Goal: Navigation & Orientation: Locate item on page

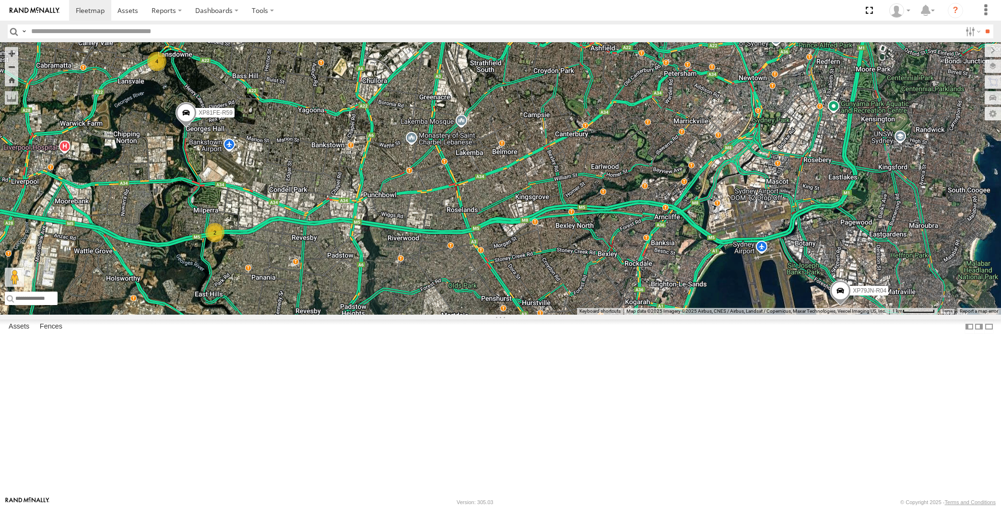
click at [692, 315] on div "XP81FE-R59 2 XP79JN-R04 4" at bounding box center [500, 178] width 1001 height 272
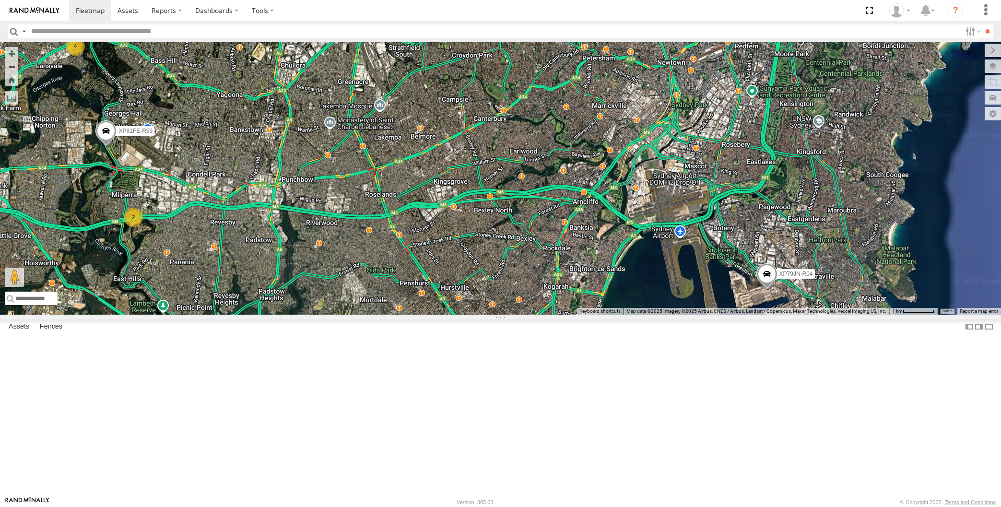
click at [393, 315] on div "XP79JN-R04 XP81FE-R59 2 4" at bounding box center [500, 178] width 1001 height 272
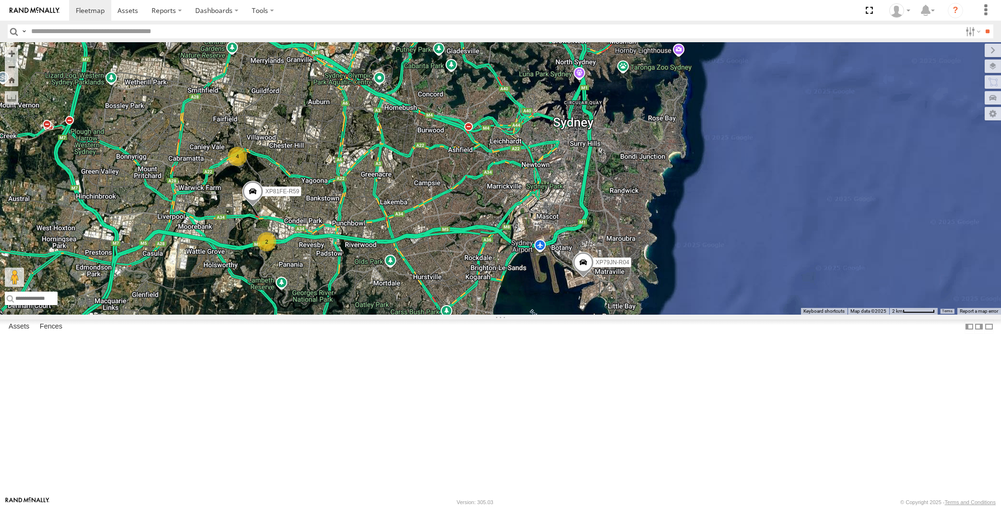
click at [320, 315] on div "XP79JN-R04 XP81FE-R59 2 4" at bounding box center [500, 178] width 1001 height 272
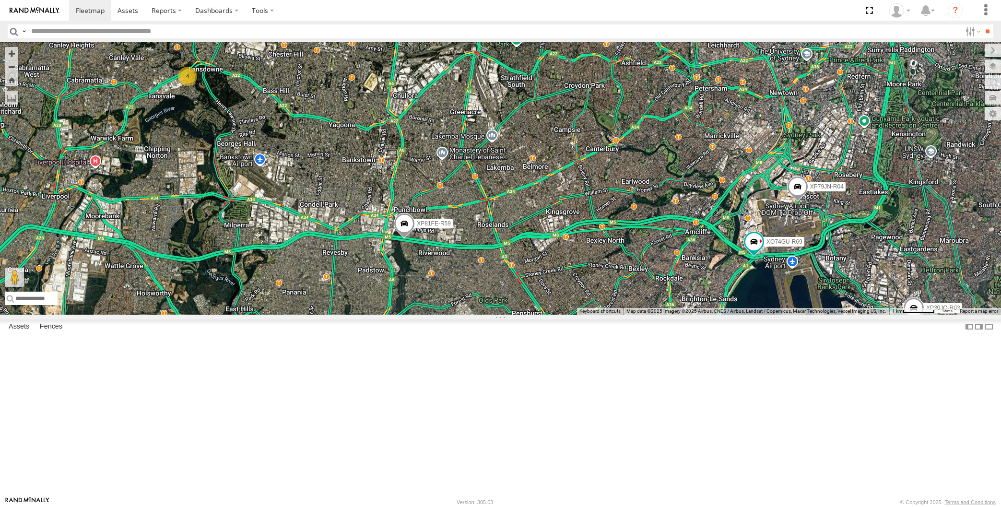
drag, startPoint x: 651, startPoint y: 427, endPoint x: 649, endPoint y: 423, distance: 5.4
click at [649, 315] on div "XP30JQ-R03 XP79JN-R04 XP81FE-R59 XO74GU-R69 4" at bounding box center [500, 178] width 1001 height 272
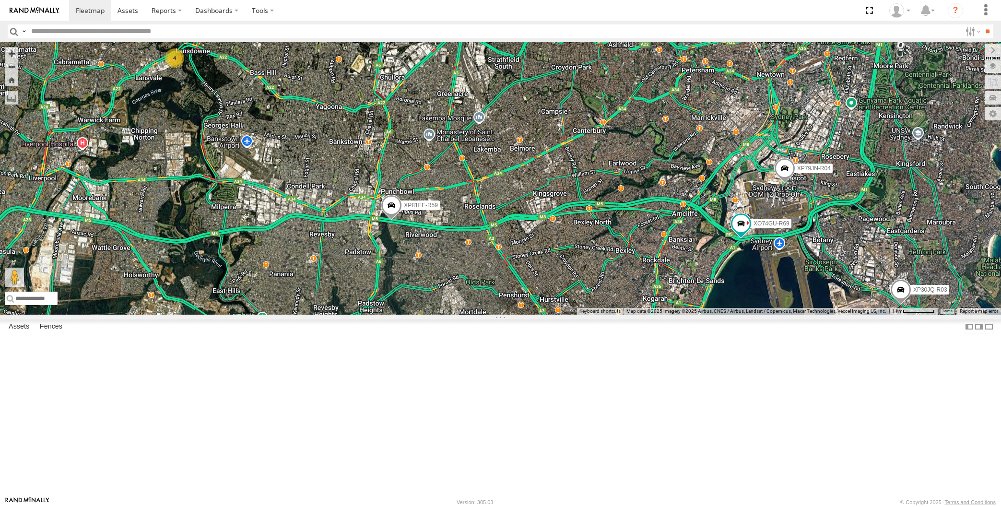
drag, startPoint x: 649, startPoint y: 396, endPoint x: 657, endPoint y: 404, distance: 11.2
click at [656, 315] on div "XP30JQ-R03 XP79JN-R04 XP81FE-R59 XO74GU-R69 4" at bounding box center [500, 178] width 1001 height 272
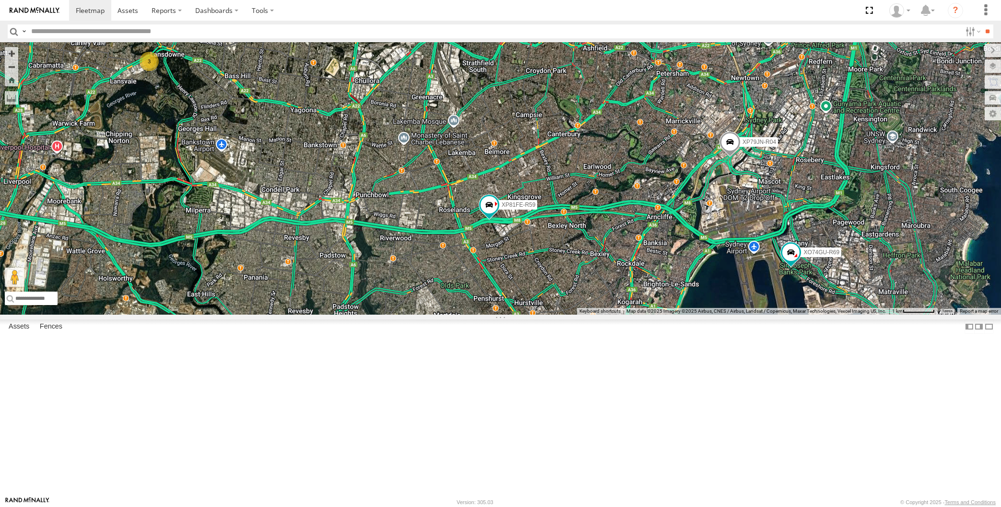
drag, startPoint x: 630, startPoint y: 387, endPoint x: 646, endPoint y: 401, distance: 21.4
click at [641, 315] on div "XP30JQ-R03 XP79JN-R04 RJ5911-R79 XP81FE-R59 XO74GU-R69 3" at bounding box center [500, 178] width 1001 height 272
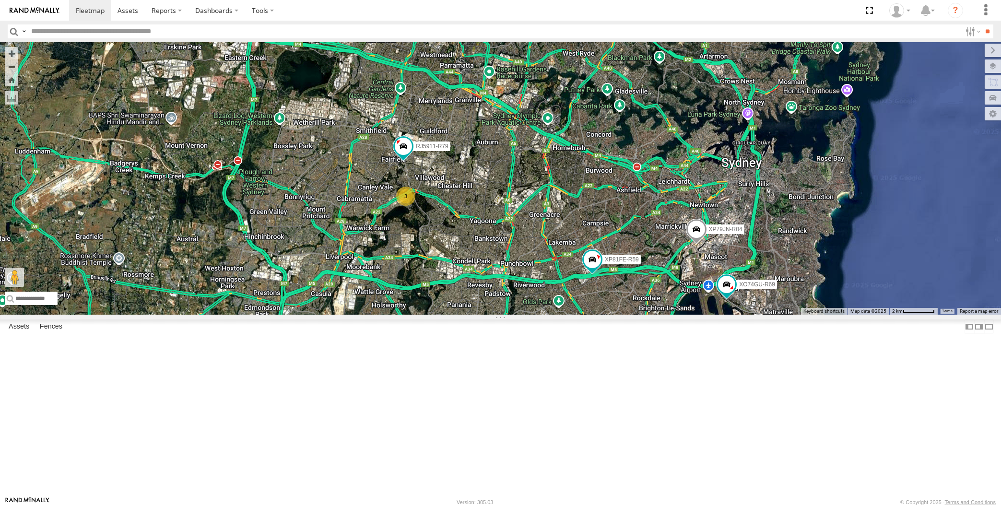
drag, startPoint x: 512, startPoint y: 375, endPoint x: 502, endPoint y: 367, distance: 13.0
click at [502, 315] on div "XP30JQ-R03 XP79JN-R04 RJ5911-R79 XP81FE-R59 XO74GU-R69 3" at bounding box center [500, 178] width 1001 height 272
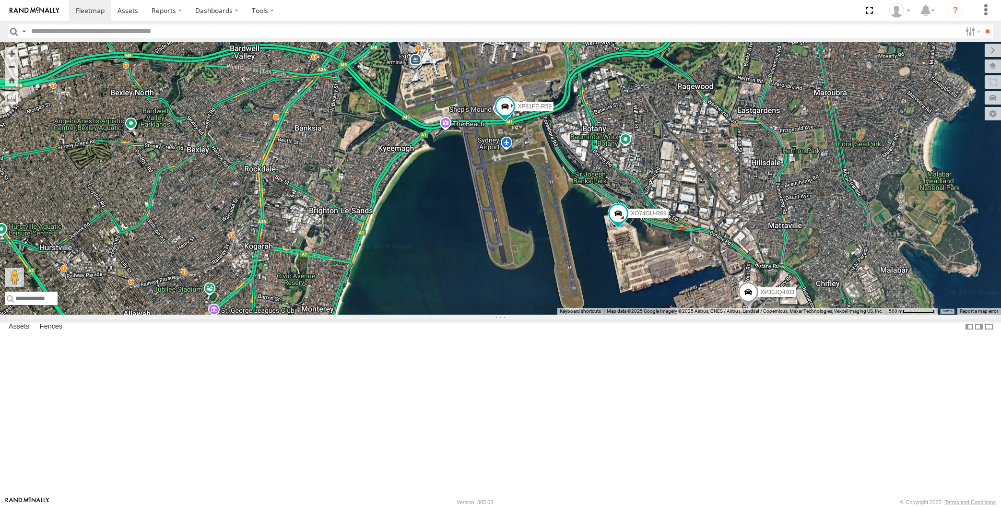
click at [566, 315] on div "XP30JQ-R03 XP79JN-R04 RJ5911-R79 XP81FE-R59 XO74GU-R69" at bounding box center [500, 178] width 1001 height 272
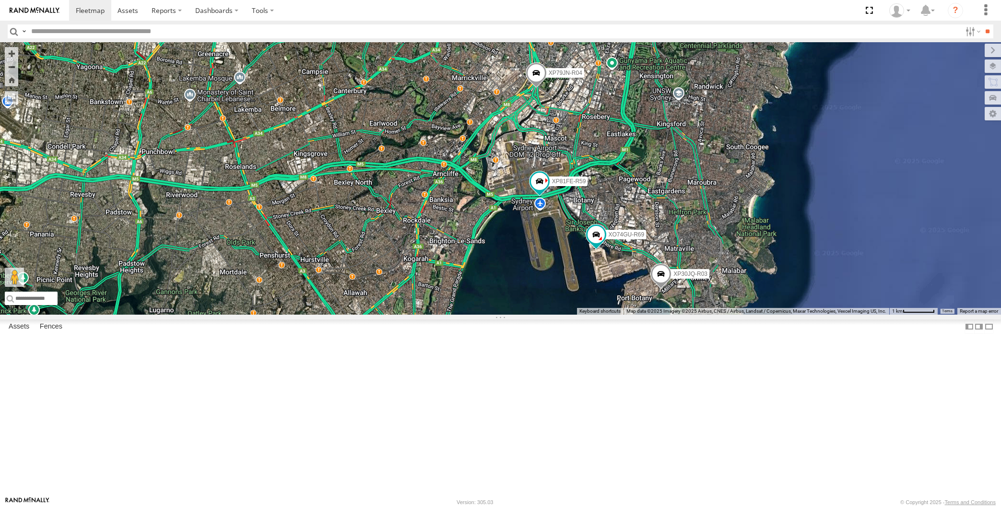
drag, startPoint x: 681, startPoint y: 307, endPoint x: 687, endPoint y: 305, distance: 6.7
click at [687, 305] on div "XP30JQ-R03 XP79JN-R04 RJ5911-R79 XP81FE-R59 XO74GU-R69" at bounding box center [500, 178] width 1001 height 272
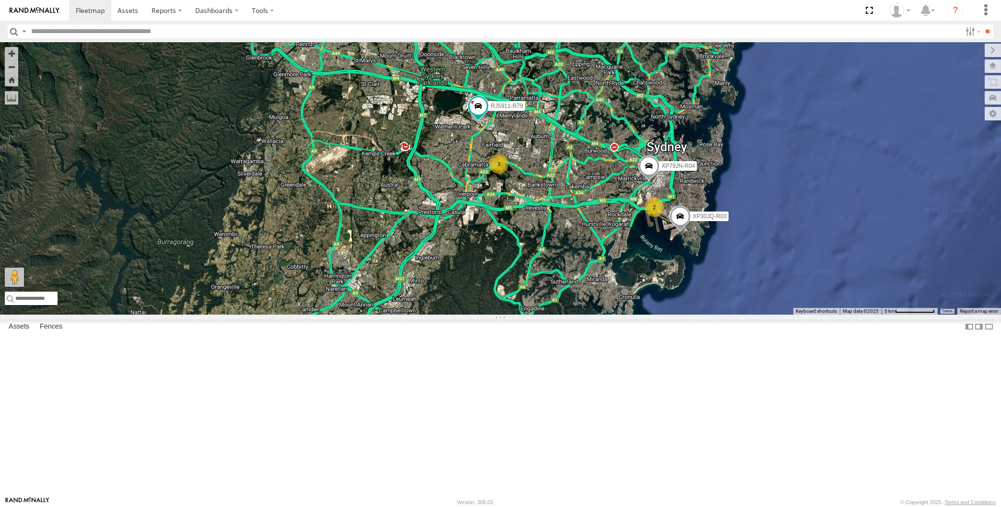
drag, startPoint x: 603, startPoint y: 431, endPoint x: 583, endPoint y: 437, distance: 21.4
click at [583, 315] on div "XP30JQ-R03 XP79JN-R04 RJ5911-R79 3 2" at bounding box center [500, 178] width 1001 height 272
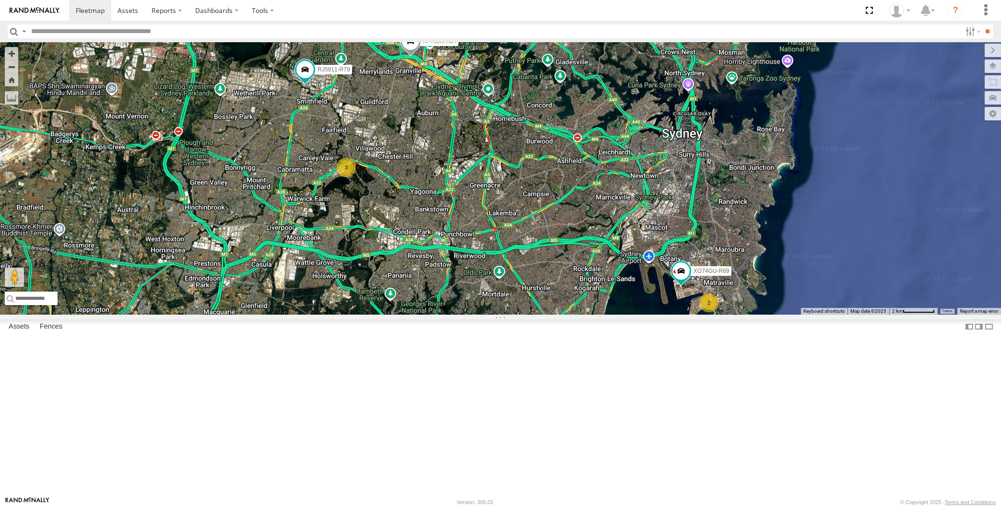
drag, startPoint x: 589, startPoint y: 387, endPoint x: 596, endPoint y: 384, distance: 8.0
click at [596, 315] on div "XP79JN-R04 RJ5911-R79 XO74GU-R69 2 3" at bounding box center [500, 178] width 1001 height 272
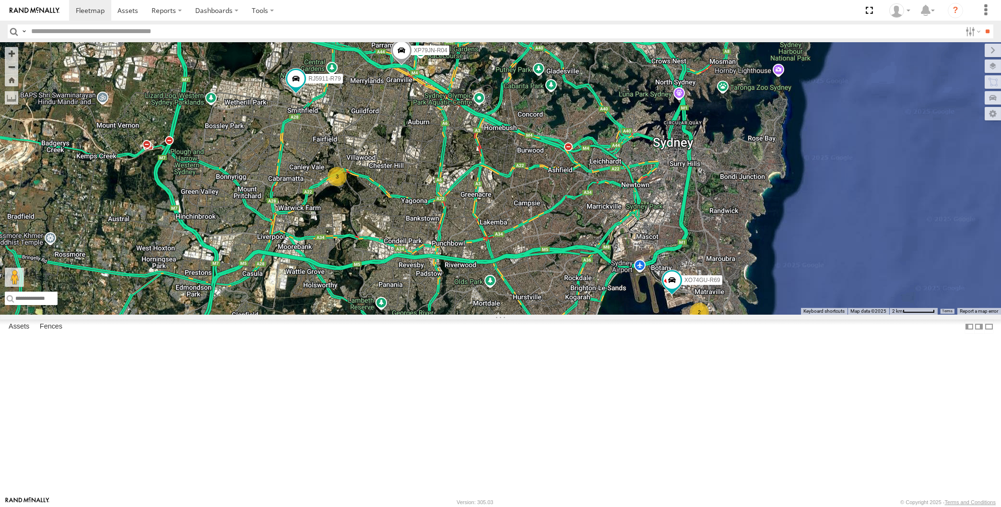
drag, startPoint x: 542, startPoint y: 302, endPoint x: 547, endPoint y: 295, distance: 8.9
click at [544, 299] on div "XP79JN-R04 RJ5911-R79 XO74GU-R69 2 3" at bounding box center [500, 178] width 1001 height 272
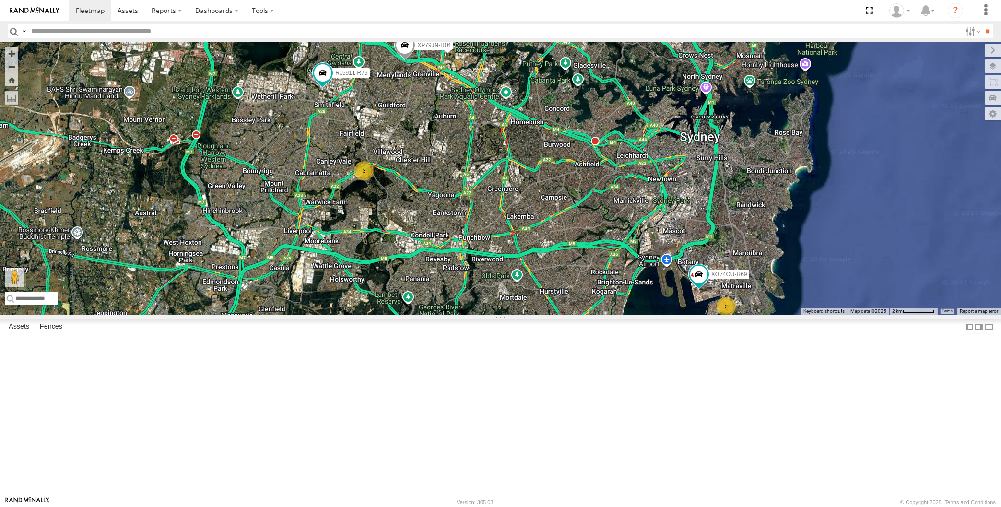
drag, startPoint x: 496, startPoint y: 283, endPoint x: 511, endPoint y: 283, distance: 14.4
click at [509, 283] on div "XP79JN-R04 RJ5911-R79 XO74GU-R69 2 3" at bounding box center [500, 178] width 1001 height 272
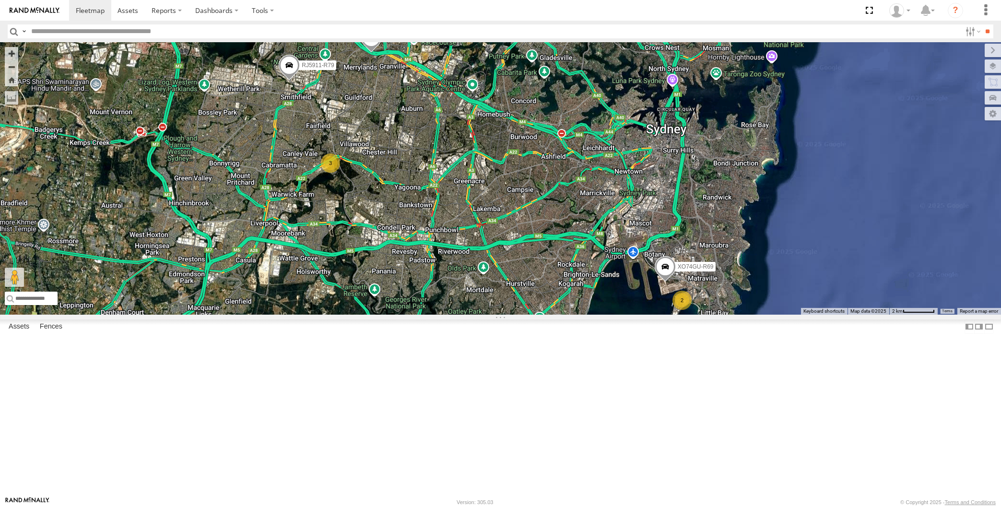
drag, startPoint x: 497, startPoint y: 339, endPoint x: 495, endPoint y: 343, distance: 4.9
click at [495, 315] on div "2 XP79JN-R04 3 RJ5911-R79 XO74GU-R69" at bounding box center [500, 178] width 1001 height 272
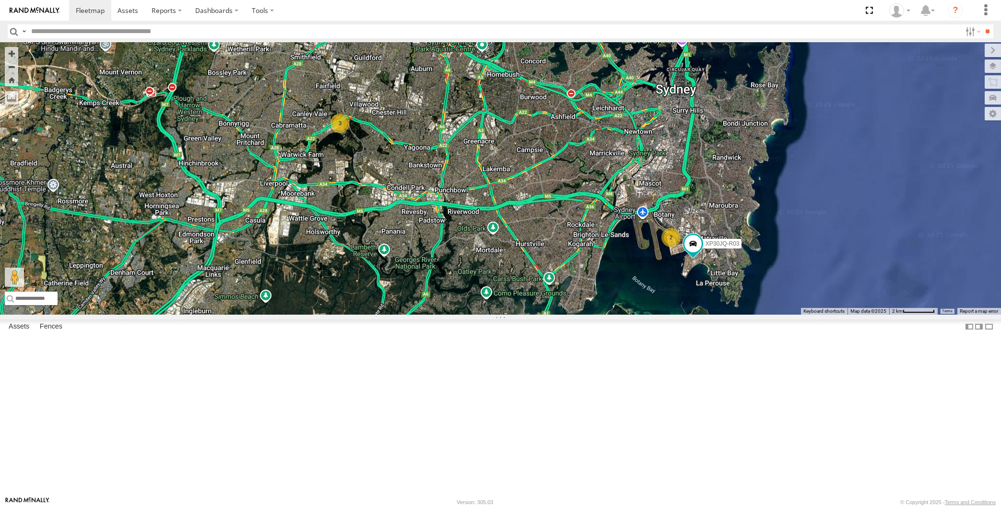
drag, startPoint x: 574, startPoint y: 386, endPoint x: 578, endPoint y: 396, distance: 11.4
click at [578, 315] on div "XP30JQ-R03 XP79JN-R04 RJ5911-R79 3 2" at bounding box center [500, 178] width 1001 height 272
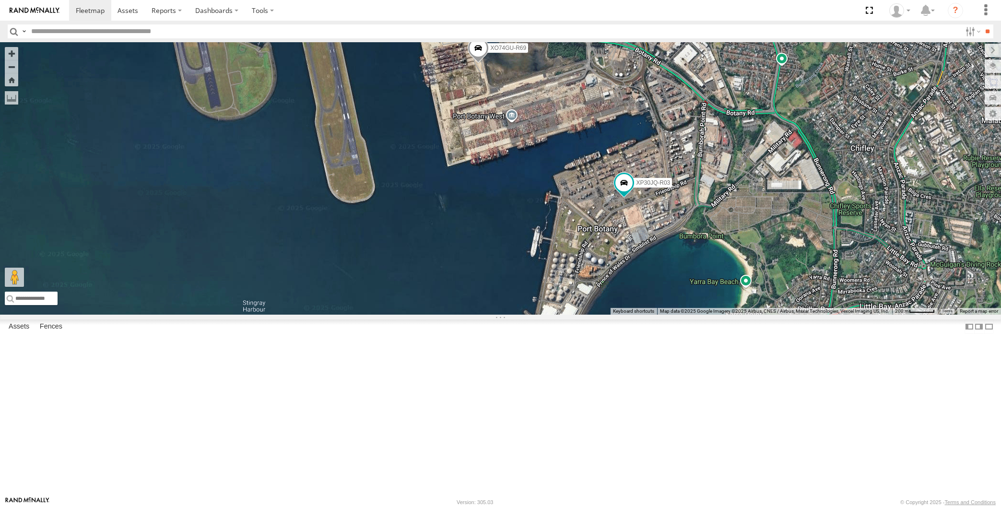
drag, startPoint x: 661, startPoint y: 387, endPoint x: 674, endPoint y: 387, distance: 13.0
click at [674, 315] on div "XP30JQ-R03 XP79JN-R04 RJ5911-R79 XP81FE-R59 XO74GU-R69" at bounding box center [500, 178] width 1001 height 272
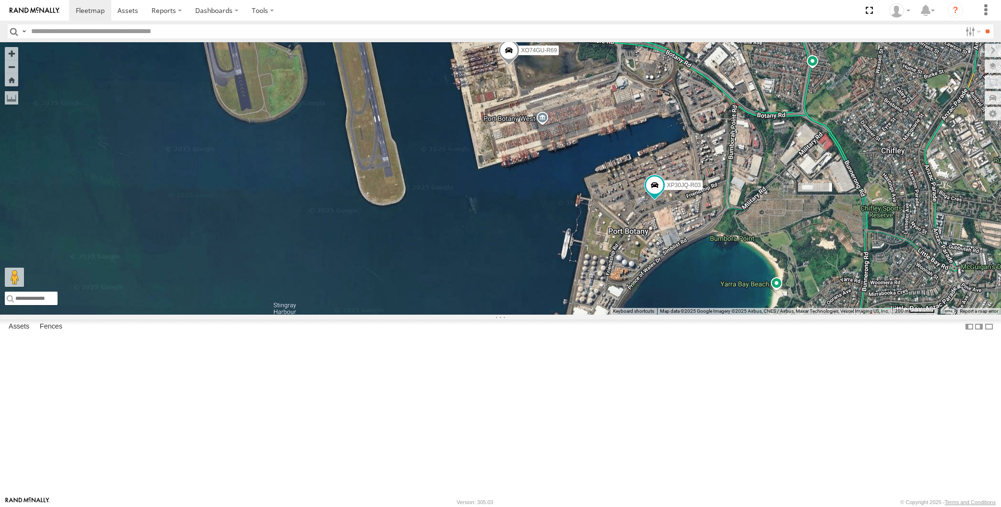
click at [308, 315] on div "XP30JQ-R03 XP79JN-R04 RJ5911-R79 XP81FE-R59 XO74GU-R69" at bounding box center [500, 178] width 1001 height 272
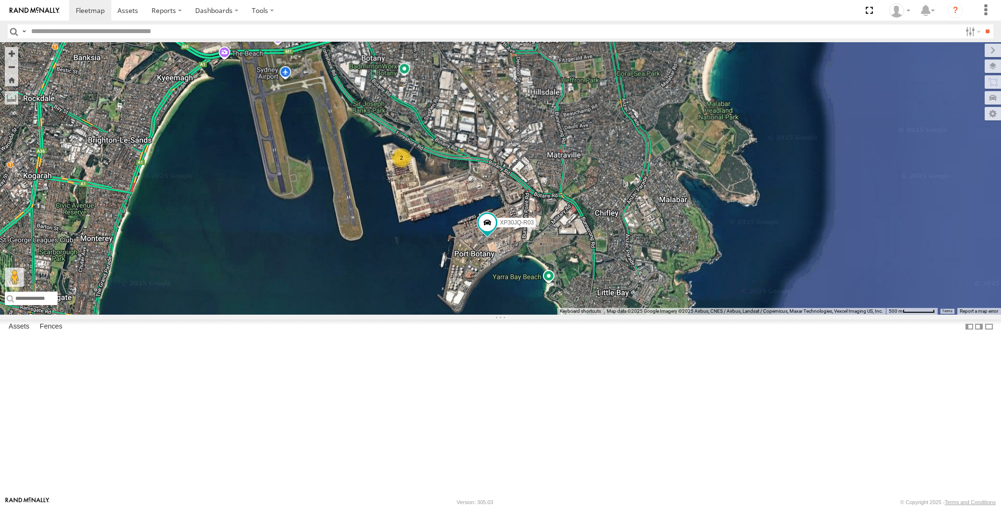
drag, startPoint x: 310, startPoint y: 366, endPoint x: 328, endPoint y: 361, distance: 17.9
click at [328, 315] on div "XP30JQ-R03 XP79JN-R04 RJ5911-R79 2" at bounding box center [500, 178] width 1001 height 272
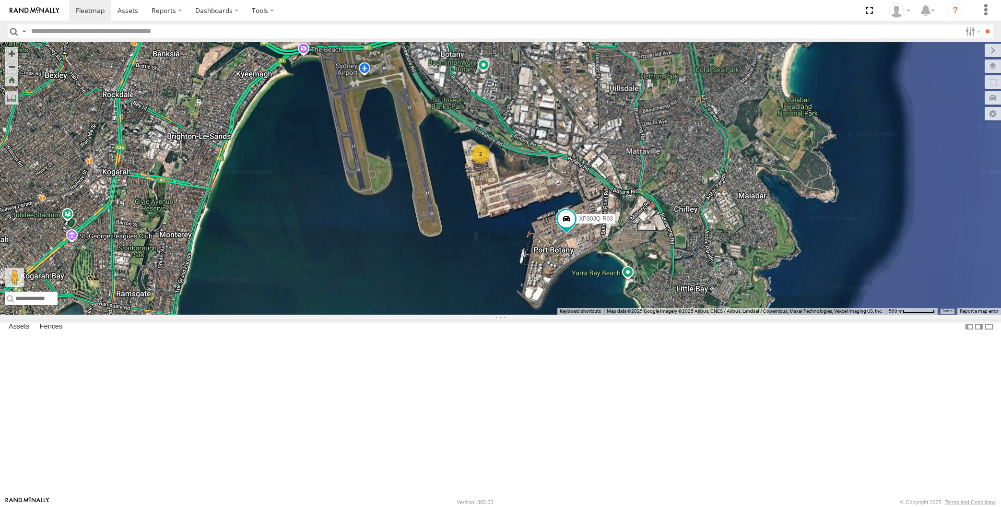
drag, startPoint x: 382, startPoint y: 384, endPoint x: 469, endPoint y: 393, distance: 87.7
click at [458, 315] on div "XP30JQ-R03 XP79JN-R04 RJ5911-R79 2" at bounding box center [500, 178] width 1001 height 272
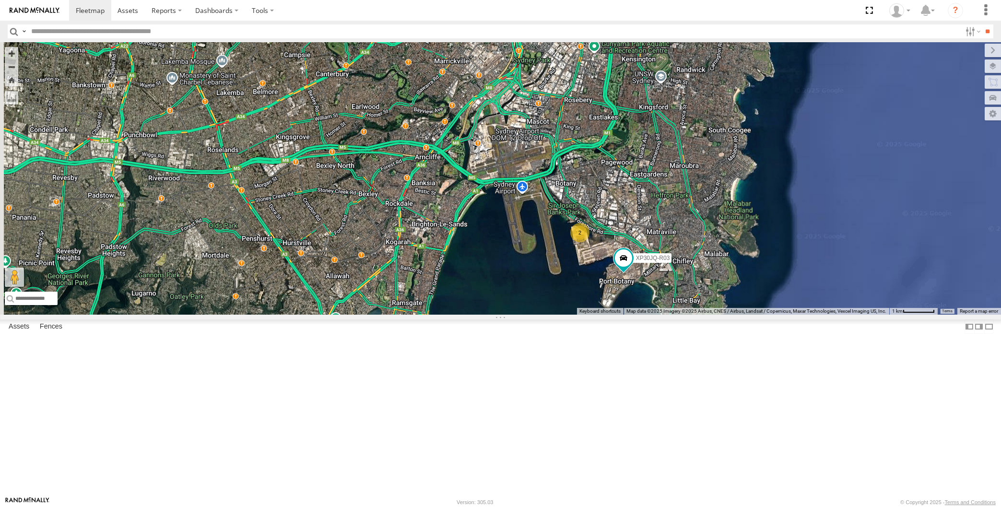
drag, startPoint x: 485, startPoint y: 389, endPoint x: 544, endPoint y: 389, distance: 59.5
click at [543, 315] on div "XP30JQ-R03 XP79JN-R04 RJ5911-R79 2" at bounding box center [500, 178] width 1001 height 272
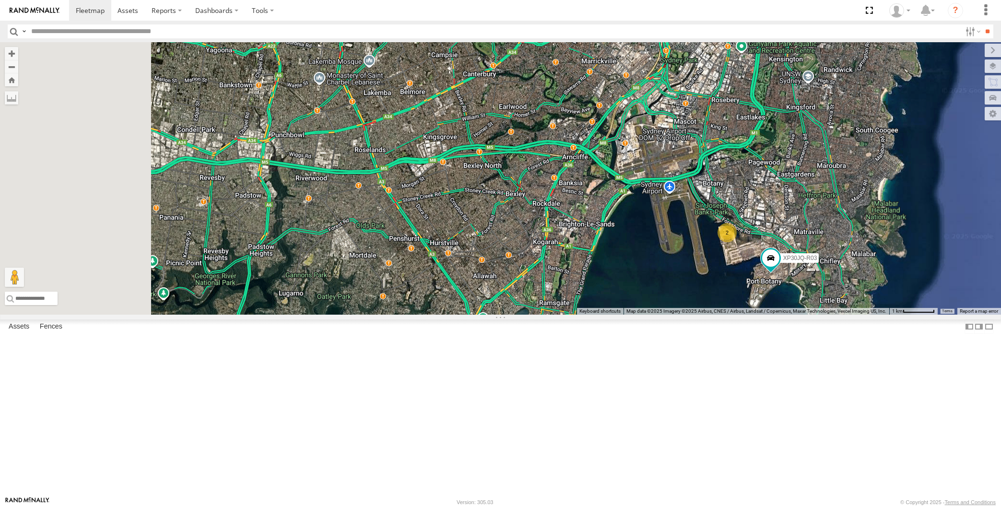
click at [594, 315] on div "XP30JQ-R03 XP79JN-R04 RJ5911-R79 2" at bounding box center [500, 178] width 1001 height 272
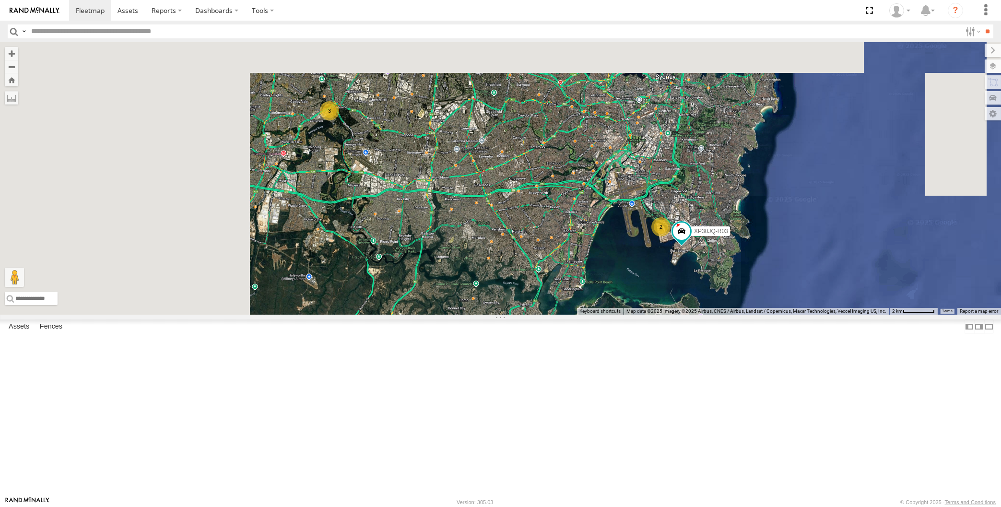
drag, startPoint x: 509, startPoint y: 294, endPoint x: 515, endPoint y: 313, distance: 19.6
click at [515, 312] on div "XP30JQ-R03 XP79JN-R04 3 RJ5911-R79 2" at bounding box center [500, 178] width 1001 height 272
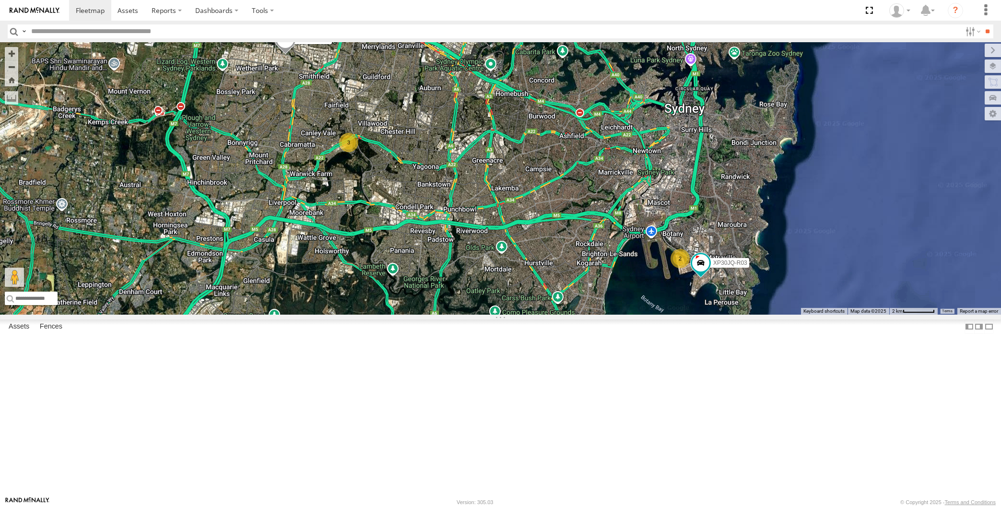
drag, startPoint x: 511, startPoint y: 311, endPoint x: 523, endPoint y: 321, distance: 15.7
click at [522, 315] on div "XP30JQ-R03 XP79JN-R04 3 RJ5911-R79 2" at bounding box center [500, 178] width 1001 height 272
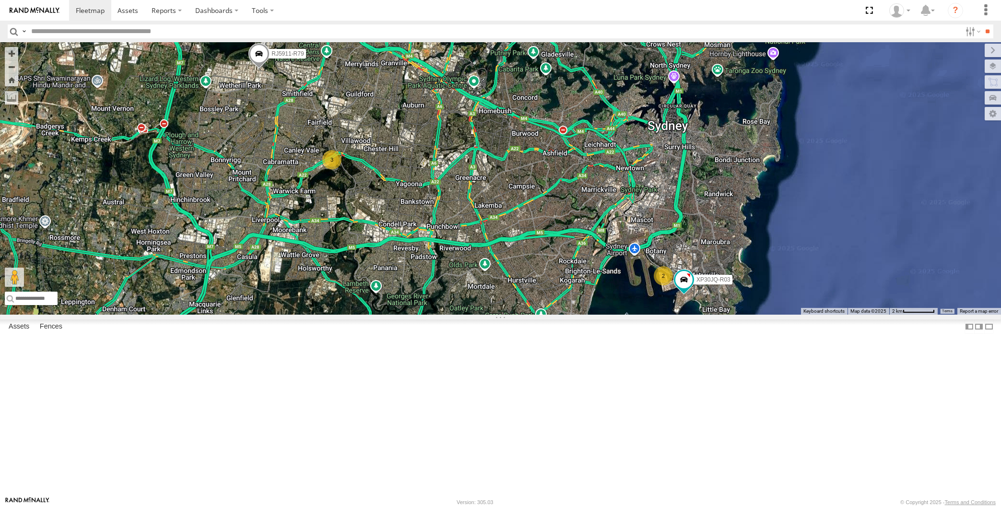
drag, startPoint x: 658, startPoint y: 424, endPoint x: 635, endPoint y: 439, distance: 27.9
click at [635, 315] on div "XP30JQ-R03 XP79JN-R04 3 RJ5911-R79 2" at bounding box center [500, 178] width 1001 height 272
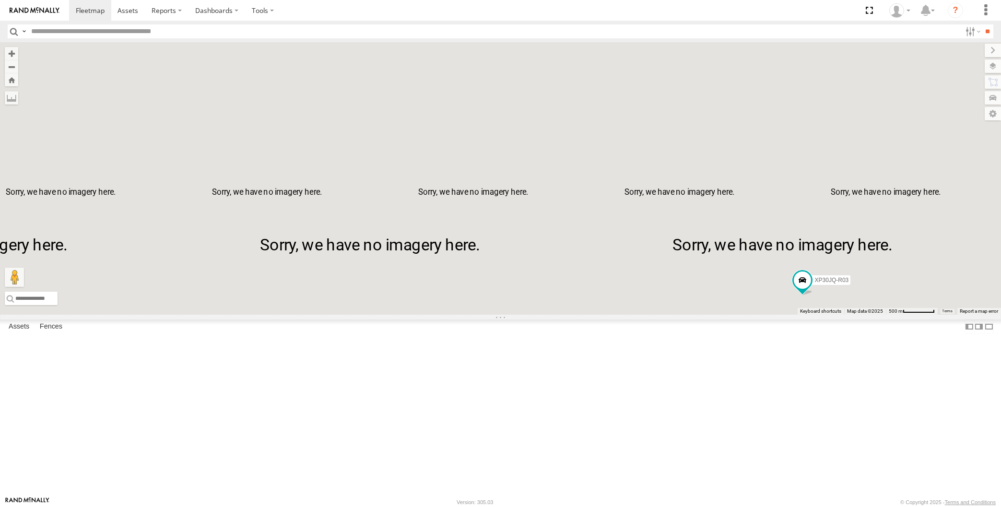
click at [710, 315] on div "XP30JQ-R03 XP79JN-R04 RJ5911-R79" at bounding box center [500, 178] width 1001 height 272
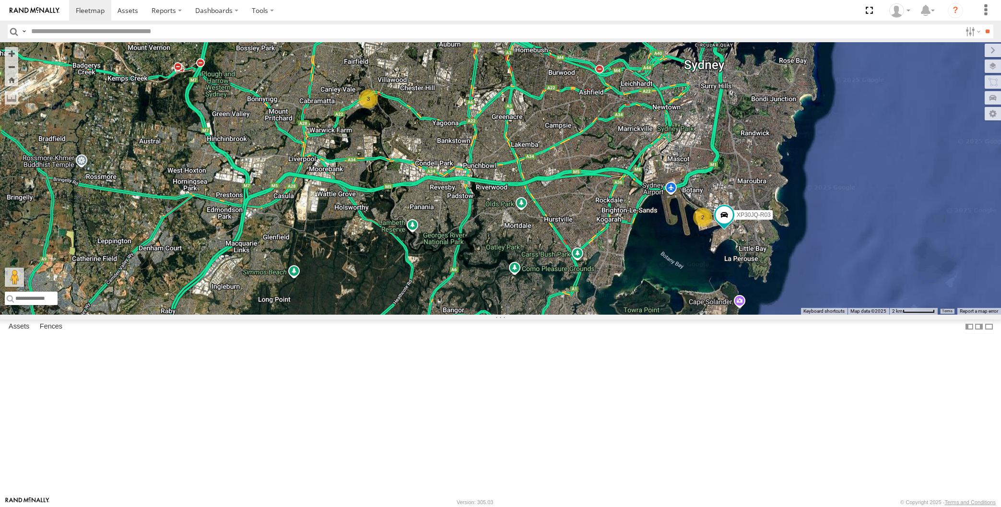
click at [545, 315] on div "XP30JQ-R03 XP79JN-R04 RJ5911-R79 3 2" at bounding box center [500, 178] width 1001 height 272
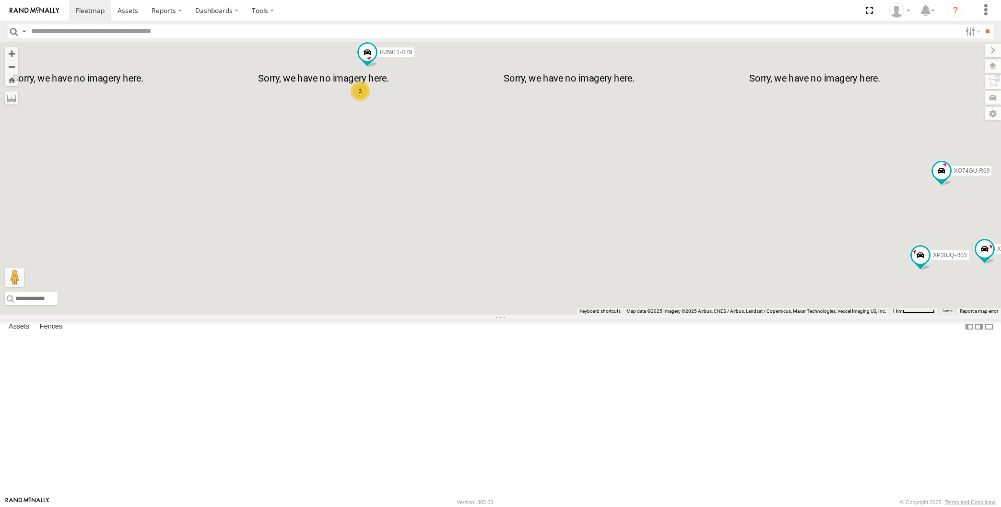
click at [430, 221] on div "XP30JQ-R03 XP79JN-R04 RJ5911-R79 XP81FE-R59 XO74GU-R69 3" at bounding box center [500, 178] width 1001 height 272
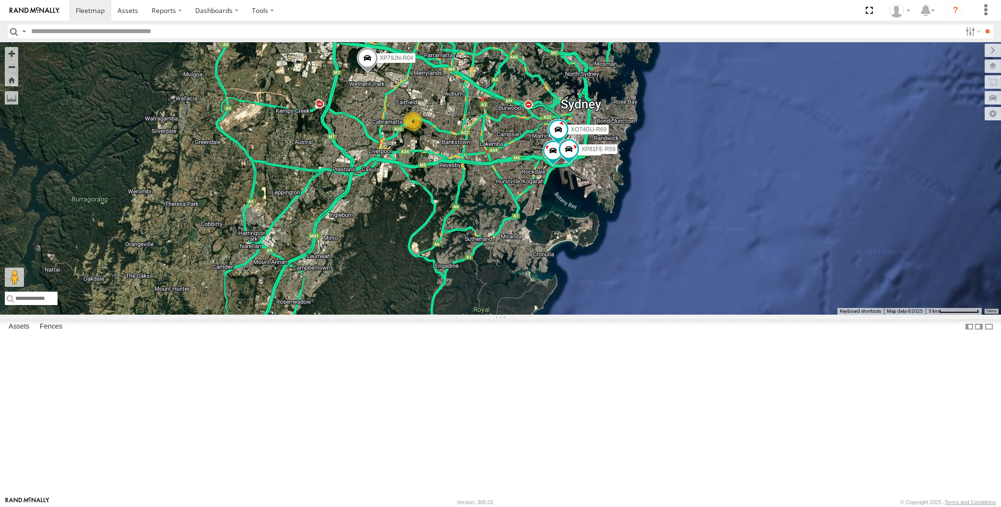
drag, startPoint x: 496, startPoint y: 294, endPoint x: 482, endPoint y: 283, distance: 17.5
click at [493, 291] on div "XP30JQ-R03 XP79JN-R04 XP81FE-R59 XO74GU-R69 4" at bounding box center [500, 178] width 1001 height 272
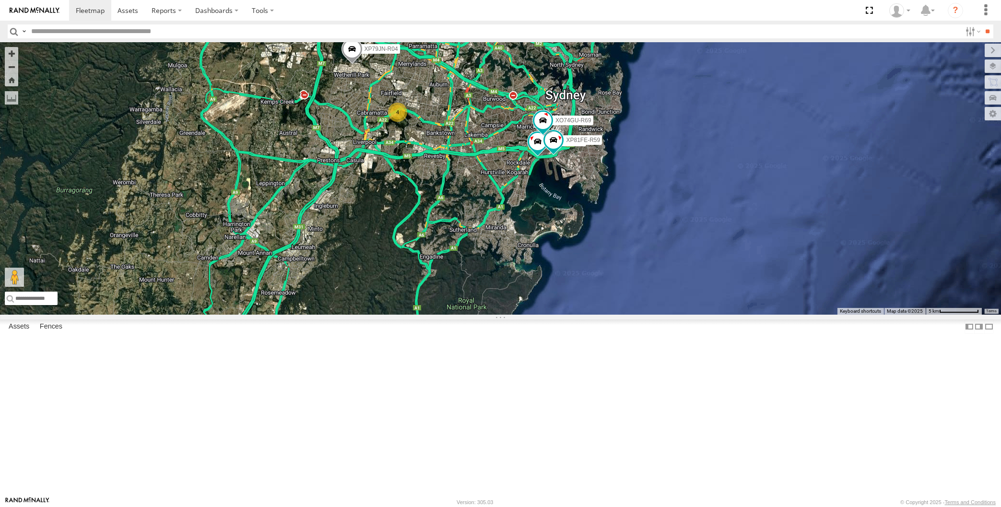
click at [501, 291] on div "XP30JQ-R03 XP79JN-R04 XP81FE-R59 XO74GU-R69 4" at bounding box center [500, 178] width 1001 height 272
click at [511, 294] on div "XP30JQ-R03 XP79JN-R04 XP81FE-R59 XO74GU-R69 4" at bounding box center [500, 178] width 1001 height 272
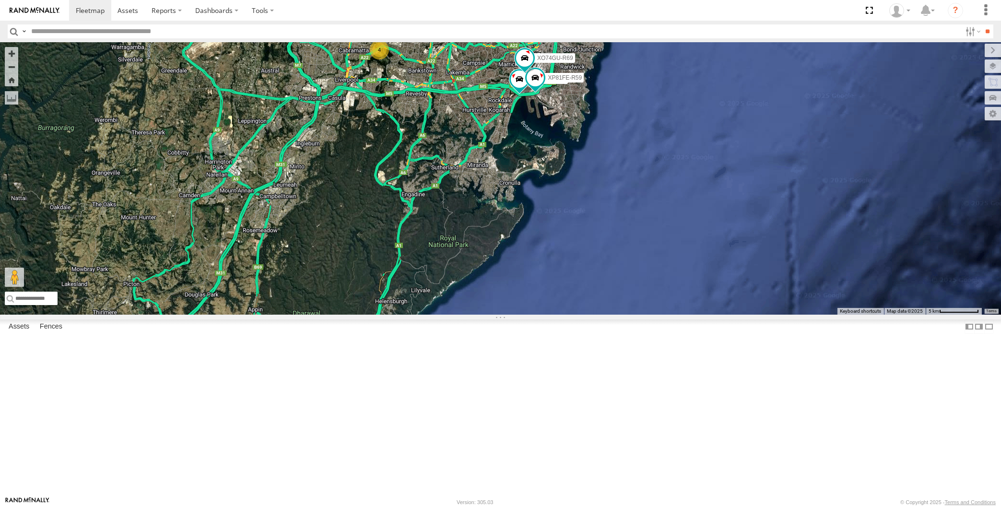
drag, startPoint x: 464, startPoint y: 239, endPoint x: 490, endPoint y: 310, distance: 75.9
click at [490, 309] on div "XP79JN-R04 XP30JQ-R03 4 XP81FE-R59 XO74GU-R69" at bounding box center [500, 178] width 1001 height 272
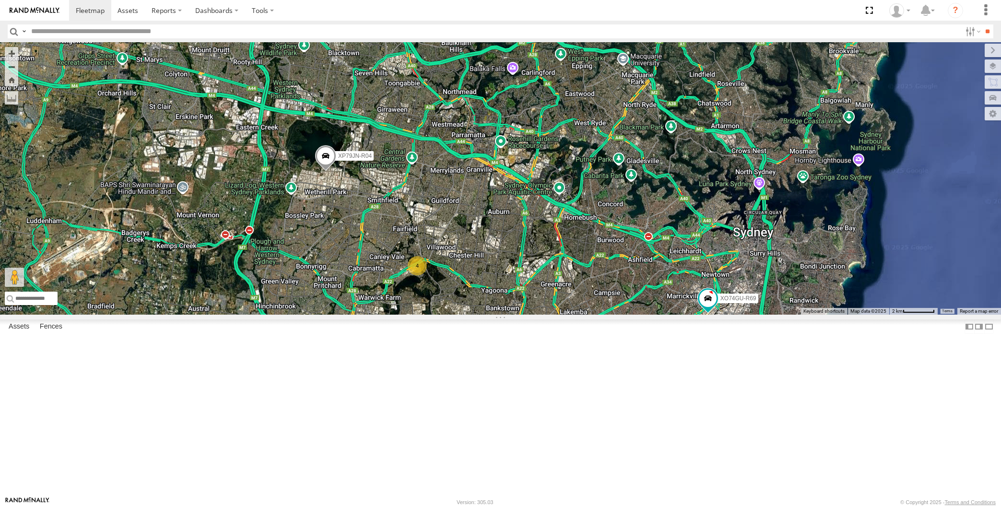
drag, startPoint x: 558, startPoint y: 358, endPoint x: 566, endPoint y: 299, distance: 59.6
click at [567, 302] on div "XP79JN-R04 XP30JQ-R03 XP81FE-R59 XO74GU-R69 4" at bounding box center [500, 178] width 1001 height 272
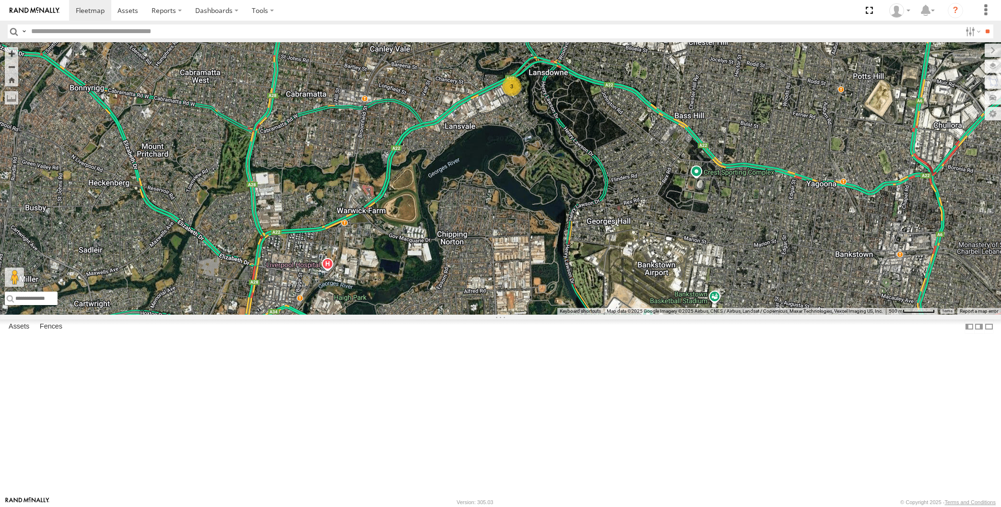
click at [625, 194] on div "XP79JN-R04 XP30JQ-R03 XP81FE-R59 XO74GU-R69 3 RJ5911-R79" at bounding box center [500, 178] width 1001 height 272
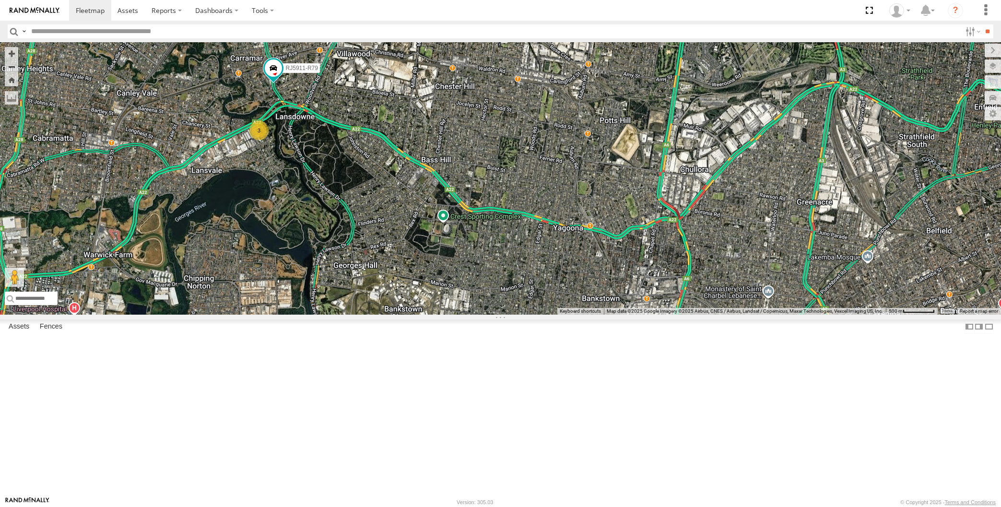
drag, startPoint x: 574, startPoint y: 277, endPoint x: 583, endPoint y: 283, distance: 10.4
click at [583, 283] on div "XP79JN-R04 XP30JQ-R03 XP81FE-R59 XO74GU-R69 3 RJ5911-R79" at bounding box center [500, 178] width 1001 height 272
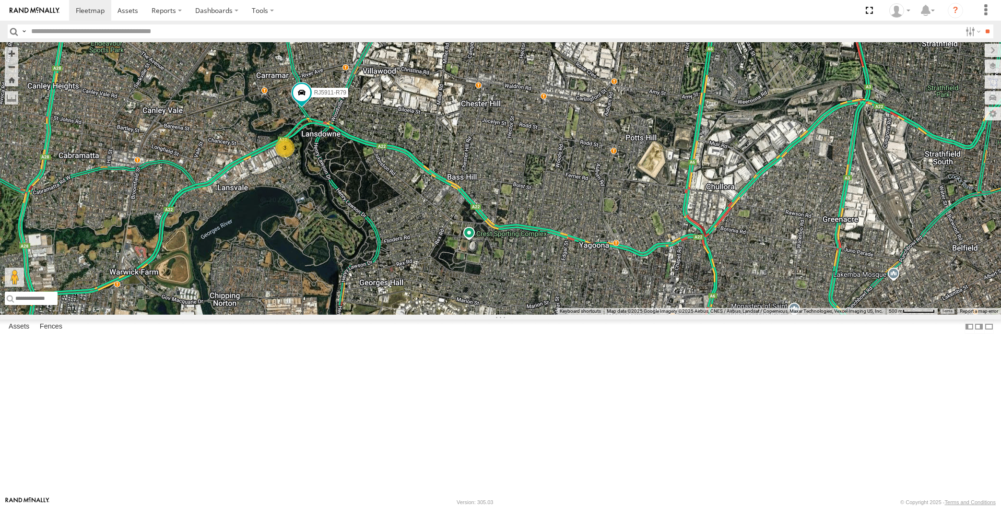
drag, startPoint x: 570, startPoint y: 384, endPoint x: 570, endPoint y: 378, distance: 6.2
click at [570, 315] on div "XP79JN-R04 XP30JQ-R03 XP81FE-R59 XO74GU-R69 3 RJ5911-R79" at bounding box center [500, 178] width 1001 height 272
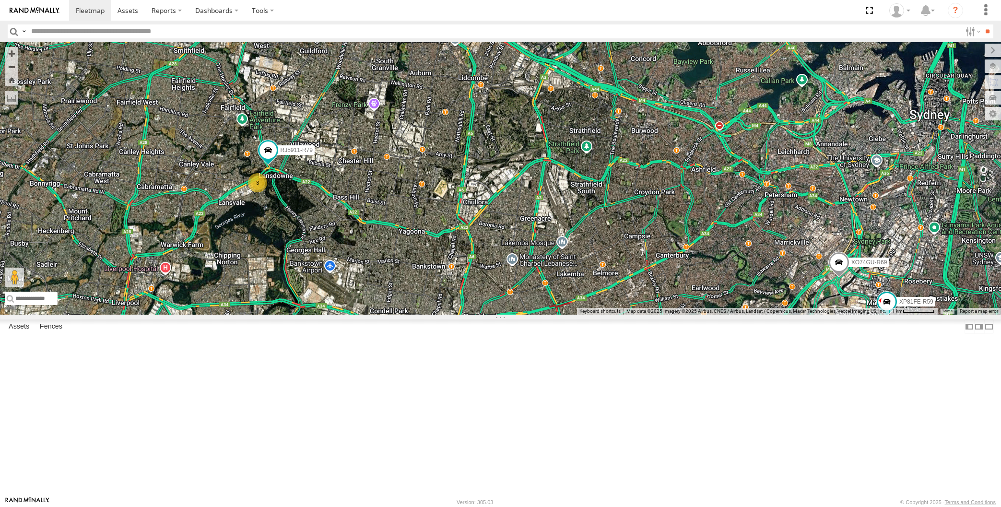
click at [529, 315] on div "XP30JQ-R03 XP79JN-R04 3 RJ5911-R79 XO74GU-R69 XP81FE-R59" at bounding box center [500, 178] width 1001 height 272
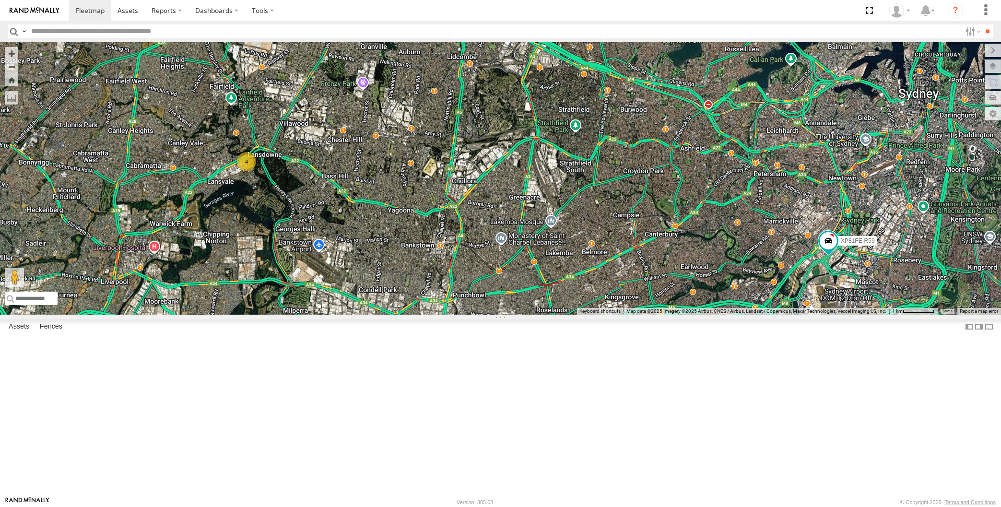
drag, startPoint x: 519, startPoint y: 390, endPoint x: 540, endPoint y: 378, distance: 24.0
click at [540, 315] on div "XP30JQ-R03 XP79JN-R04 XP81FE-R59 4" at bounding box center [500, 178] width 1001 height 272
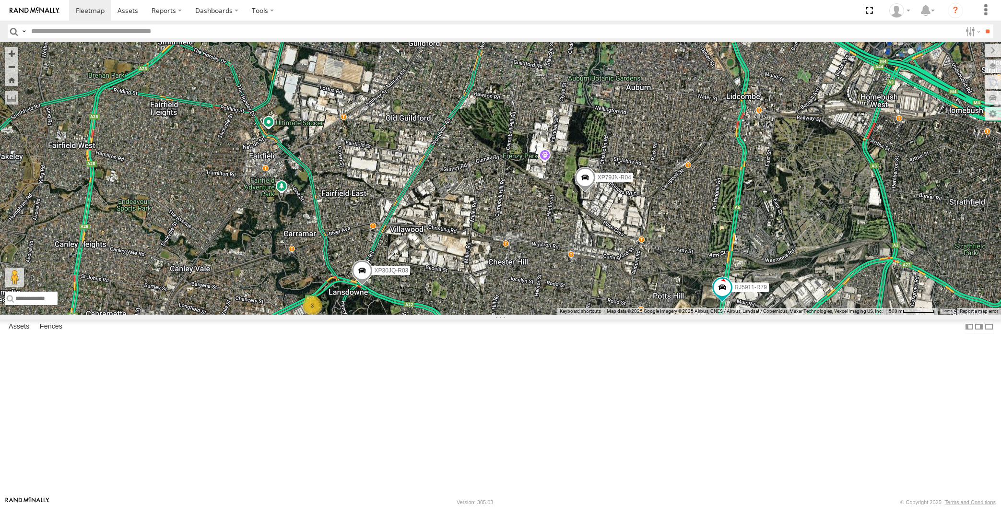
click at [607, 315] on div "XP79JN-R04 RJ5911-R79 XP30JQ-R03 3" at bounding box center [500, 178] width 1001 height 272
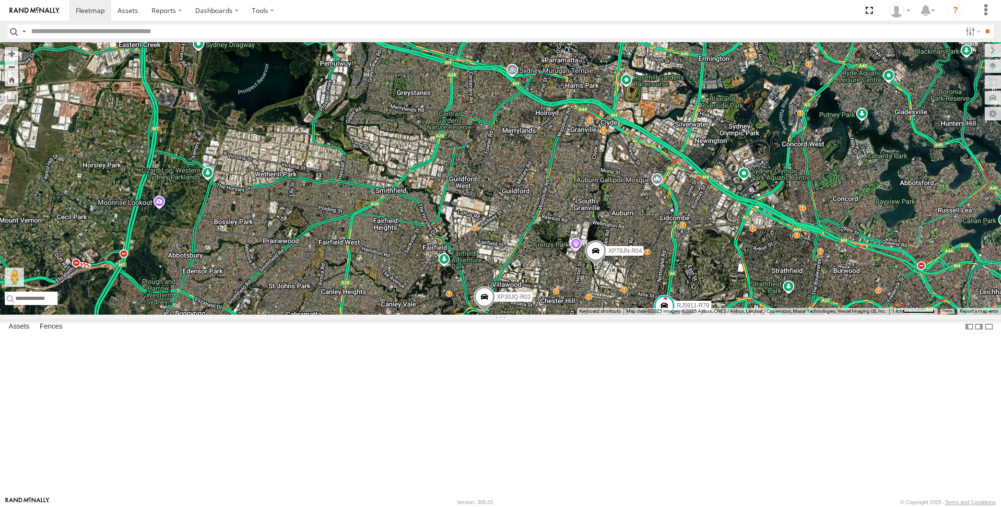
drag, startPoint x: 604, startPoint y: 432, endPoint x: 606, endPoint y: 418, distance: 14.0
click at [605, 315] on div "XP79JN-R04 RJ5911-R79 XP30JQ-R03 3 2" at bounding box center [500, 178] width 1001 height 272
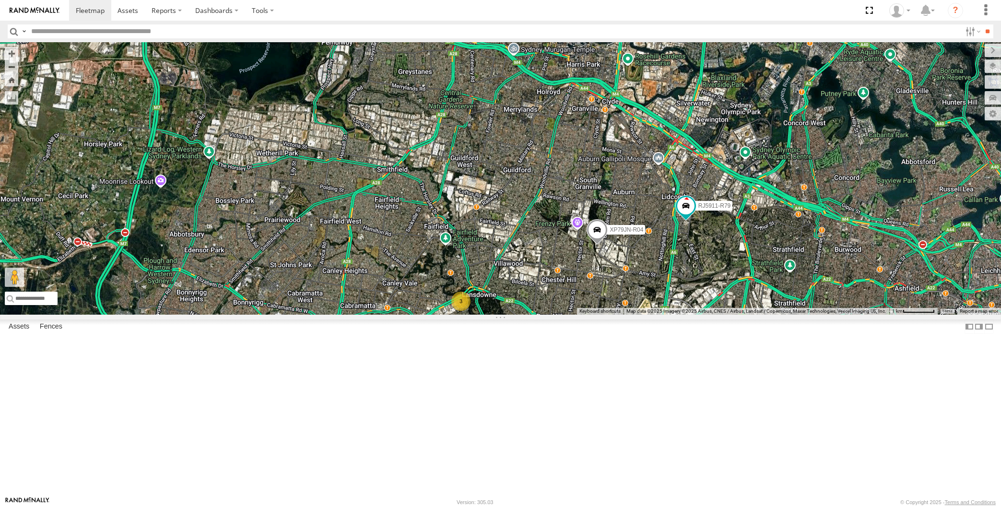
drag, startPoint x: 744, startPoint y: 419, endPoint x: 743, endPoint y: 403, distance: 15.5
click at [743, 315] on div "XP30JQ-R03 XP79JN-R04 RJ5911-R79 3 2" at bounding box center [500, 178] width 1001 height 272
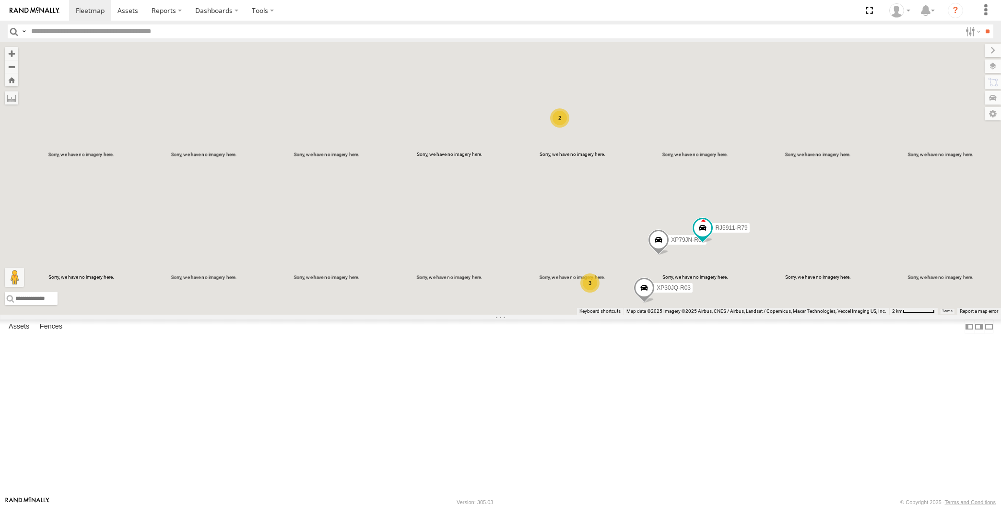
drag, startPoint x: 740, startPoint y: 409, endPoint x: 725, endPoint y: 389, distance: 24.4
click at [725, 315] on div "XP30JQ-R03 XP79JN-R04 RJ5911-R79 3 2" at bounding box center [500, 178] width 1001 height 272
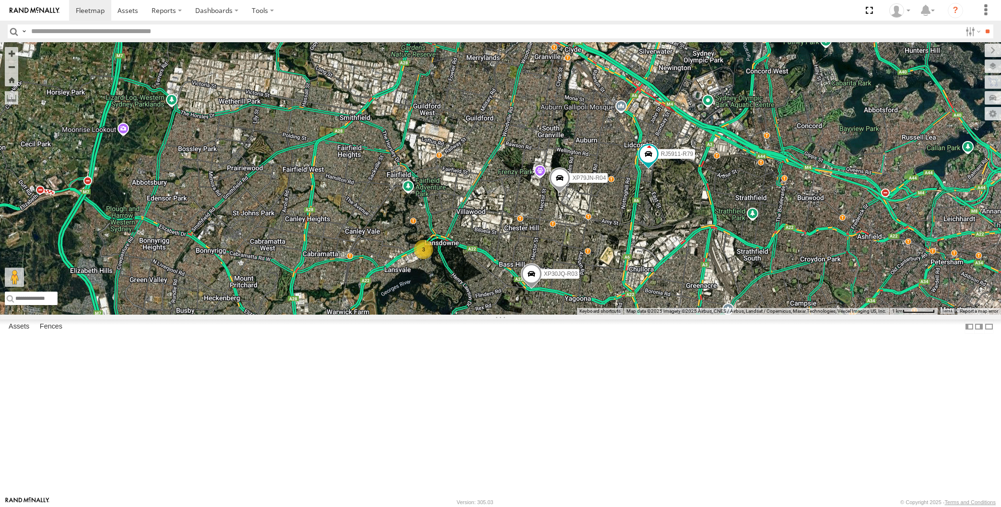
drag, startPoint x: 671, startPoint y: 354, endPoint x: 652, endPoint y: 340, distance: 23.7
click at [652, 315] on div "XP30JQ-R03 XP79JN-R04 RJ5911-R79 3 2" at bounding box center [500, 178] width 1001 height 272
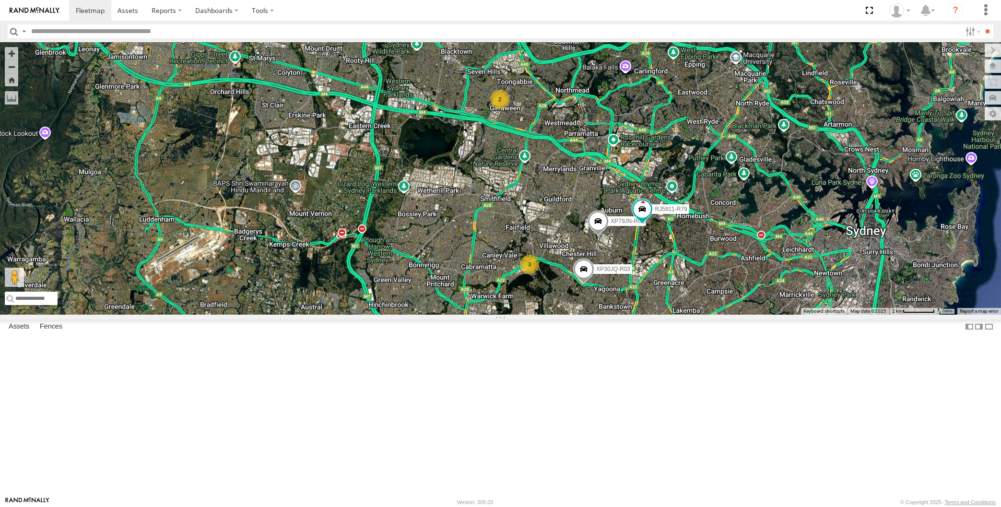
drag, startPoint x: 651, startPoint y: 354, endPoint x: 647, endPoint y: 376, distance: 21.5
click at [647, 315] on div "XP30JQ-R03 XP79JN-R04 RJ5911-R79 3 2" at bounding box center [500, 178] width 1001 height 272
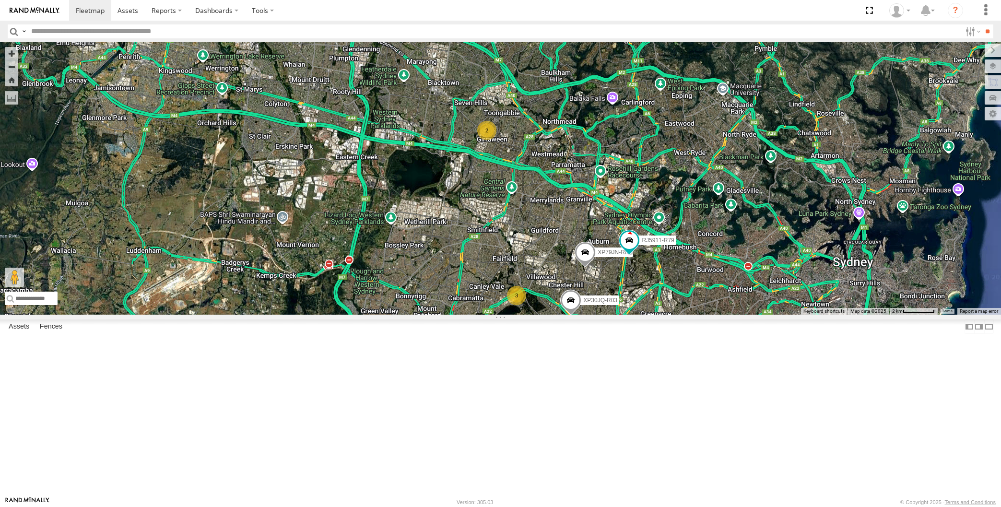
drag, startPoint x: 637, startPoint y: 367, endPoint x: 625, endPoint y: 393, distance: 28.3
click at [625, 315] on div "XP30JQ-R03 XP79JN-R04 RJ5911-R79 3 2" at bounding box center [500, 178] width 1001 height 272
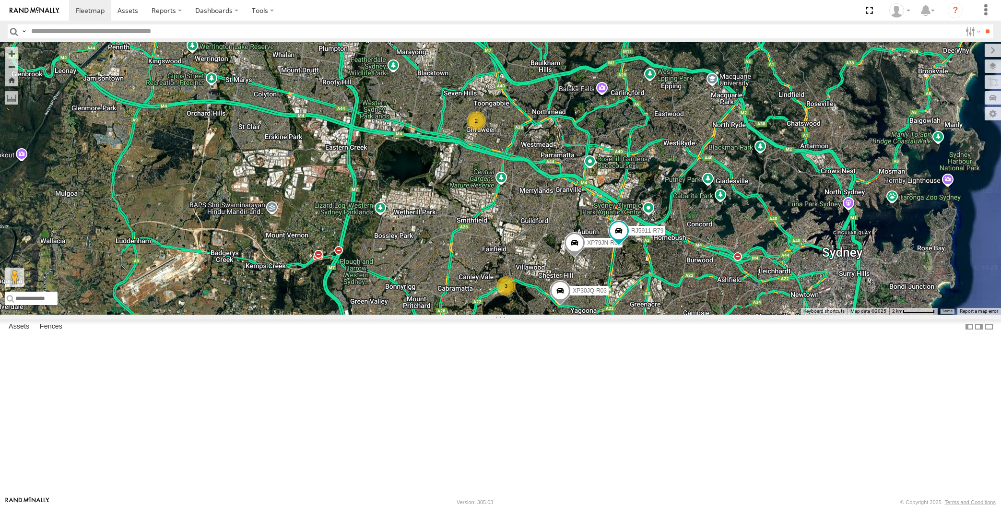
drag, startPoint x: 671, startPoint y: 413, endPoint x: 660, endPoint y: 401, distance: 16.7
click at [661, 315] on div "XP30JQ-R03 XP79JN-R04 RJ5911-R79 3 2" at bounding box center [500, 178] width 1001 height 272
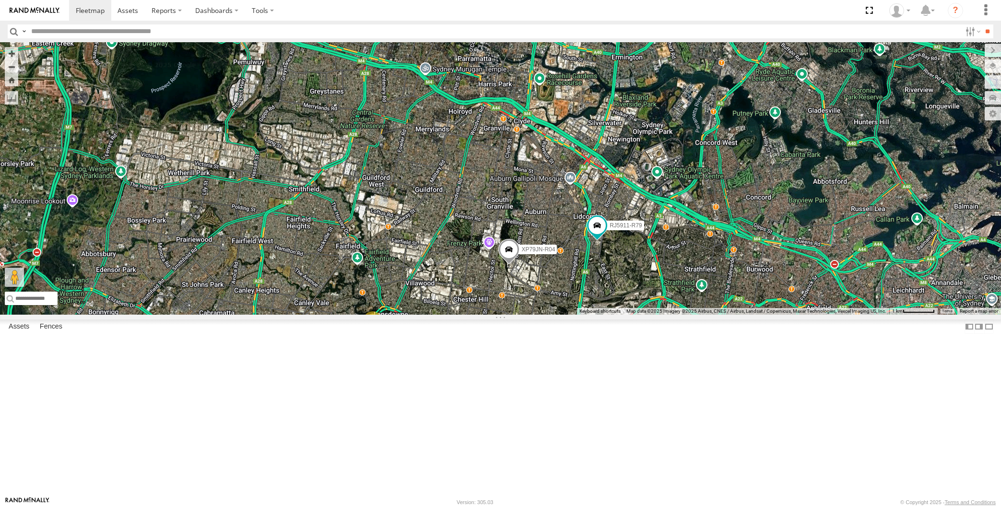
click at [614, 315] on div "XP30JQ-R03 XP79JN-R04 RJ5911-R79 3 2" at bounding box center [500, 178] width 1001 height 272
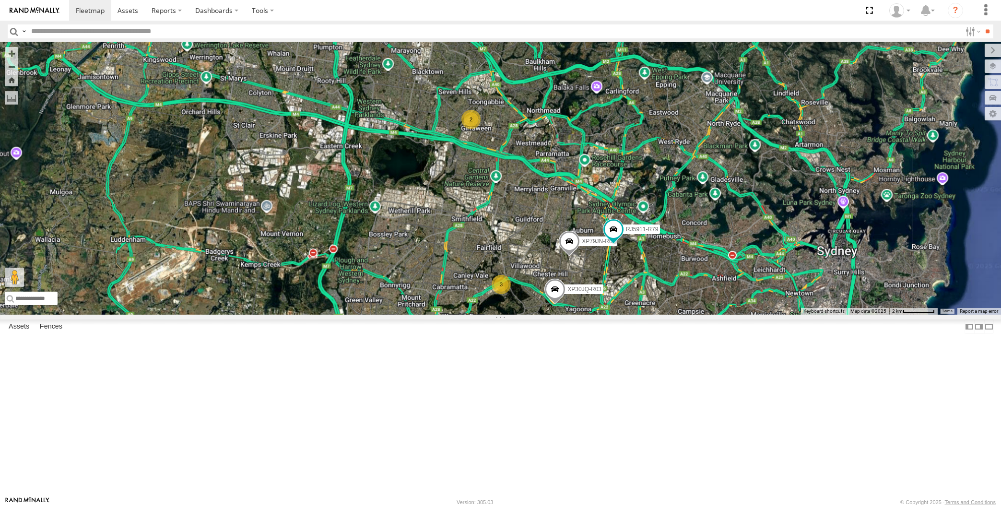
drag, startPoint x: 605, startPoint y: 442, endPoint x: 605, endPoint y: 432, distance: 10.6
click at [605, 315] on div "XP30JQ-R03 XP79JN-R04 RJ5911-R79 3 2" at bounding box center [500, 178] width 1001 height 272
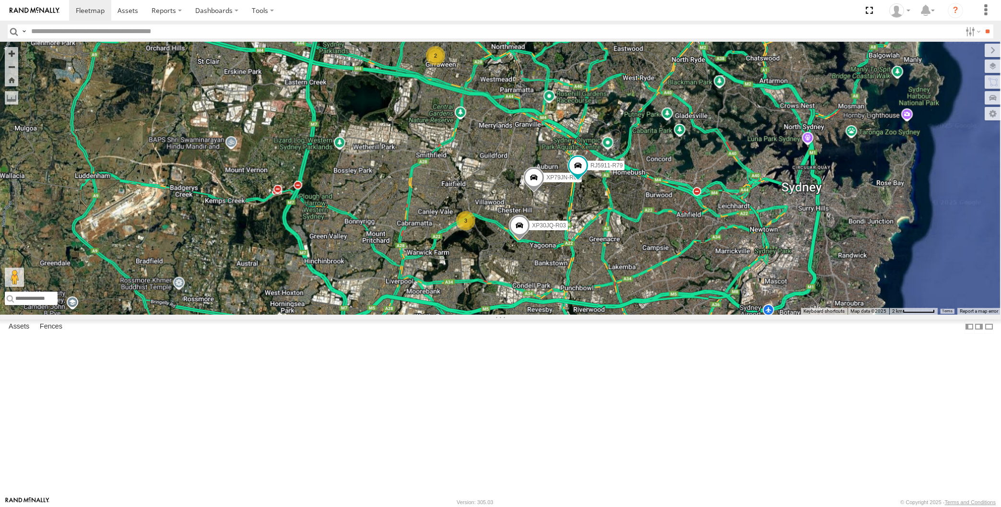
drag, startPoint x: 648, startPoint y: 429, endPoint x: 612, endPoint y: 376, distance: 64.3
click at [614, 315] on div "XP30JQ-R03 XP79JN-R04 RJ5911-R79 3 2" at bounding box center [500, 178] width 1001 height 272
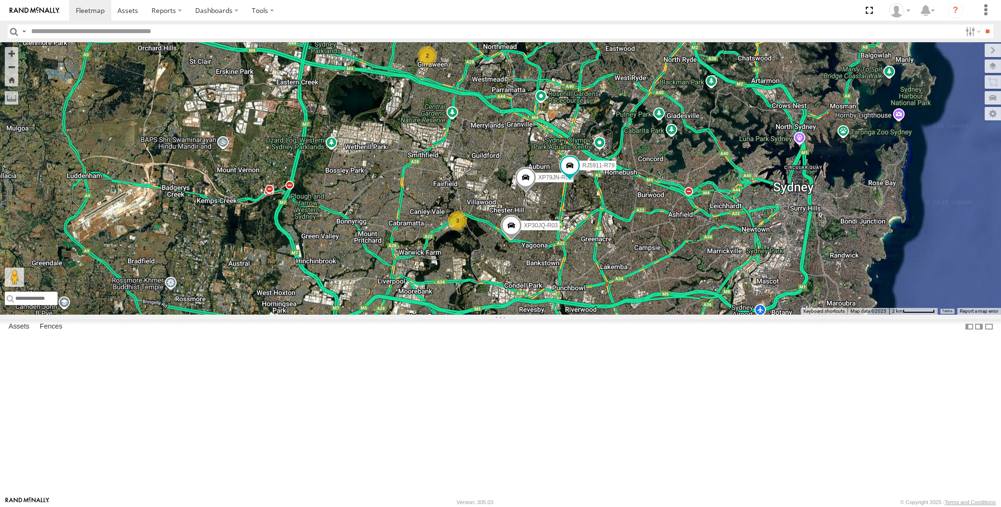
drag, startPoint x: 661, startPoint y: 304, endPoint x: 667, endPoint y: 330, distance: 26.6
click at [666, 315] on div "XP30JQ-R03 XP79JN-R04 RJ5911-R79 3 2" at bounding box center [500, 178] width 1001 height 272
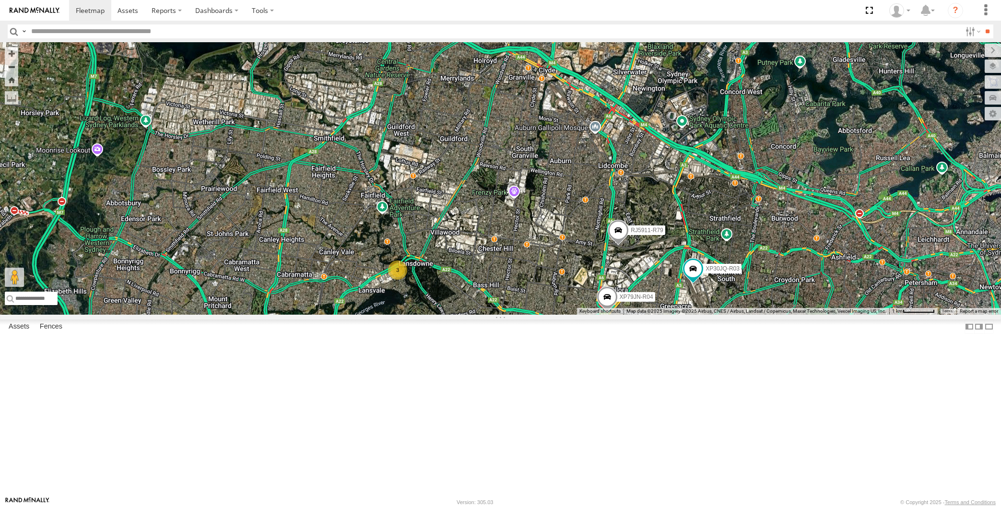
drag, startPoint x: 804, startPoint y: 451, endPoint x: 720, endPoint y: 387, distance: 105.4
click at [778, 315] on div "XP30JQ-R03 XP79JN-R04 RJ5911-R79 3 2" at bounding box center [500, 178] width 1001 height 272
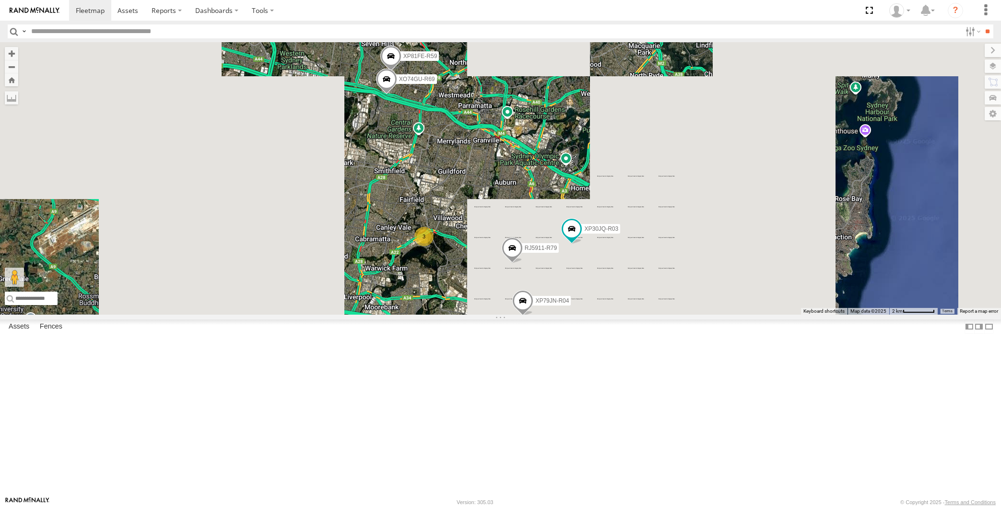
click at [500, 281] on div "XP30JQ-R03 XP79JN-R04 RJ5911-R79 3 XP81FE-R59 XO74GU-R69" at bounding box center [500, 178] width 1001 height 272
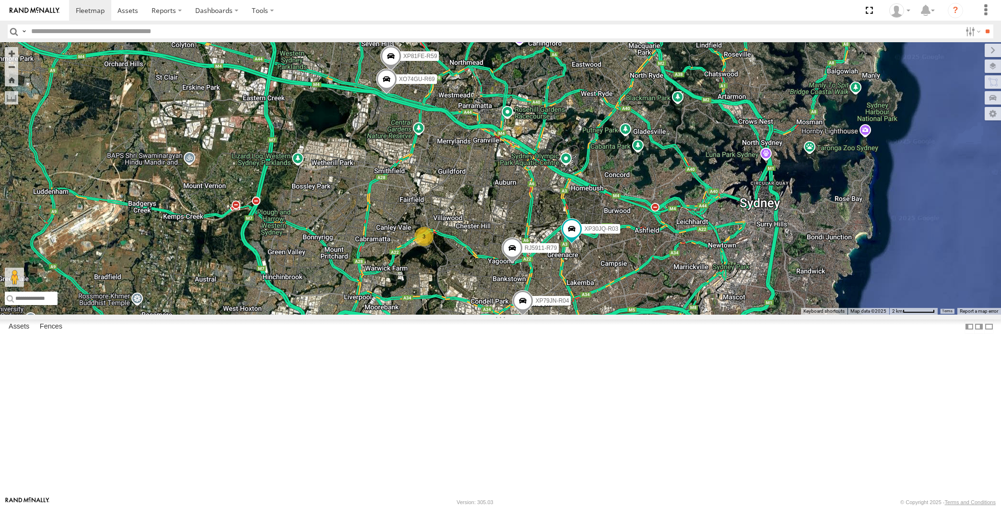
drag, startPoint x: 507, startPoint y: 274, endPoint x: 501, endPoint y: 265, distance: 10.1
click at [504, 270] on div "XP30JQ-R03 XP79JN-R04 RJ5911-R79 3 XP81FE-R59 XO74GU-R69" at bounding box center [500, 178] width 1001 height 272
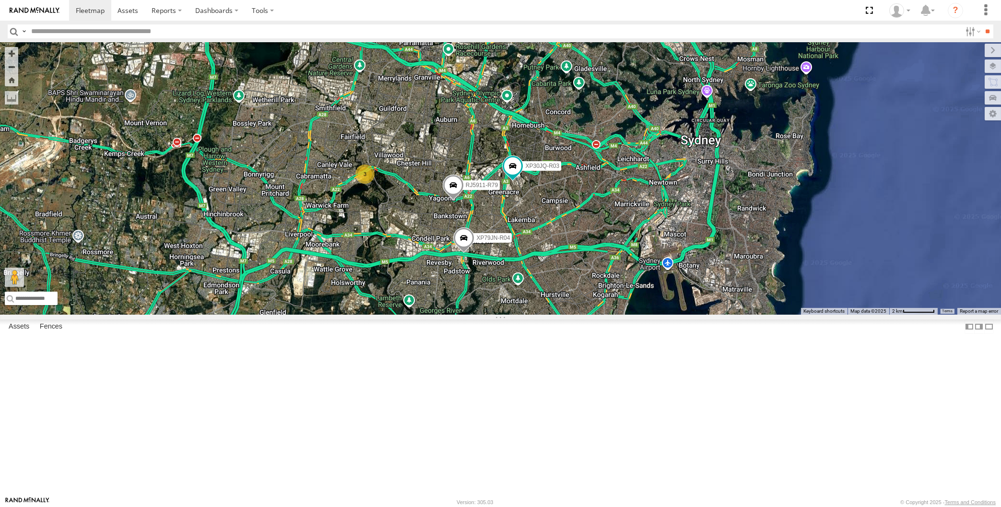
click at [425, 188] on div "XP30JQ-R03 XP79JN-R04 RJ5911-R79 3 XP81FE-R59 XO74GU-R69" at bounding box center [500, 178] width 1001 height 272
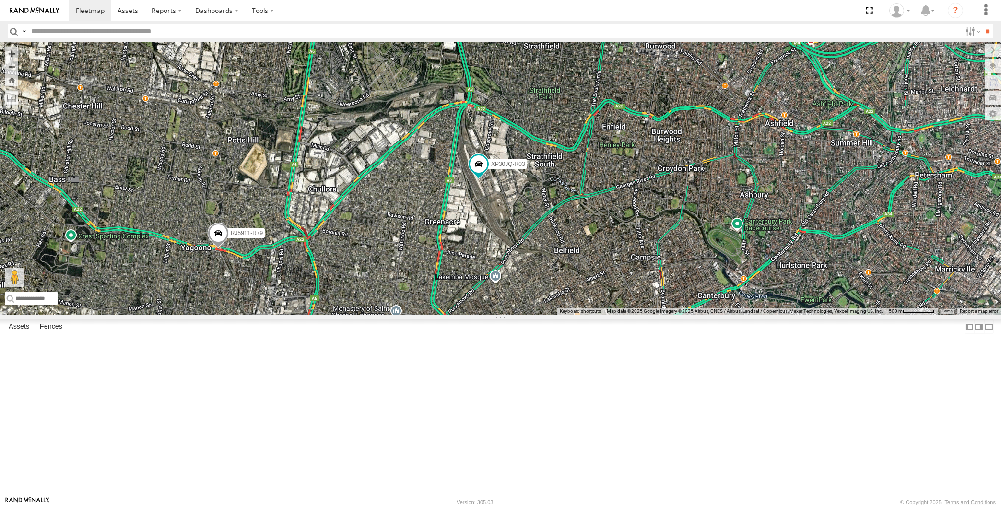
drag, startPoint x: 512, startPoint y: 289, endPoint x: 516, endPoint y: 306, distance: 17.7
click at [516, 306] on div "XP30JQ-R03 XP79JN-R04 RJ5911-R79 XP81FE-R59 XO74GU-R69" at bounding box center [500, 178] width 1001 height 272
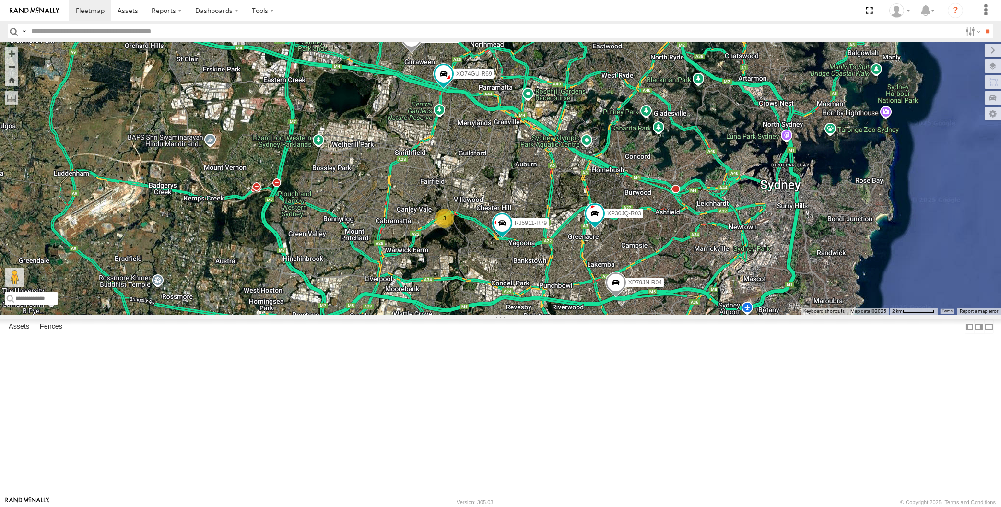
click at [757, 315] on div "XP30JQ-R03 RJ5911-R79 XP79JN-R04 3 XP81FE-R59 XO74GU-R69" at bounding box center [500, 178] width 1001 height 272
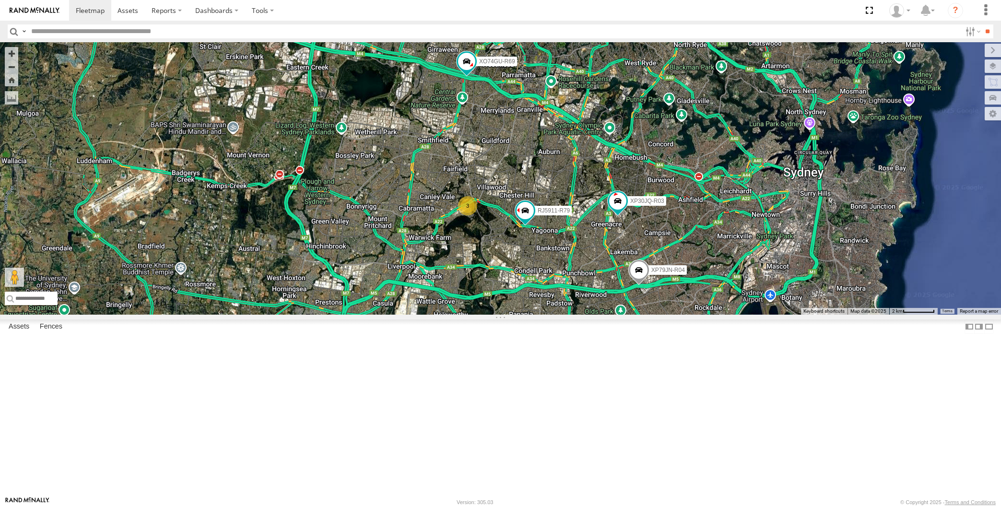
drag, startPoint x: 618, startPoint y: 339, endPoint x: 634, endPoint y: 333, distance: 16.7
click at [634, 315] on div "XP30JQ-R03 RJ5911-R79 XP79JN-R04 3 XP81FE-R59 XO74GU-R69" at bounding box center [500, 178] width 1001 height 272
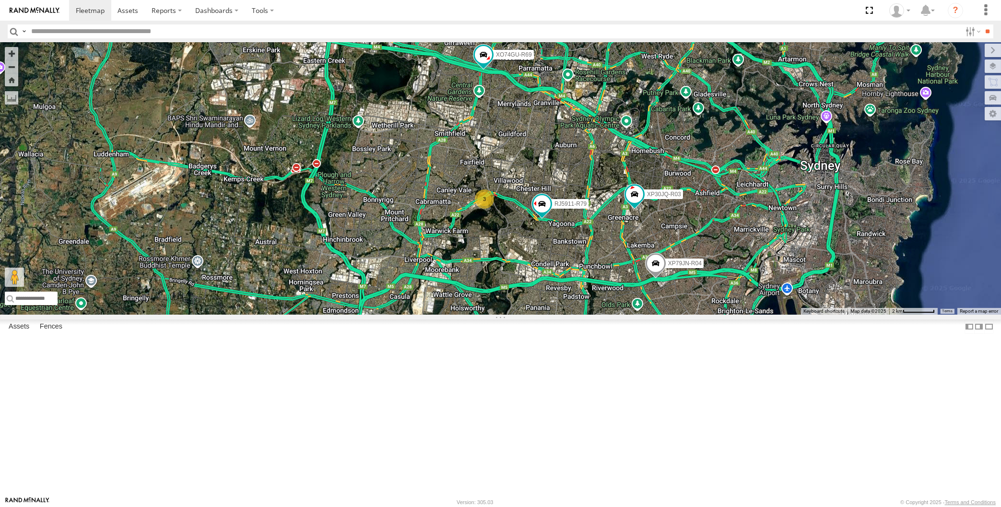
drag, startPoint x: 589, startPoint y: 359, endPoint x: 597, endPoint y: 355, distance: 8.8
click at [596, 315] on div "XP30JQ-R03 RJ5911-R79 XP79JN-R04 3 XP81FE-R59 XO74GU-R69" at bounding box center [500, 178] width 1001 height 272
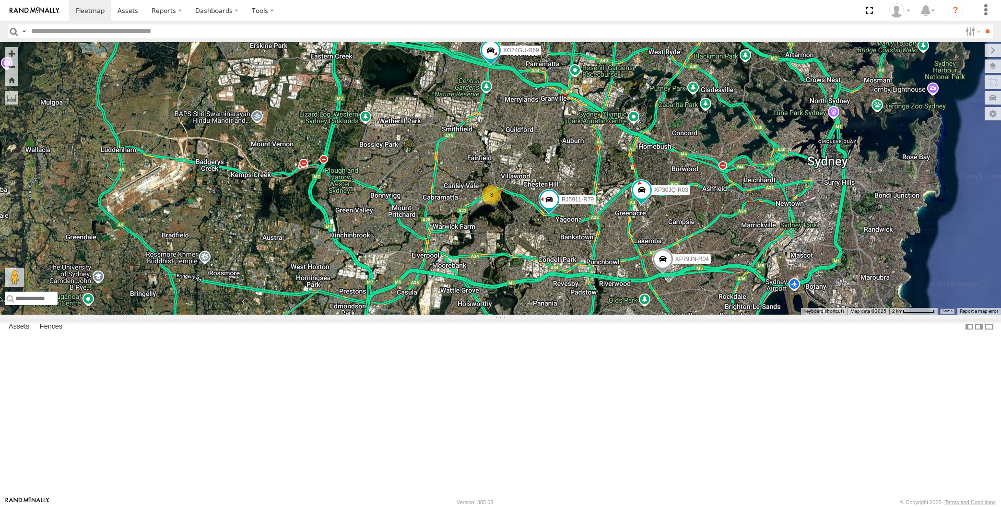
drag, startPoint x: 573, startPoint y: 345, endPoint x: 588, endPoint y: 335, distance: 17.8
click at [586, 315] on div "XP30JQ-R03 RJ5911-R79 XP79JN-R04 3 XP81FE-R59 XO74GU-R69" at bounding box center [500, 178] width 1001 height 272
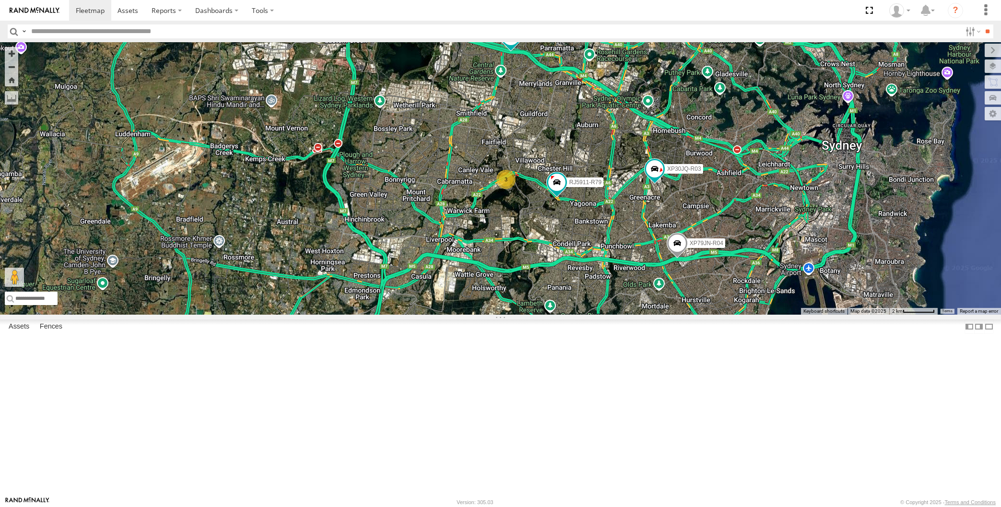
drag, startPoint x: 615, startPoint y: 373, endPoint x: 605, endPoint y: 354, distance: 20.6
click at [606, 315] on div "XP30JQ-R03 RJ5911-R79 XP79JN-R04 XP81FE-R59 XO74GU-R69 3" at bounding box center [500, 178] width 1001 height 272
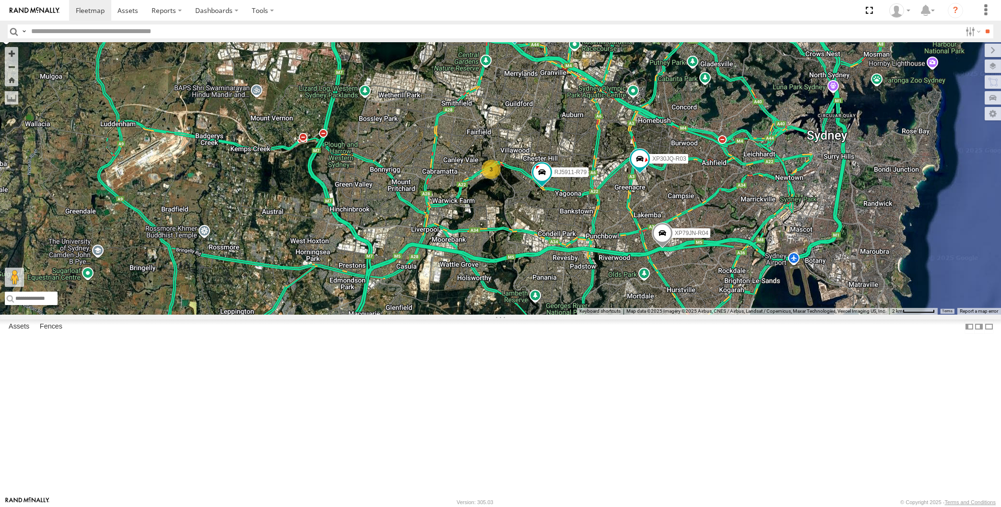
click at [608, 309] on div "XP30JQ-R03 RJ5911-R79 XP79JN-R04 XP81FE-R59 XO74GU-R69 3" at bounding box center [500, 178] width 1001 height 272
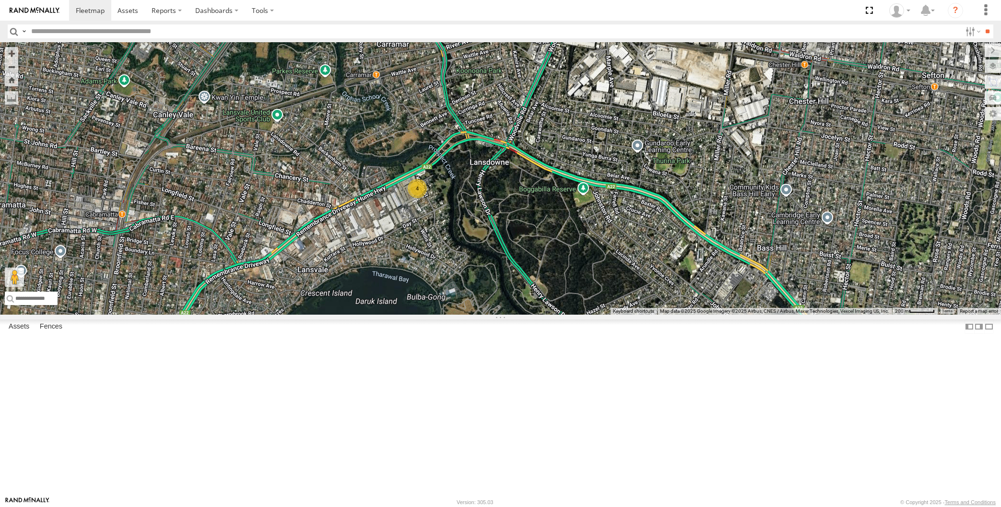
drag, startPoint x: 802, startPoint y: 369, endPoint x: 672, endPoint y: 343, distance: 132.9
click at [713, 315] on div "XP30JQ-R03 XP79JN-R04 XP81FE-R59 XO74GU-R69 4" at bounding box center [500, 178] width 1001 height 272
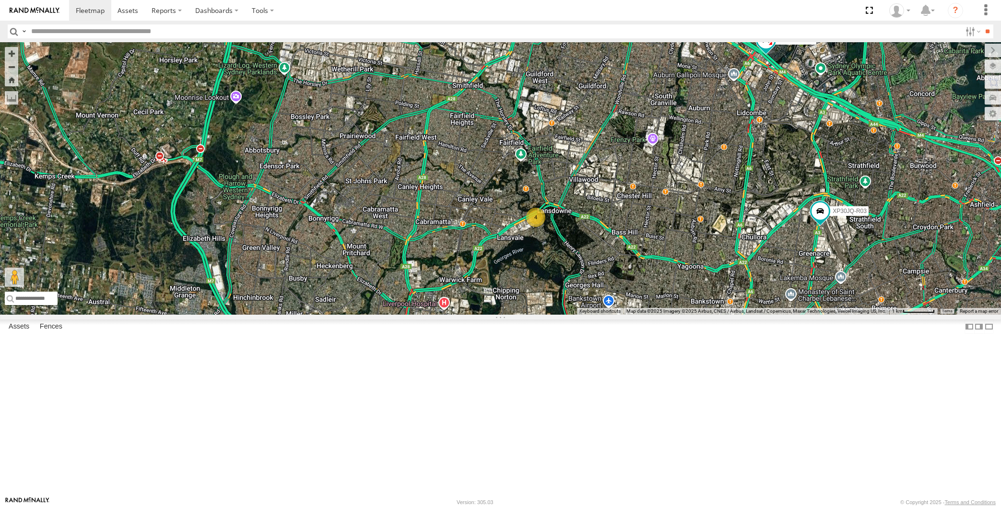
drag, startPoint x: 676, startPoint y: 386, endPoint x: 667, endPoint y: 385, distance: 9.2
click at [670, 315] on div "XP30JQ-R03 XP79JN-R04 XP81FE-R59 XO74GU-R69 4" at bounding box center [500, 178] width 1001 height 272
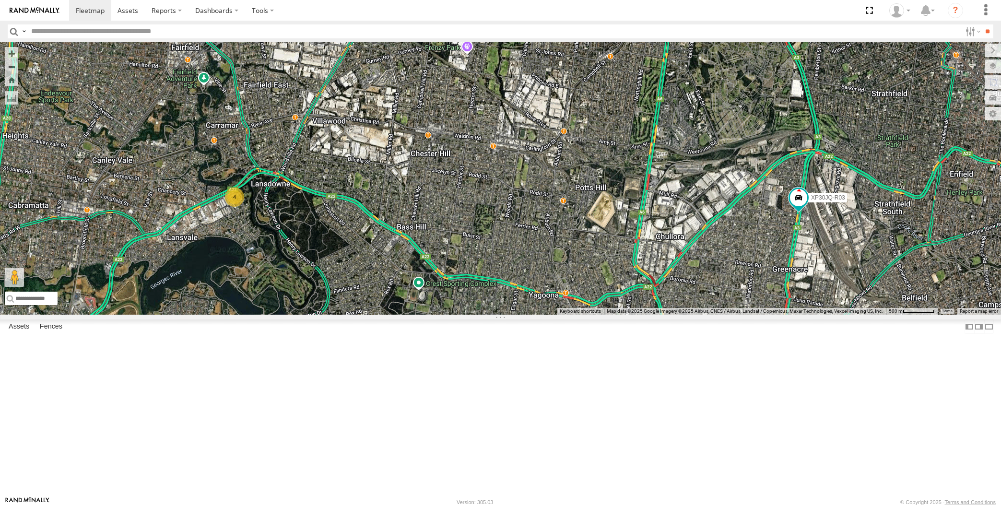
click at [708, 315] on div "XP30JQ-R03 XP79JN-R04 XP81FE-R59 XO74GU-R69 4" at bounding box center [500, 178] width 1001 height 272
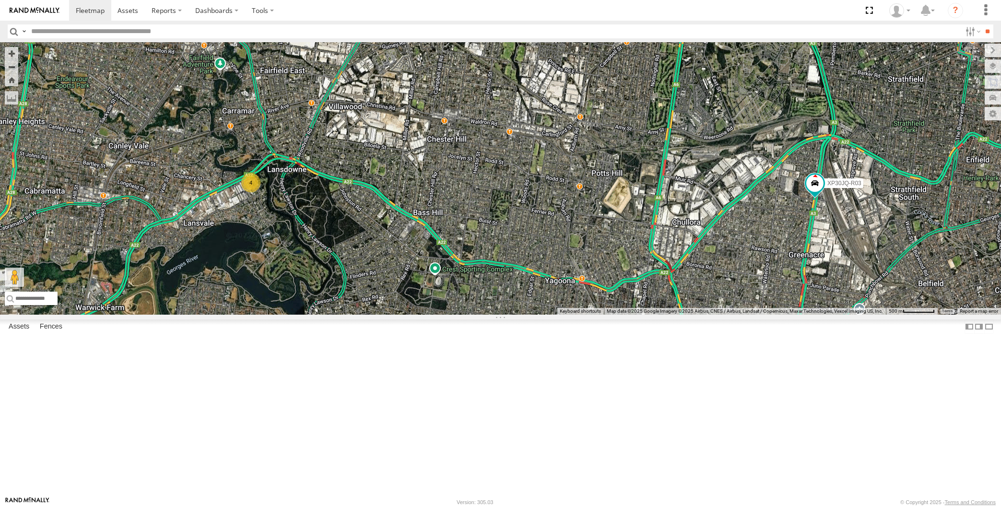
click at [744, 315] on div "XP30JQ-R03 XP79JN-R04 XP81FE-R59 XO74GU-R69 4" at bounding box center [500, 178] width 1001 height 272
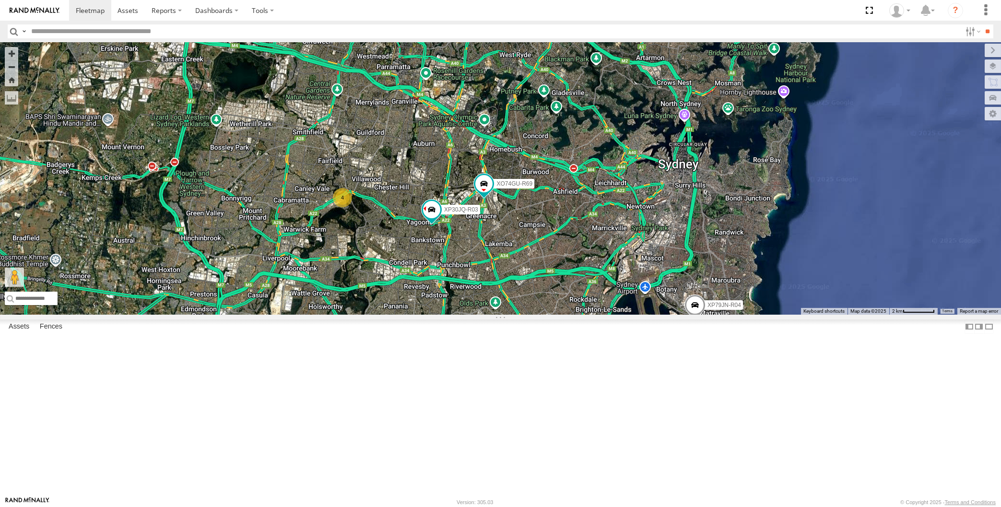
drag, startPoint x: 576, startPoint y: 381, endPoint x: 579, endPoint y: 375, distance: 7.3
click at [579, 315] on div "XP30JQ-R03 XO74GU-R69 XP79JN-R04 4 XP81FE-R59" at bounding box center [500, 178] width 1001 height 272
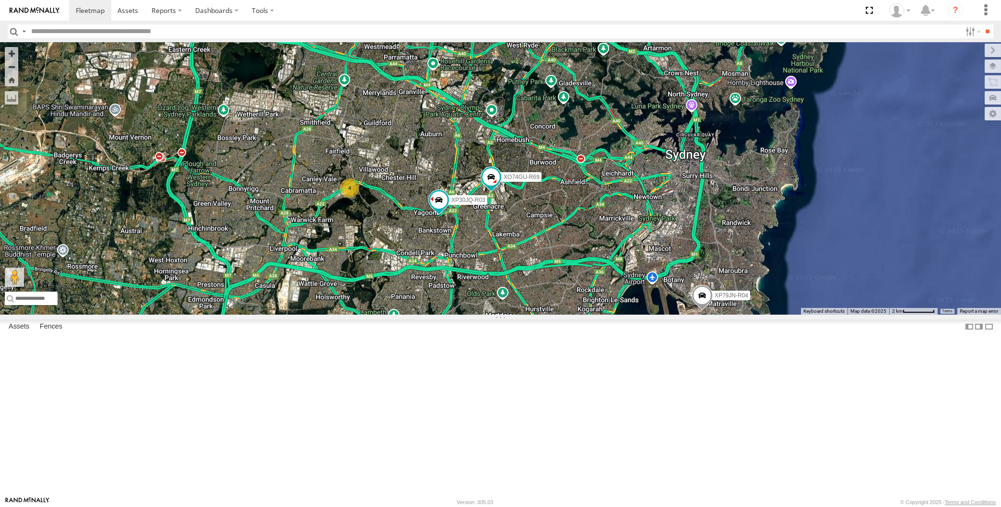
drag, startPoint x: 556, startPoint y: 365, endPoint x: 570, endPoint y: 358, distance: 15.9
click at [566, 315] on div "XP30JQ-R03 XO74GU-R69 XP79JN-R04 4 XP81FE-R59" at bounding box center [500, 178] width 1001 height 272
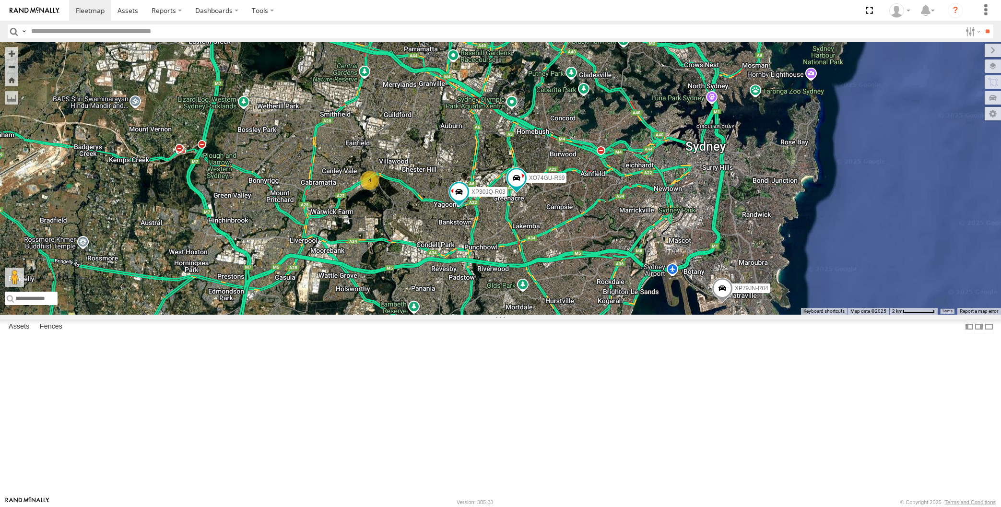
click at [505, 315] on div "XP30JQ-R03 XO74GU-R69 XP79JN-R04 4 XP81FE-R59" at bounding box center [500, 178] width 1001 height 272
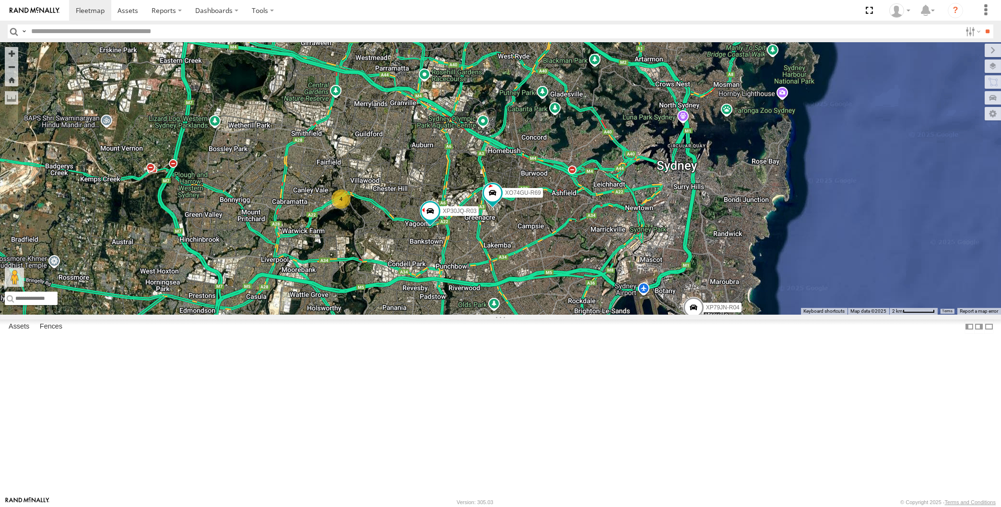
drag, startPoint x: 561, startPoint y: 405, endPoint x: 571, endPoint y: 396, distance: 13.9
click at [570, 315] on div "XP30JQ-R03 XP79JN-R04 4 XP81FE-R59 XO74GU-R69" at bounding box center [500, 178] width 1001 height 272
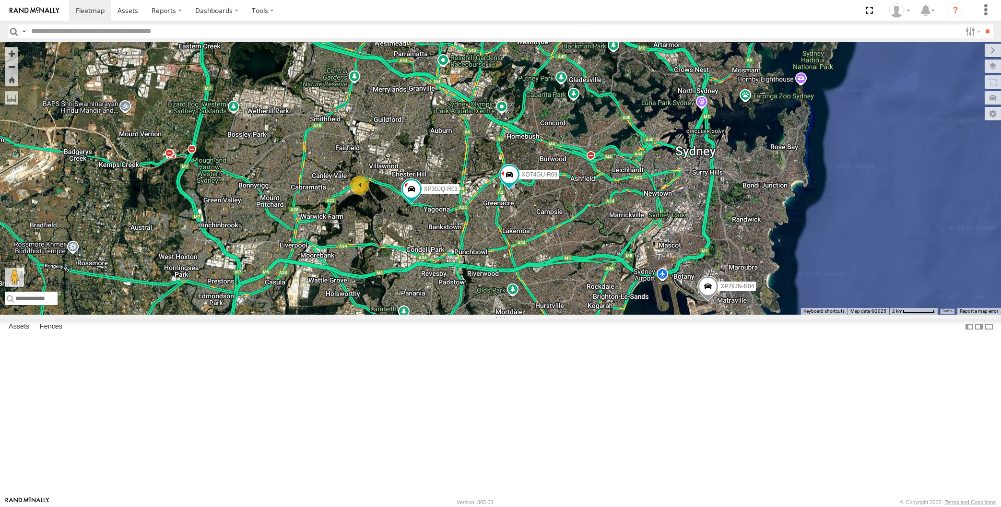
click at [548, 315] on div "XP30JQ-R03 XP79JN-R04 4 XP81FE-R59 XO74GU-R69" at bounding box center [500, 178] width 1001 height 272
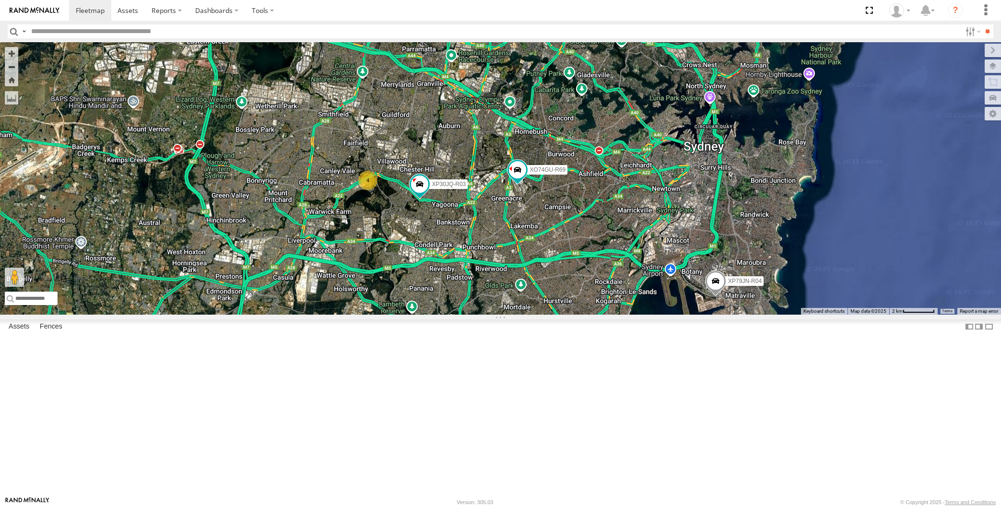
drag, startPoint x: 614, startPoint y: 401, endPoint x: 633, endPoint y: 386, distance: 24.0
click at [632, 315] on div "XP30JQ-R03 XP79JN-R04 4 XP81FE-R59 XO74GU-R69" at bounding box center [500, 178] width 1001 height 272
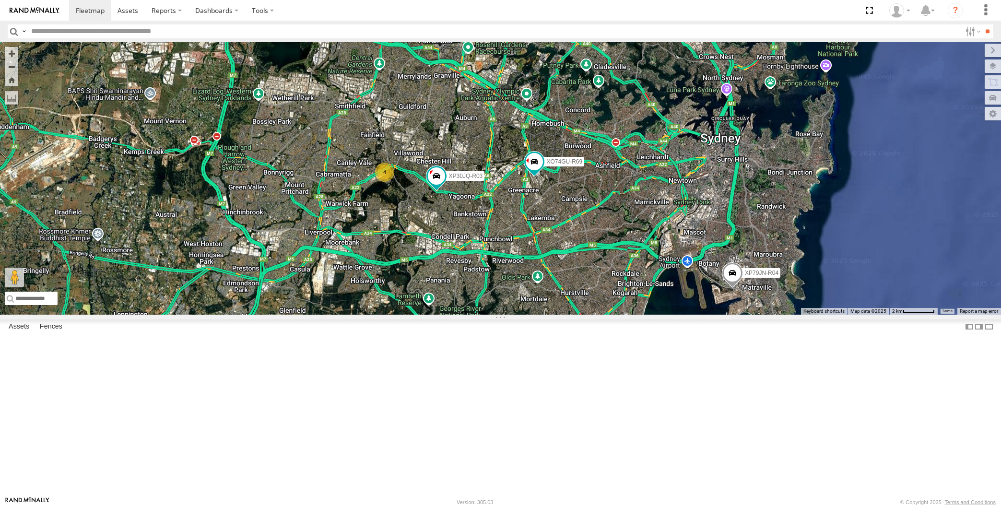
click at [676, 315] on div "XP30JQ-R03 XP79JN-R04 4 XP81FE-R59 XO74GU-R69" at bounding box center [500, 178] width 1001 height 272
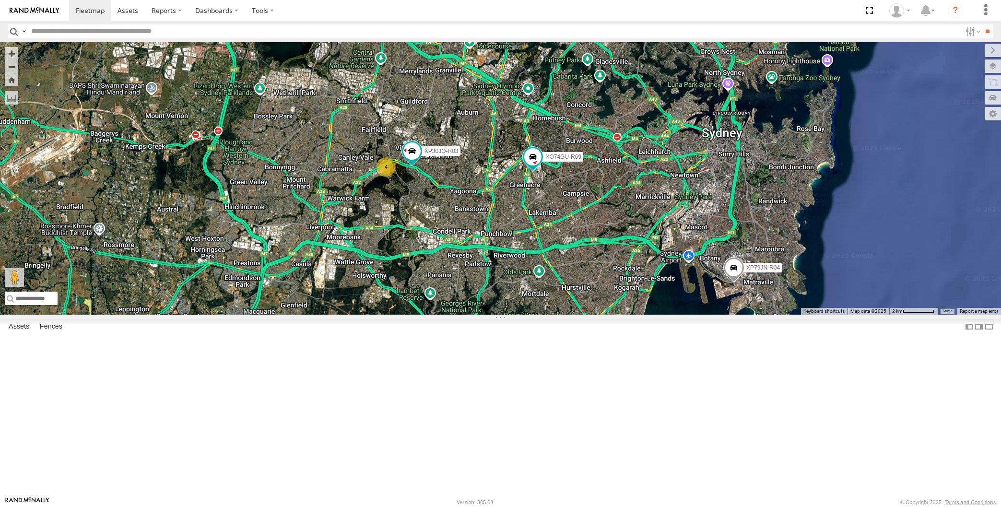
drag, startPoint x: 614, startPoint y: 453, endPoint x: 625, endPoint y: 438, distance: 19.5
click at [616, 315] on div "XP30JQ-R03 XP79JN-R04 4 XP81FE-R59 XO74GU-R69" at bounding box center [500, 178] width 1001 height 272
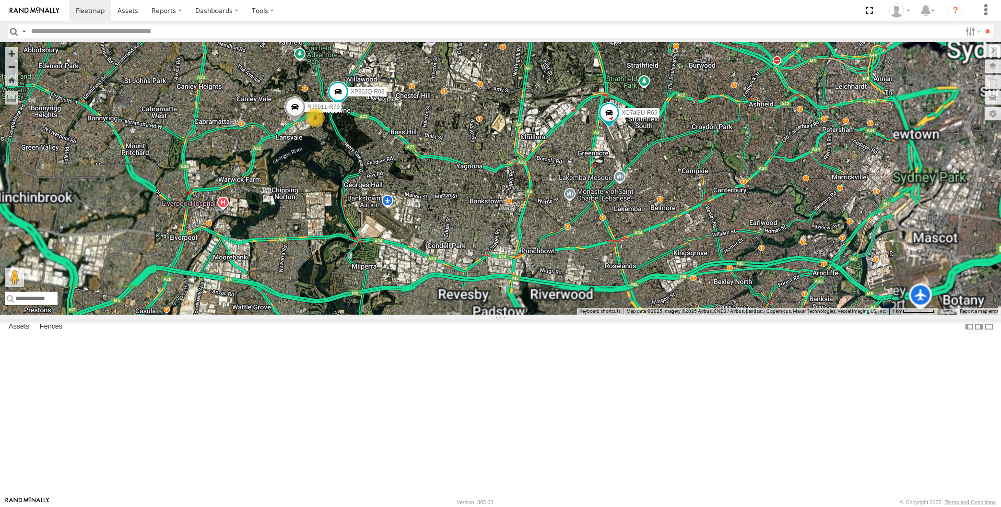
click at [352, 275] on div "XP30JQ-R03 XP79JN-R04 XP81FE-R59 XO74GU-R69 3 RJ5911-R79" at bounding box center [500, 178] width 1001 height 272
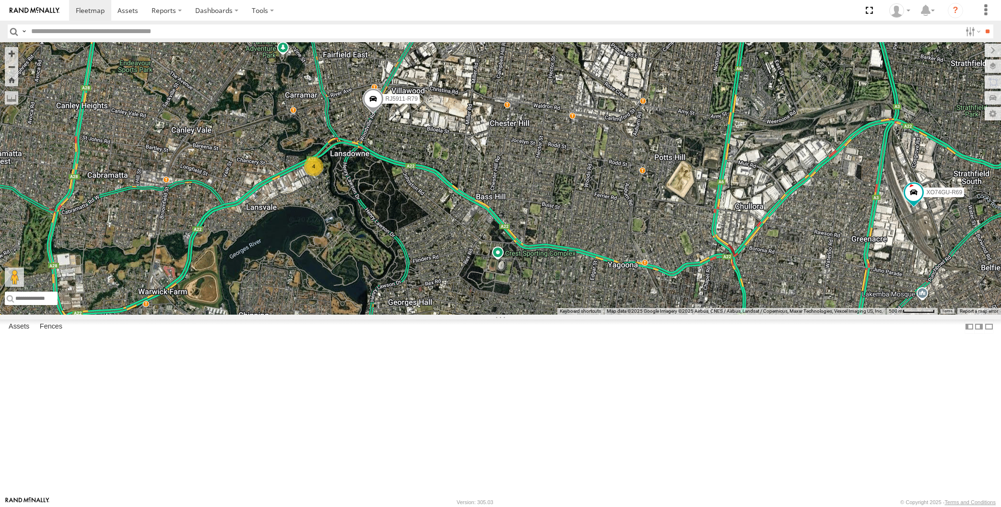
drag, startPoint x: 771, startPoint y: 391, endPoint x: 730, endPoint y: 382, distance: 42.8
click at [759, 315] on div "RJ5911-R79 XO74GU-R69 4" at bounding box center [500, 178] width 1001 height 272
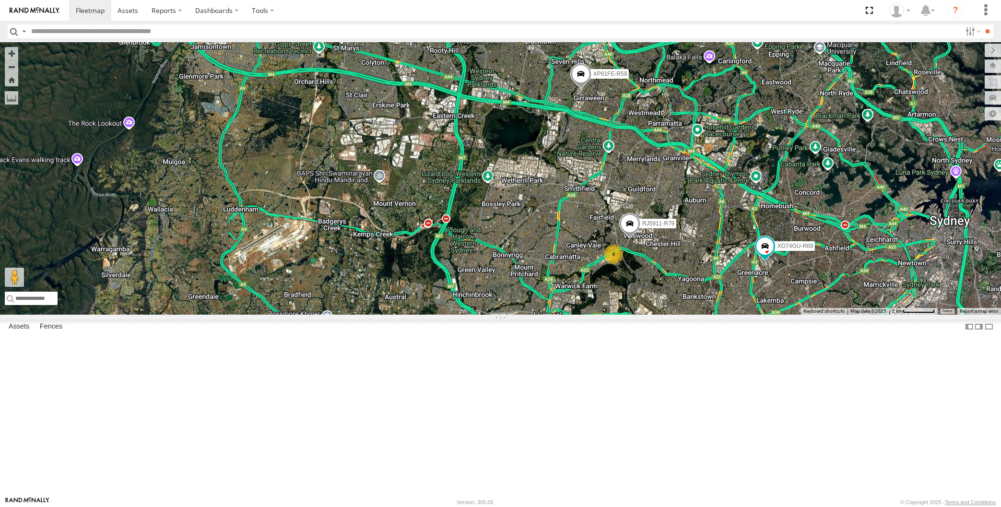
drag, startPoint x: 729, startPoint y: 429, endPoint x: 716, endPoint y: 409, distance: 24.0
click at [726, 315] on div "RJ5911-R79 XO74GU-R69 4 XP79JN-R04 XP81FE-R59" at bounding box center [500, 178] width 1001 height 272
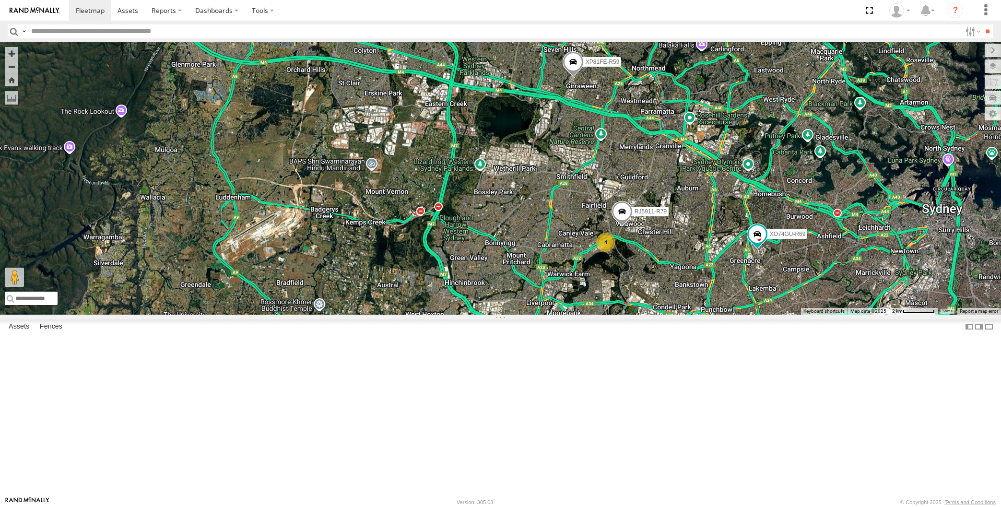
drag, startPoint x: 783, startPoint y: 404, endPoint x: 765, endPoint y: 406, distance: 18.3
click at [766, 315] on div "RJ5911-R79 XO74GU-R69 4 XP79JN-R04 XP81FE-R59" at bounding box center [500, 178] width 1001 height 272
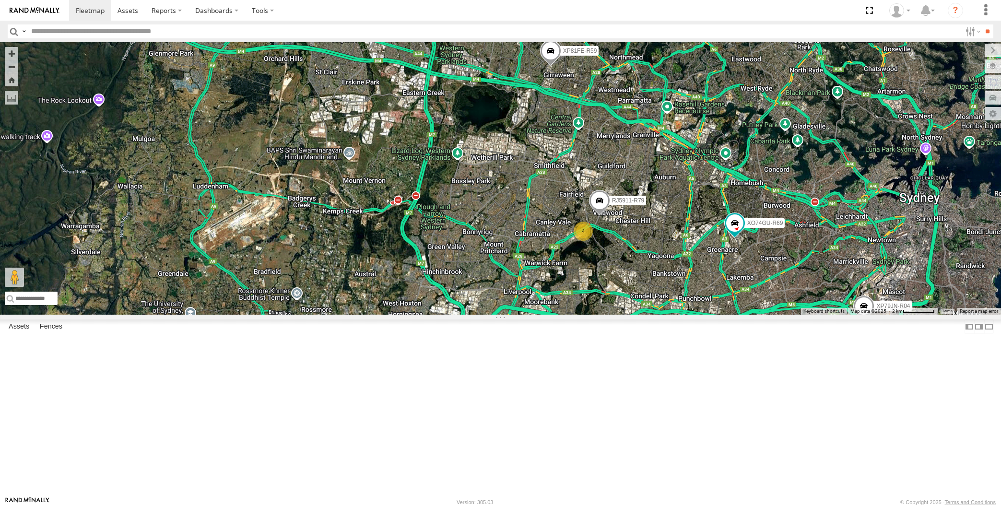
drag, startPoint x: 755, startPoint y: 401, endPoint x: 708, endPoint y: 354, distance: 66.5
click at [711, 315] on div "RJ5911-R79 XO74GU-R69 4 XP79JN-R04 XP81FE-R59" at bounding box center [500, 178] width 1001 height 272
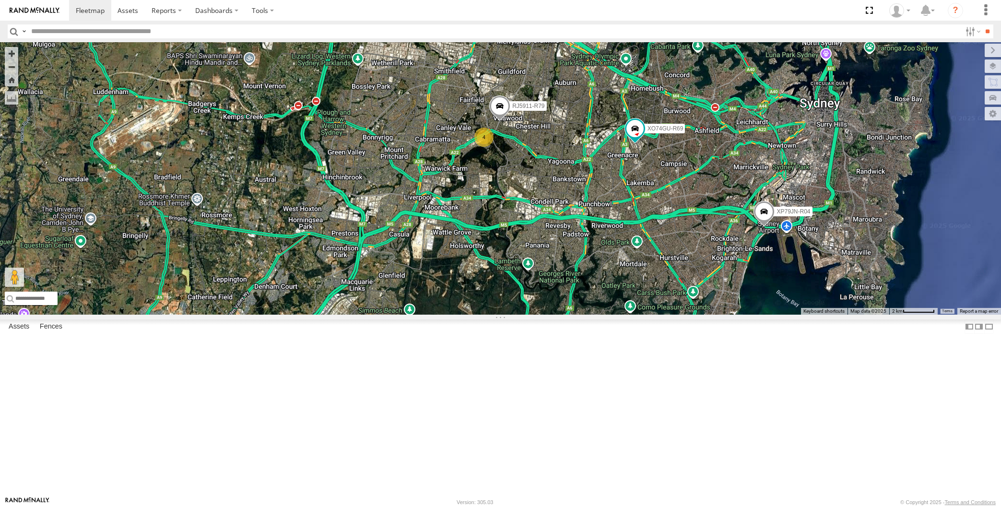
drag, startPoint x: 732, startPoint y: 349, endPoint x: 744, endPoint y: 348, distance: 12.5
click at [743, 315] on div "RJ5911-R79 XO74GU-R69 4 XP79JN-R04 XP81FE-R59" at bounding box center [500, 178] width 1001 height 272
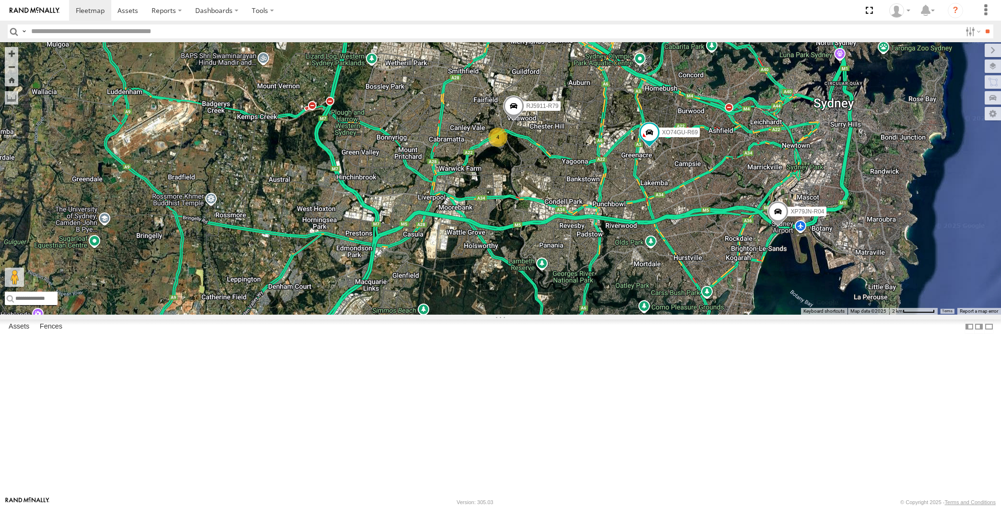
click at [709, 315] on div "RJ5911-R79 XO74GU-R69 4 XP79JN-R04 XP81FE-R59" at bounding box center [500, 178] width 1001 height 272
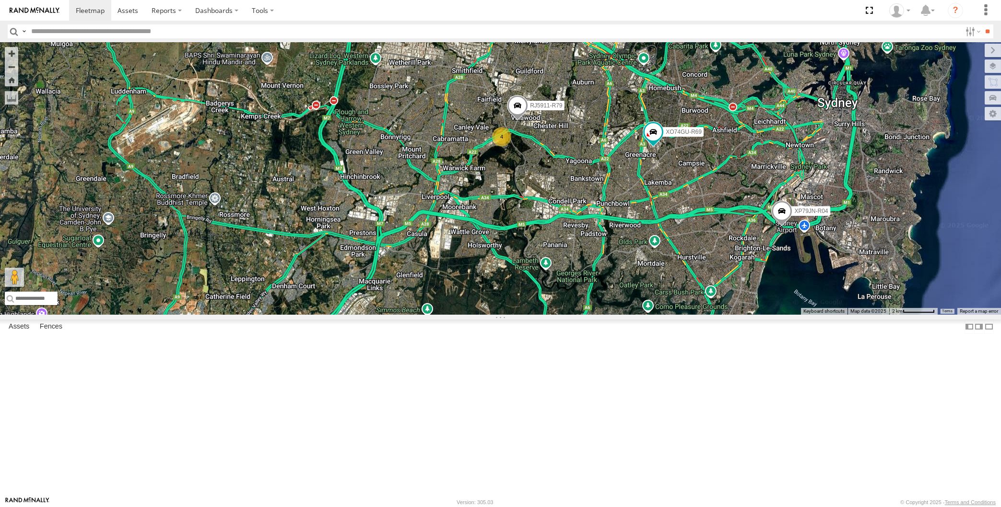
drag, startPoint x: 628, startPoint y: 388, endPoint x: 643, endPoint y: 395, distance: 16.1
click at [643, 315] on div "RJ5911-R79 XO74GU-R69 4 XP79JN-R04 XP81FE-R59" at bounding box center [500, 178] width 1001 height 272
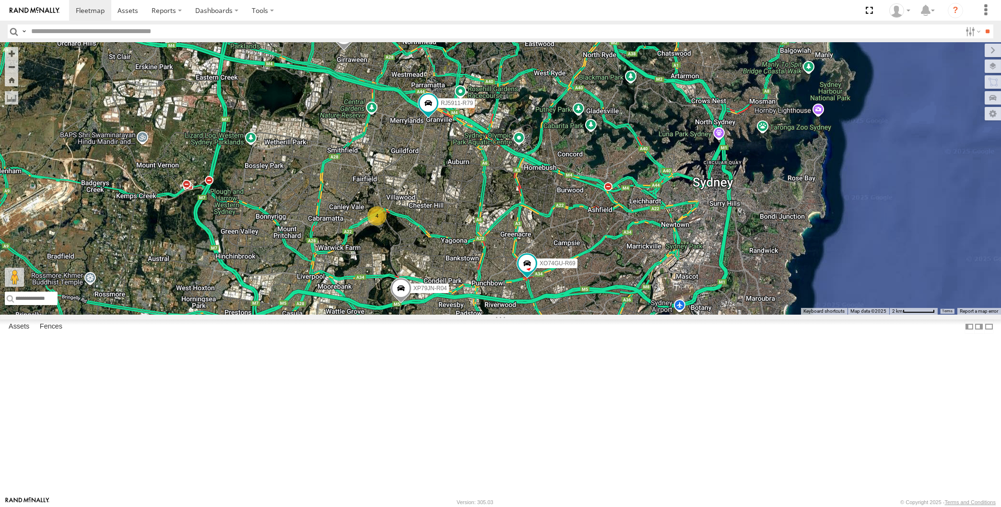
drag, startPoint x: 466, startPoint y: 416, endPoint x: 472, endPoint y: 409, distance: 8.5
click at [471, 315] on div "XP79JN-R04 RJ5911-R79 XP81FE-R59 XO74GU-R69 4" at bounding box center [500, 178] width 1001 height 272
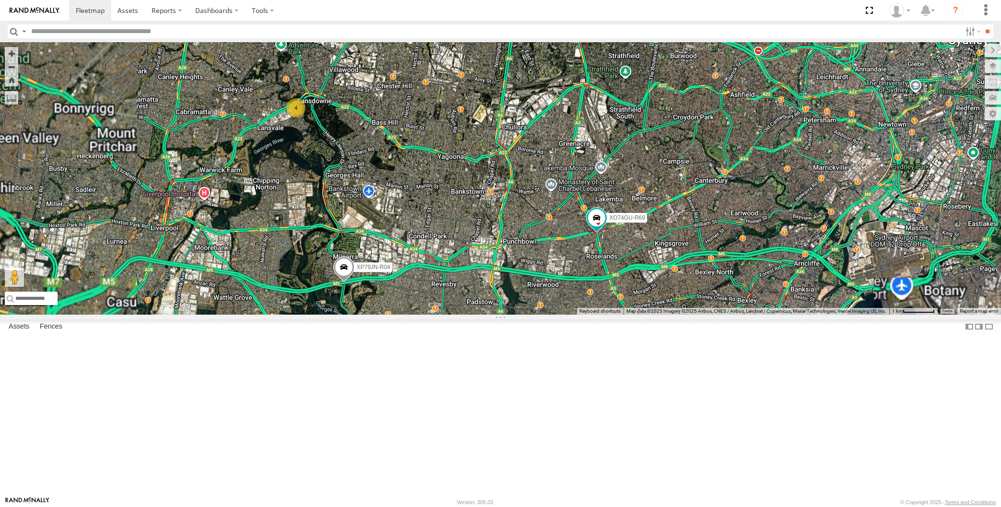
drag, startPoint x: 470, startPoint y: 397, endPoint x: 477, endPoint y: 379, distance: 18.5
click at [475, 315] on div "XP79JN-R04 RJ5911-R79 XP81FE-R59 XO74GU-R69 4" at bounding box center [500, 178] width 1001 height 272
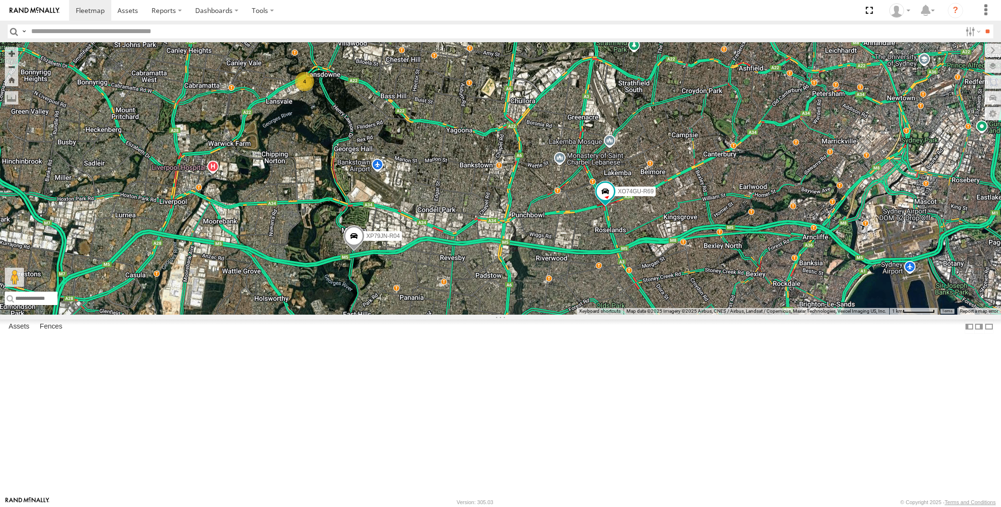
click at [596, 315] on div "XP79JN-R04 RJ5911-R79 XP81FE-R59 XO74GU-R69 4" at bounding box center [500, 178] width 1001 height 272
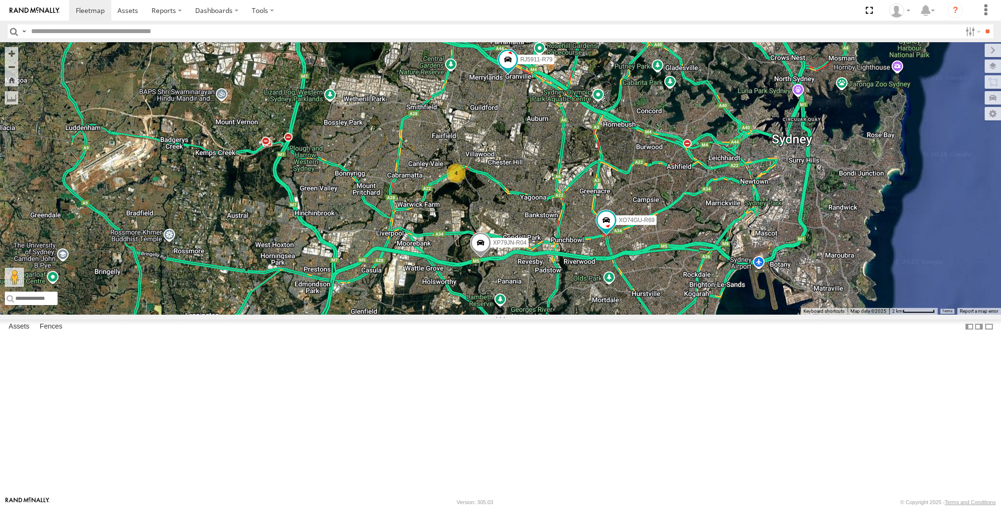
drag, startPoint x: 655, startPoint y: 410, endPoint x: 647, endPoint y: 394, distance: 17.8
click at [651, 315] on div "XP79JN-R04 RJ5911-R79 XP81FE-R59 XO74GU-R69 4" at bounding box center [500, 178] width 1001 height 272
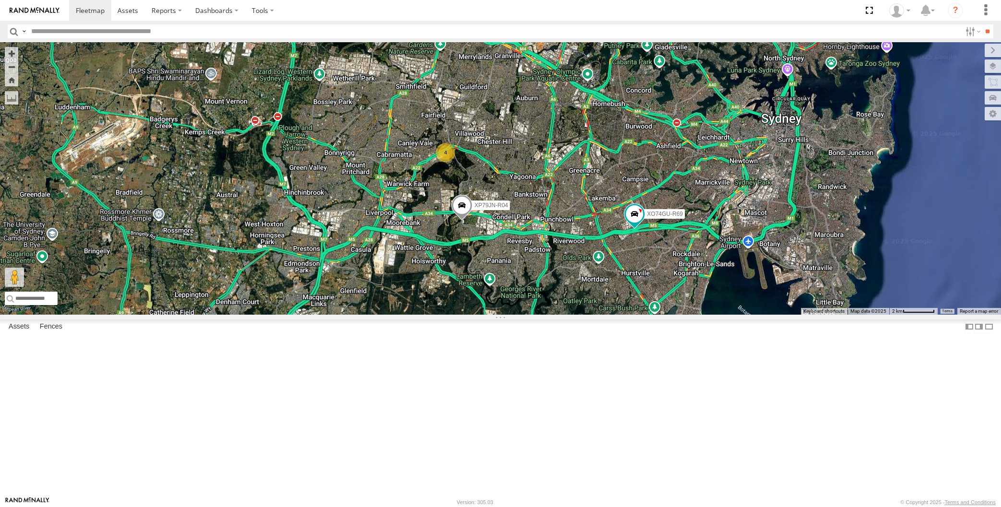
drag, startPoint x: 637, startPoint y: 410, endPoint x: 602, endPoint y: 399, distance: 36.9
click at [602, 315] on div "XP79JN-R04 RJ5911-R79 XP81FE-R59 XO74GU-R69 4" at bounding box center [500, 178] width 1001 height 272
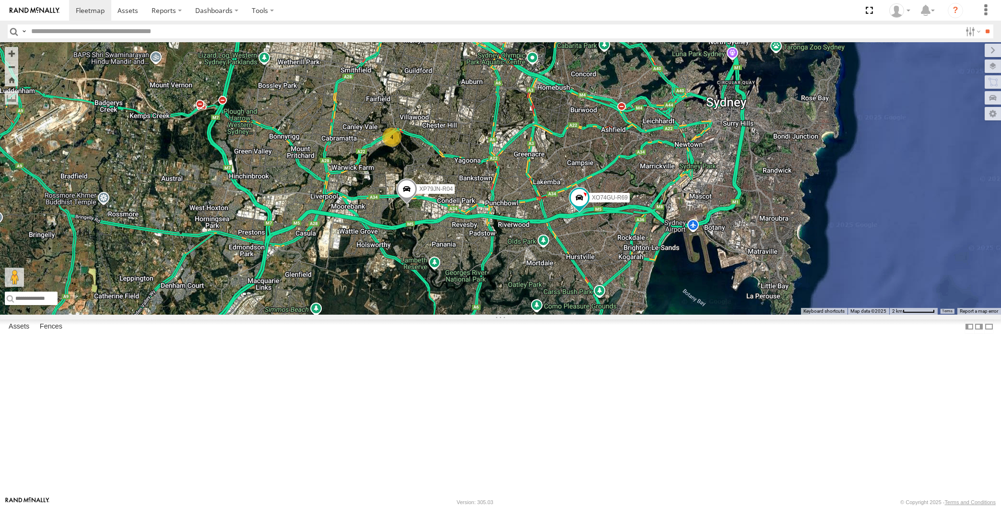
click at [527, 315] on div "XP79JN-R04 RJ5911-R79 XP81FE-R59 XO74GU-R69 4" at bounding box center [500, 178] width 1001 height 272
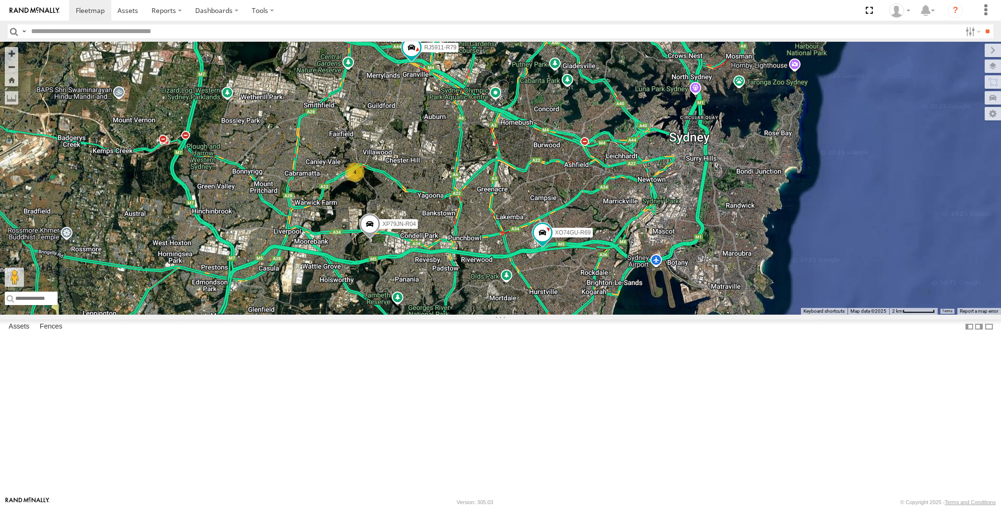
drag, startPoint x: 512, startPoint y: 379, endPoint x: 488, endPoint y: 412, distance: 40.8
click at [488, 315] on div "XP79JN-R04 RJ5911-R79 XP81FE-R59 XO74GU-R69 4" at bounding box center [500, 178] width 1001 height 272
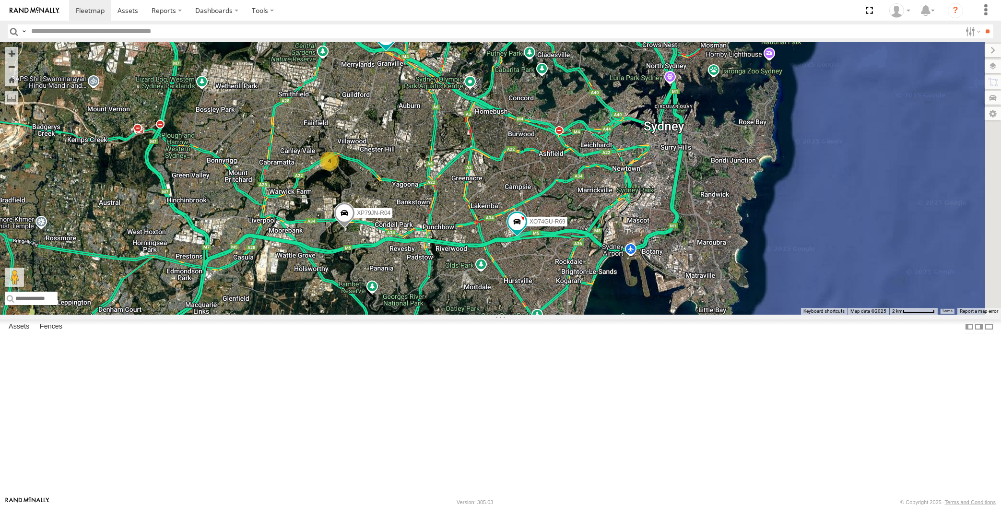
drag, startPoint x: 453, startPoint y: 254, endPoint x: 448, endPoint y: 251, distance: 5.4
click at [448, 251] on div "XP79JN-R04 RJ5911-R79 XP81FE-R59 XO74GU-R69 4" at bounding box center [500, 178] width 1001 height 272
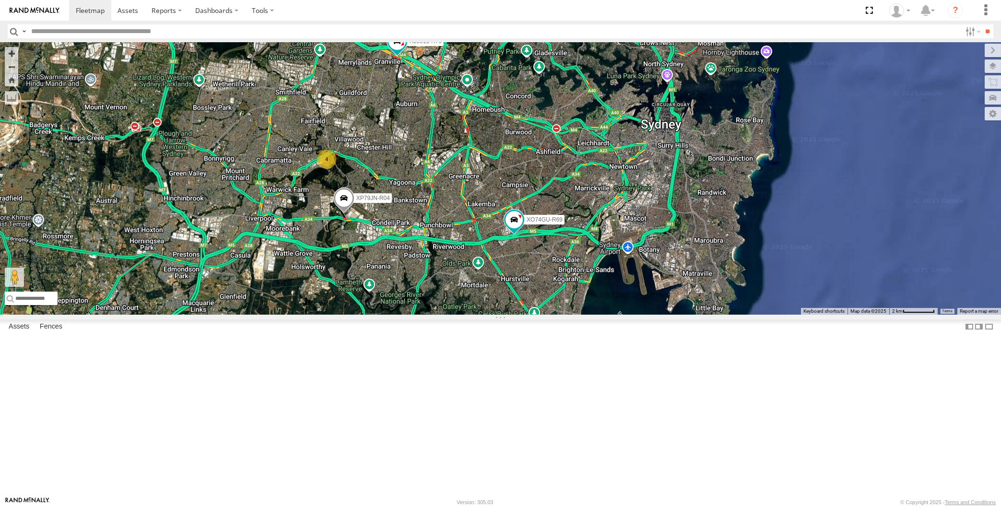
click at [214, 289] on div "XP79JN-R04 RJ5911-R79 XP81FE-R59 XO74GU-R69 4" at bounding box center [500, 178] width 1001 height 272
click at [412, 315] on div "XP79JN-R04 RJ5911-R79 XP81FE-R59 XO74GU-R69 4" at bounding box center [500, 178] width 1001 height 272
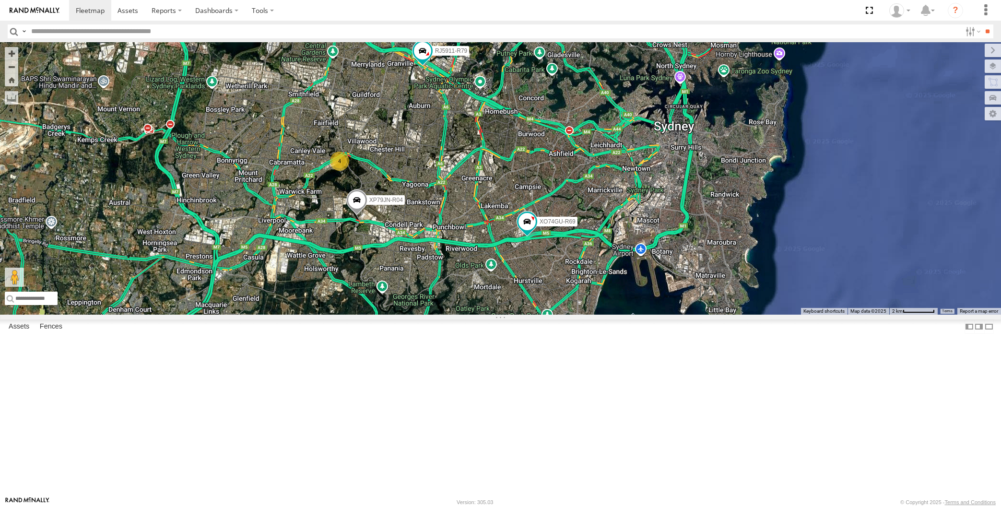
drag, startPoint x: 424, startPoint y: 396, endPoint x: 442, endPoint y: 399, distance: 18.5
click at [442, 315] on div "XP79JN-R04 RJ5911-R79 XP81FE-R59 XO74GU-R69 4" at bounding box center [500, 178] width 1001 height 272
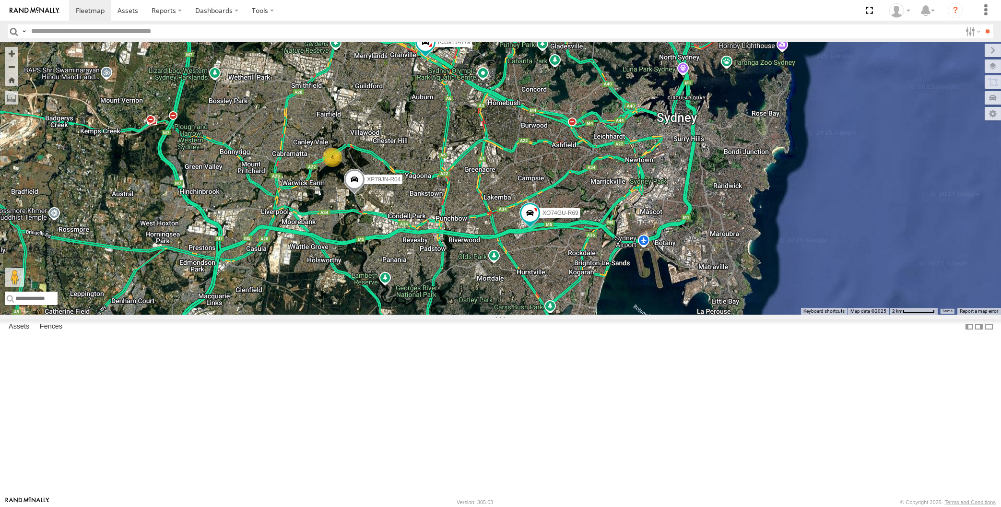
drag, startPoint x: 599, startPoint y: 402, endPoint x: 589, endPoint y: 387, distance: 18.0
click at [591, 315] on div "XP79JN-R04 RJ5911-R79 XP81FE-R59 XO74GU-R69 4" at bounding box center [500, 178] width 1001 height 272
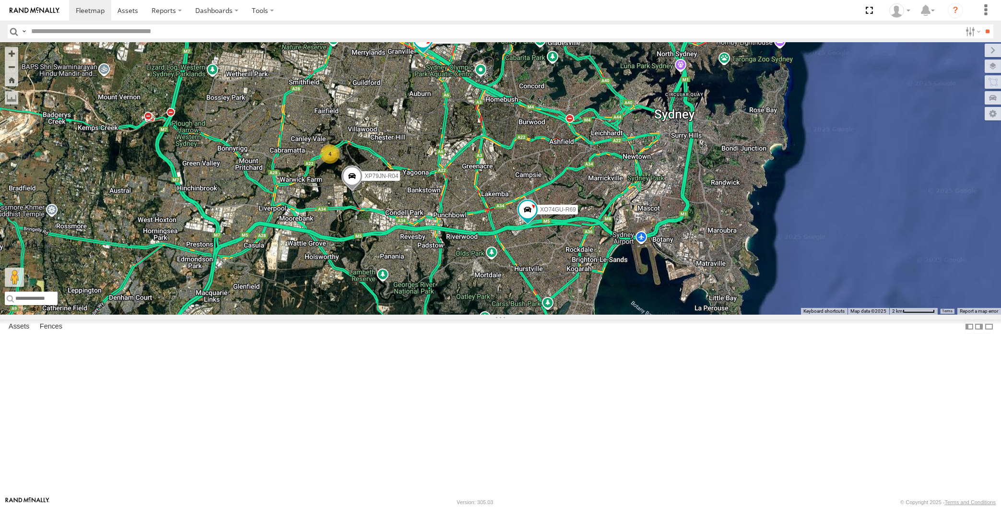
drag, startPoint x: 588, startPoint y: 387, endPoint x: 571, endPoint y: 378, distance: 19.1
click at [575, 315] on div "XP79JN-R04 RJ5911-R79 XP81FE-R59 XO74GU-R69 4" at bounding box center [500, 178] width 1001 height 272
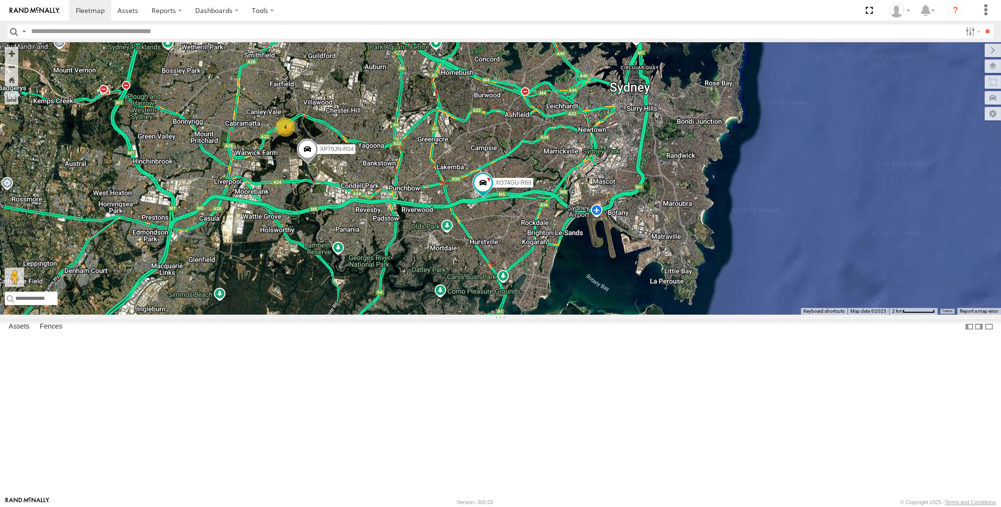
click at [718, 315] on div "XP79JN-R04 RJ5911-R79 XP81FE-R59 XO74GU-R69 4" at bounding box center [500, 178] width 1001 height 272
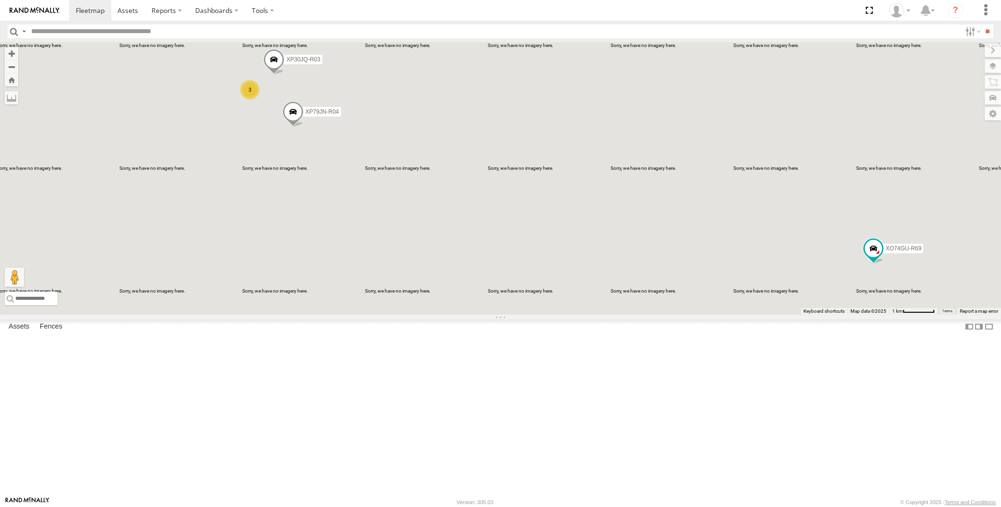
drag, startPoint x: 324, startPoint y: 242, endPoint x: 345, endPoint y: 253, distance: 23.4
click at [343, 252] on div "XP79JN-R04 RJ5911-R79 XP81FE-R59 XO74GU-R69 XP30JQ-R03 3" at bounding box center [500, 178] width 1001 height 272
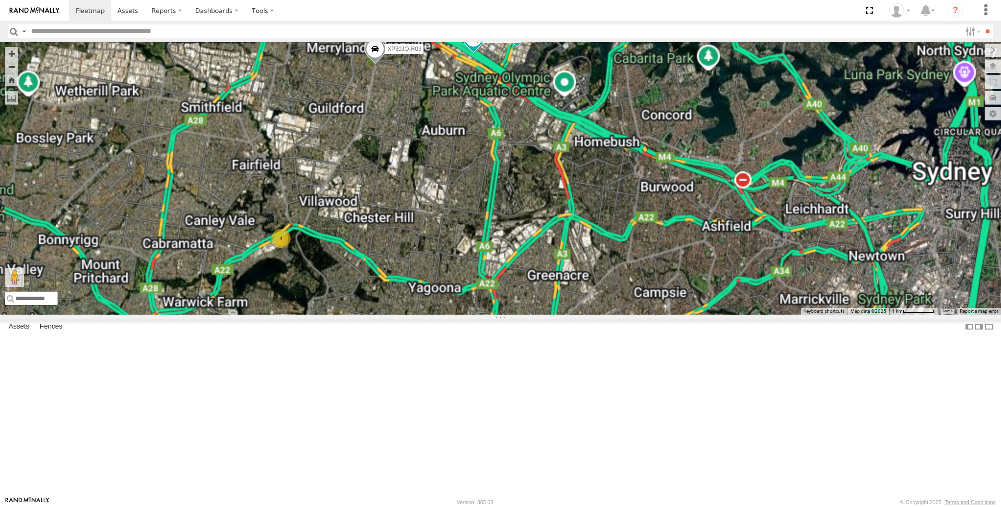
drag, startPoint x: 414, startPoint y: 215, endPoint x: 382, endPoint y: 226, distance: 33.5
click at [382, 226] on div "XP30JQ-R03 XO74GU-R69 RJ5911-R79 XP81FE-R59 4" at bounding box center [500, 178] width 1001 height 272
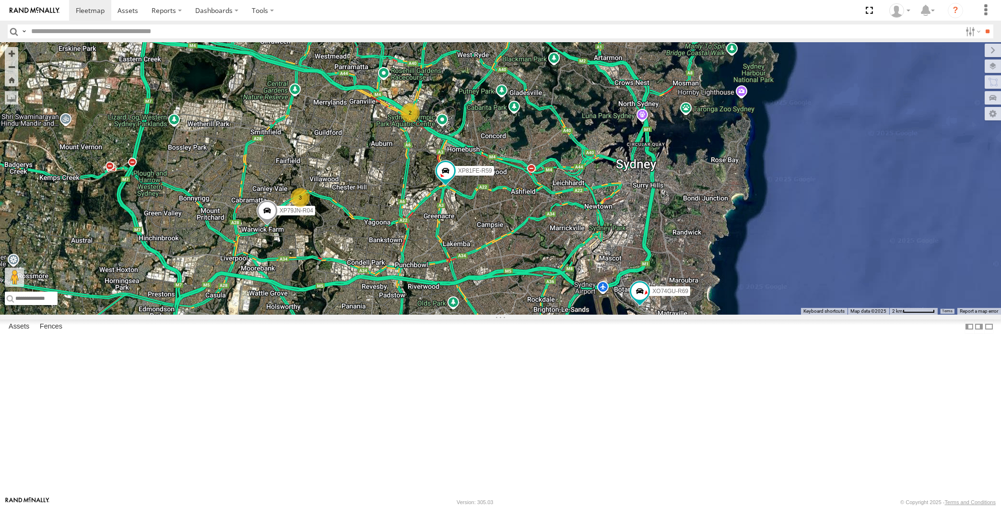
drag, startPoint x: 492, startPoint y: 361, endPoint x: 498, endPoint y: 359, distance: 7.0
click at [497, 315] on div "XP81FE-R59 XO74GU-R69 2 XP79JN-R04 3" at bounding box center [500, 178] width 1001 height 272
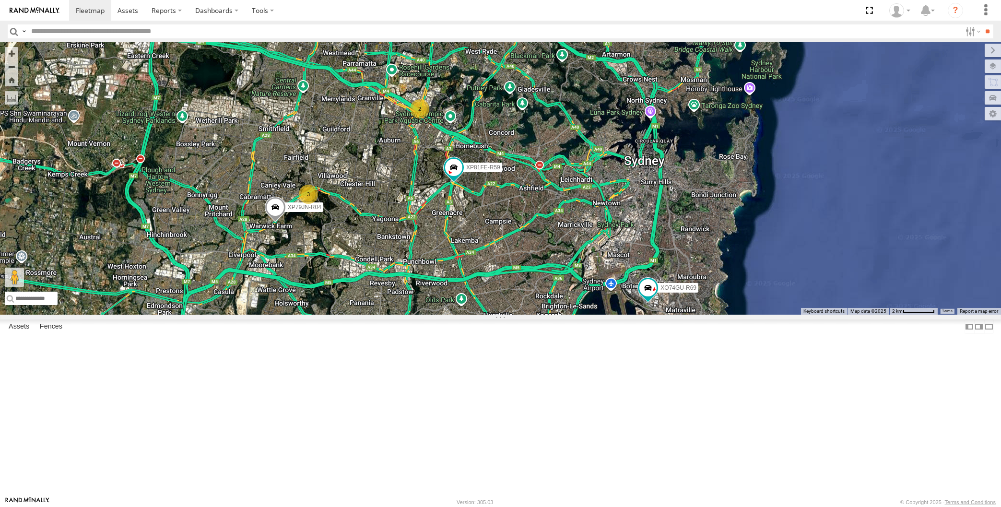
drag, startPoint x: 494, startPoint y: 349, endPoint x: 545, endPoint y: 317, distance: 60.6
click at [505, 315] on div "XP81FE-R59 XO74GU-R69 XP79JN-R04 2 3" at bounding box center [500, 178] width 1001 height 272
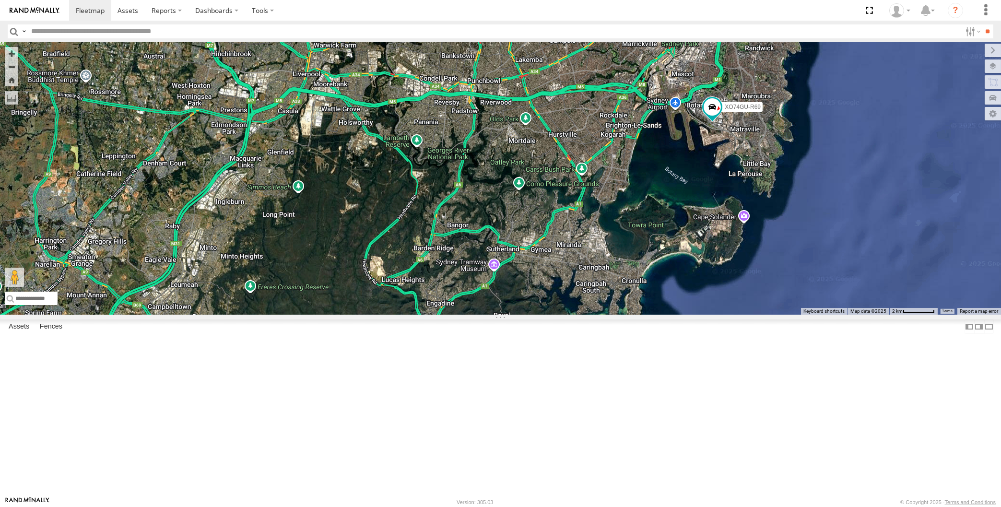
click at [623, 315] on div "XP81FE-R59 XO74GU-R69 XP79JN-R04 2 3" at bounding box center [500, 178] width 1001 height 272
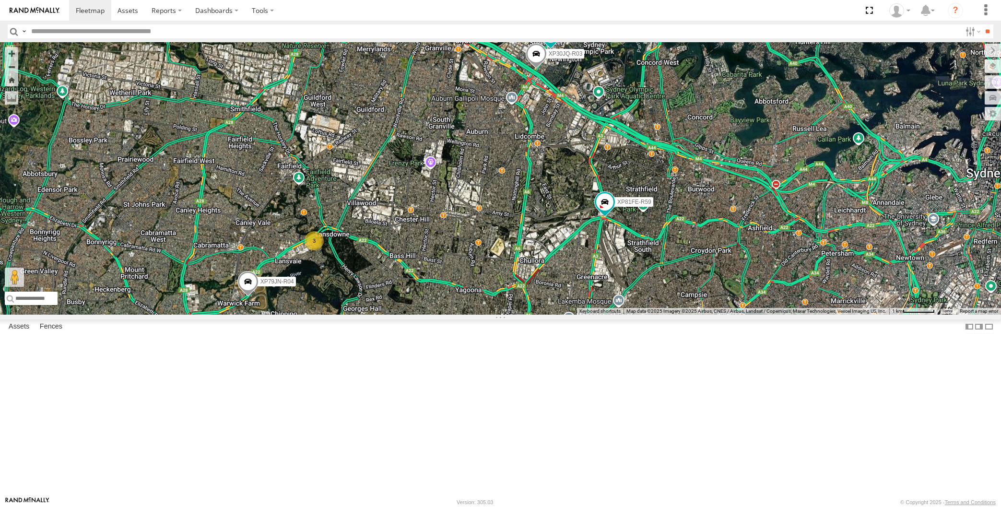
drag, startPoint x: 691, startPoint y: 280, endPoint x: 683, endPoint y: 258, distance: 23.1
click at [692, 273] on div "XP81FE-R59 XO74GU-R69 XP79JN-R04 XP30JQ-R03 3 RJ5911-R79" at bounding box center [500, 178] width 1001 height 272
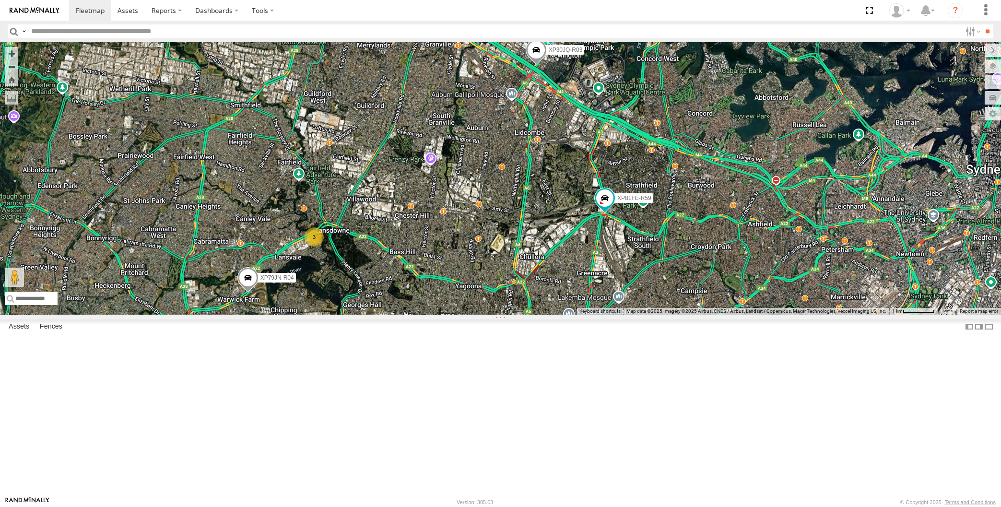
drag, startPoint x: 628, startPoint y: 346, endPoint x: 625, endPoint y: 336, distance: 10.0
click at [628, 315] on div "XP81FE-R59 XO74GU-R69 XP79JN-R04 XP30JQ-R03 3 RJ5911-R79" at bounding box center [500, 178] width 1001 height 272
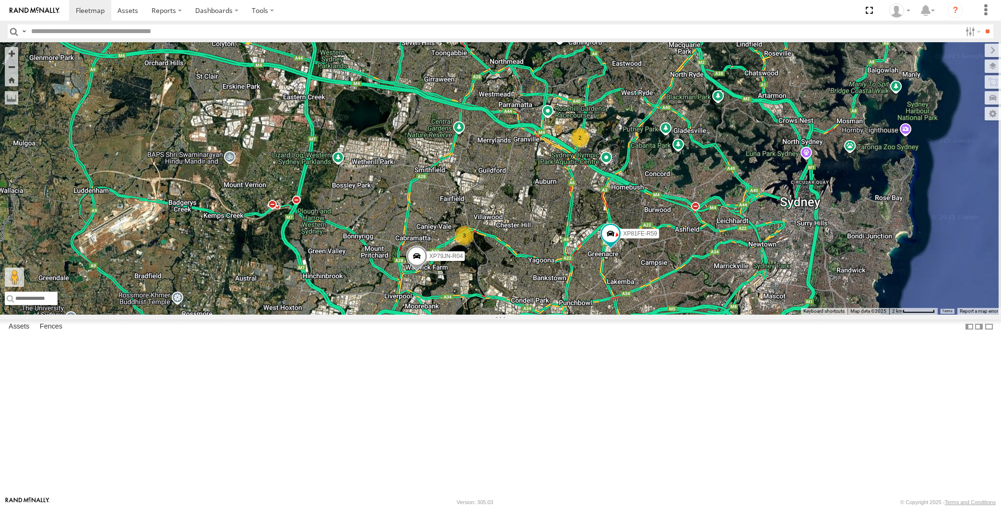
drag, startPoint x: 541, startPoint y: 388, endPoint x: 527, endPoint y: 378, distance: 17.2
click at [528, 315] on div "XP79JN-R04 XP81FE-R59 XO74GU-R69 2 3" at bounding box center [500, 178] width 1001 height 272
drag, startPoint x: 527, startPoint y: 378, endPoint x: 522, endPoint y: 375, distance: 5.4
click at [525, 315] on div "XP79JN-R04 XP81FE-R59 XO74GU-R69 2 3" at bounding box center [500, 178] width 1001 height 272
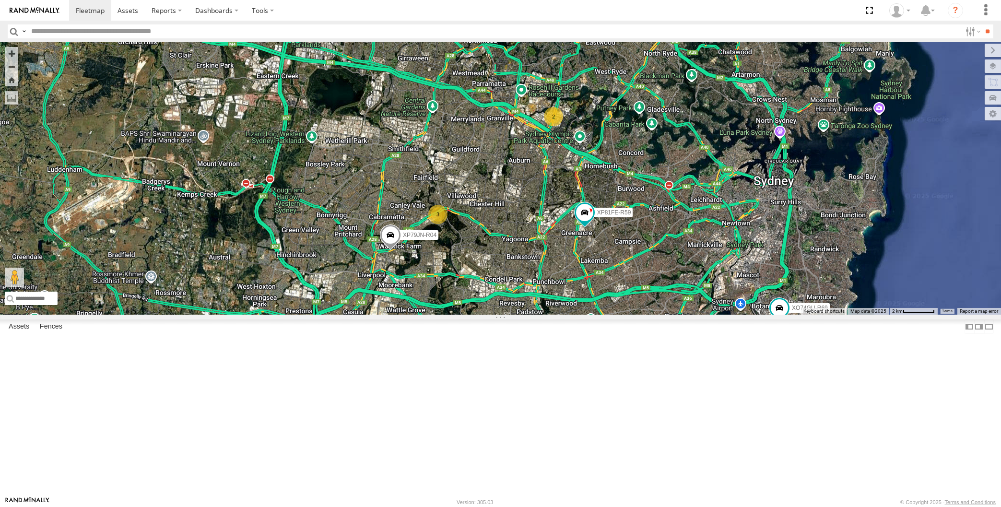
drag, startPoint x: 600, startPoint y: 386, endPoint x: 588, endPoint y: 377, distance: 15.1
click at [589, 315] on div "XP79JN-R04 XP81FE-R59 XO74GU-R69 2 3" at bounding box center [500, 178] width 1001 height 272
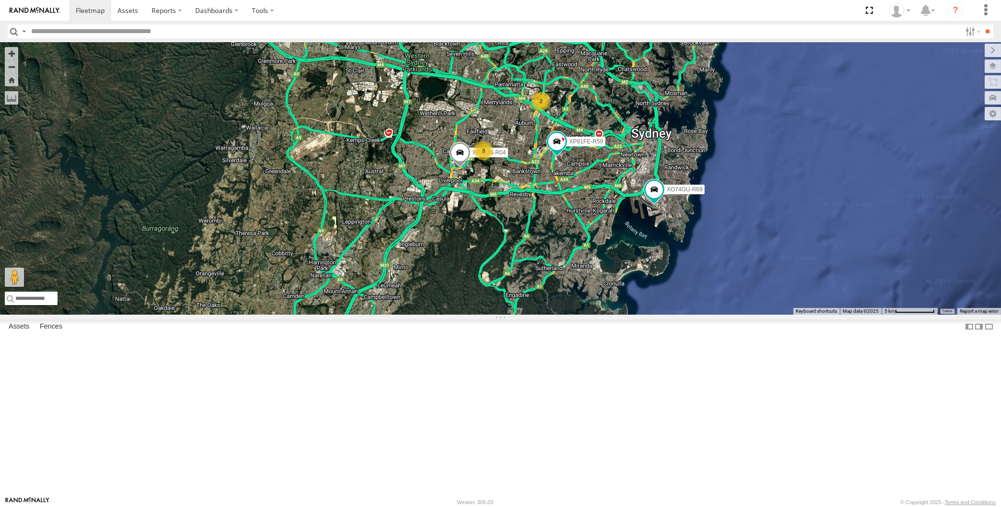
drag, startPoint x: 430, startPoint y: 307, endPoint x: 424, endPoint y: 306, distance: 7.0
click at [430, 307] on div "XP79JN-R04 XP81FE-R59 XO74GU-R69 2 3" at bounding box center [500, 178] width 1001 height 272
click at [734, 315] on div "XP79JN-R04 XP81FE-R59 XO74GU-R69 2 3" at bounding box center [500, 178] width 1001 height 272
click at [741, 315] on div "XP79JN-R04 XP81FE-R59 XO74GU-R69 2 3" at bounding box center [500, 178] width 1001 height 272
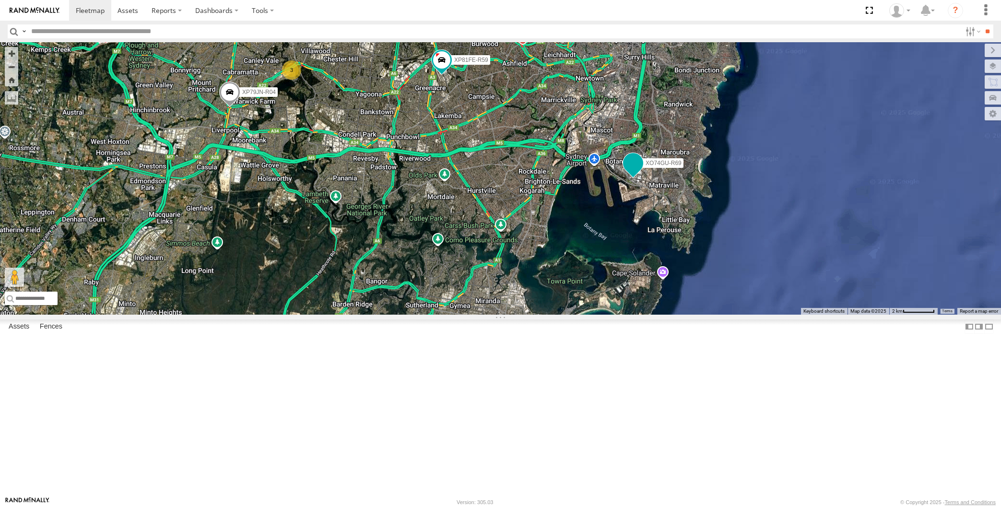
click at [634, 172] on span at bounding box center [633, 163] width 17 height 17
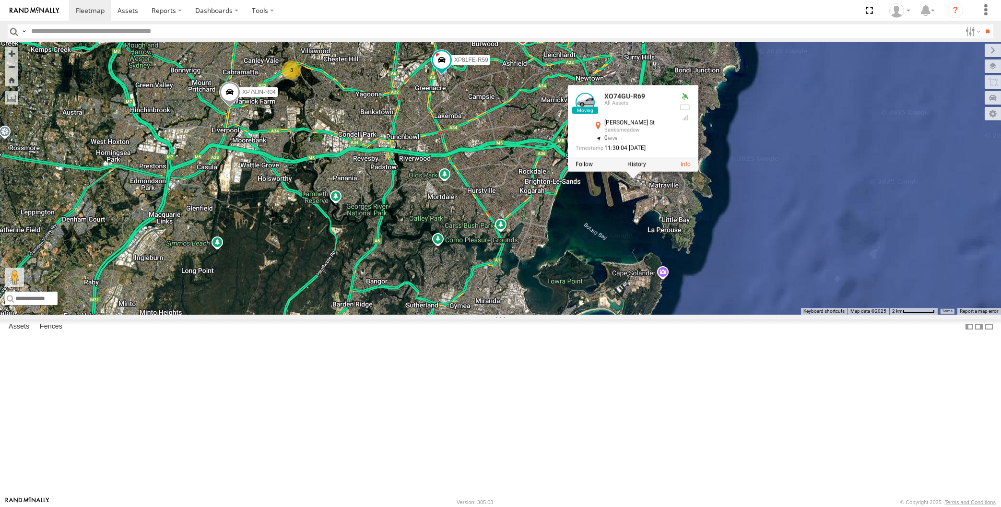
click at [621, 309] on div "XP79JN-R04 XP81FE-R59 XO74GU-R69 2 3 XO74GU-R69 All Assets [PERSON_NAME] St Ban…" at bounding box center [500, 178] width 1001 height 272
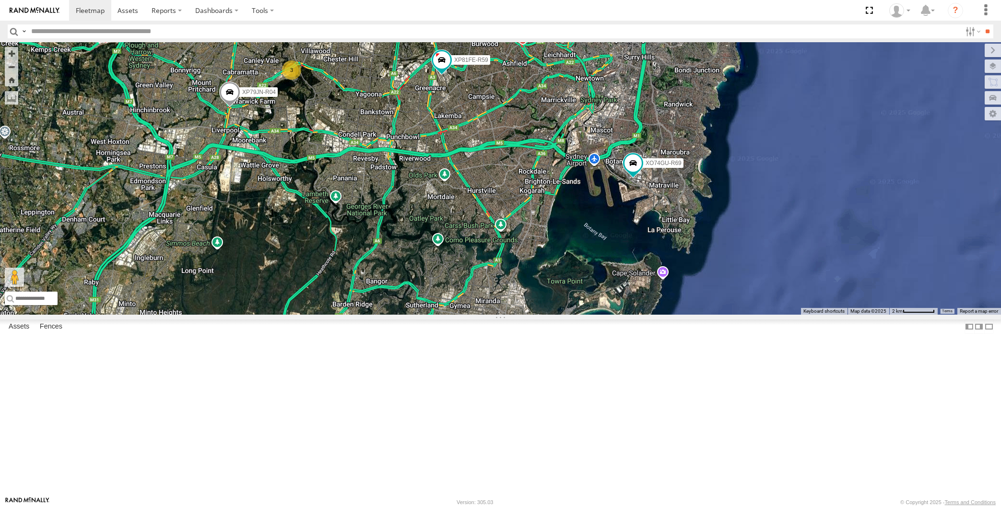
click at [722, 307] on div "XP79JN-R04 XP81FE-R59 XO74GU-R69 2 3" at bounding box center [500, 178] width 1001 height 272
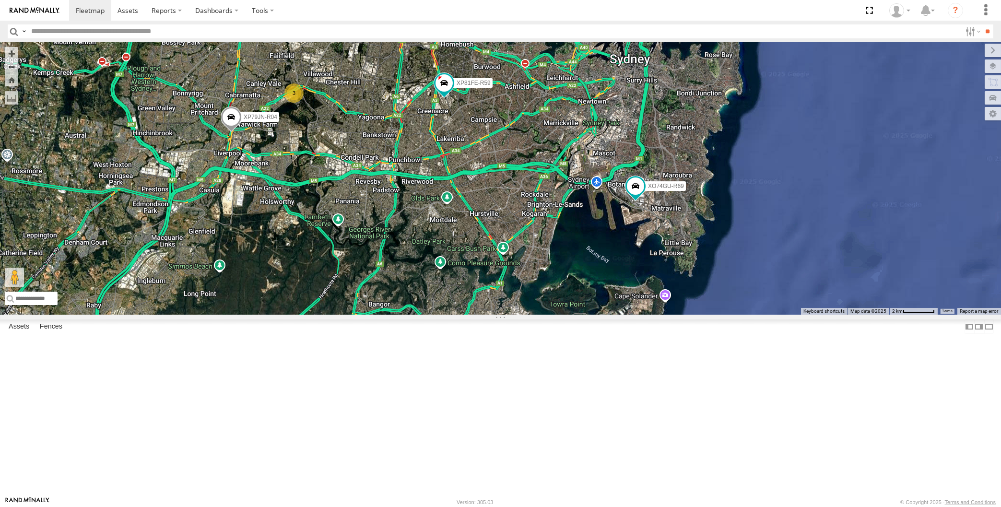
drag, startPoint x: 601, startPoint y: 334, endPoint x: 603, endPoint y: 370, distance: 36.1
click at [603, 315] on div "XP79JN-R04 XP81FE-R59 XO74GU-R69 2 3" at bounding box center [500, 178] width 1001 height 272
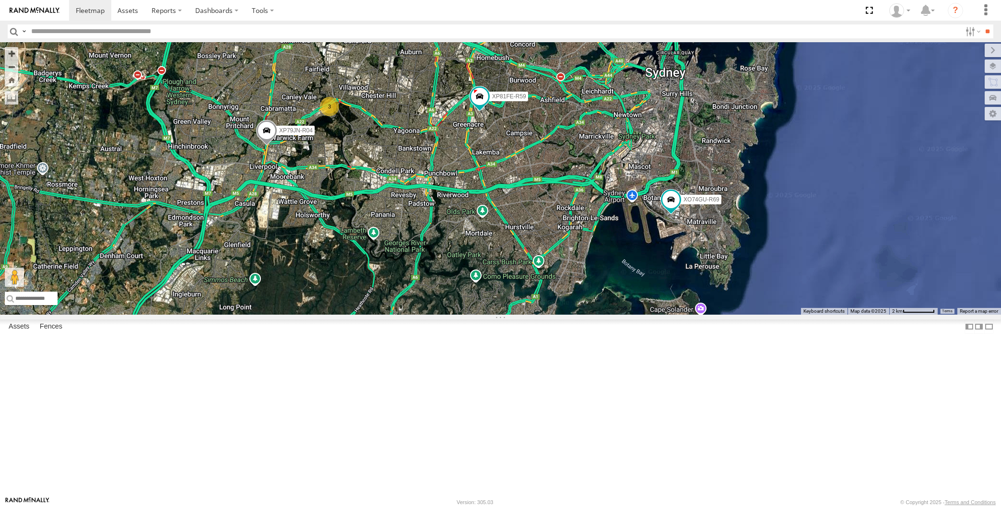
click at [493, 315] on div "XP79JN-R04 XP81FE-R59 XO74GU-R69 2 3" at bounding box center [500, 178] width 1001 height 272
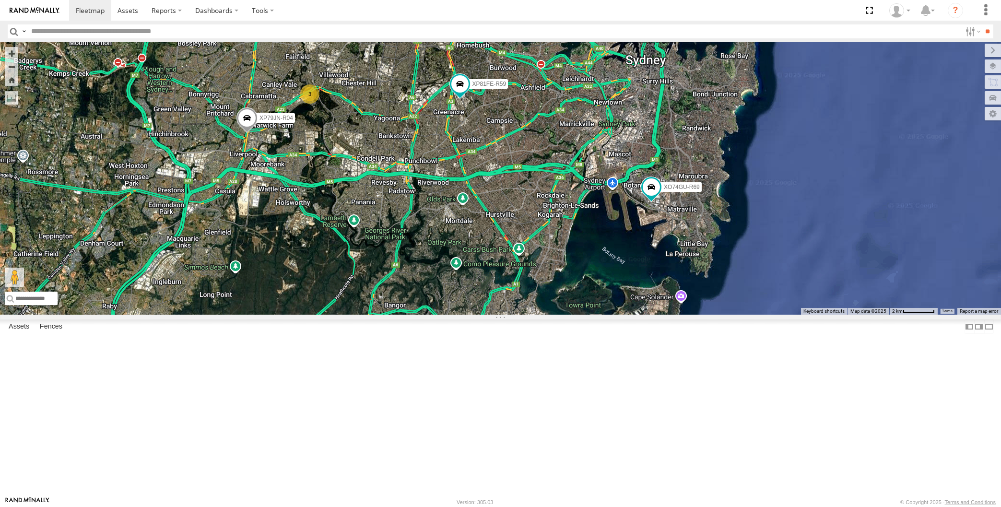
click at [234, 315] on div "XP79JN-R04 XP81FE-R59 XO74GU-R69 2 3" at bounding box center [500, 178] width 1001 height 272
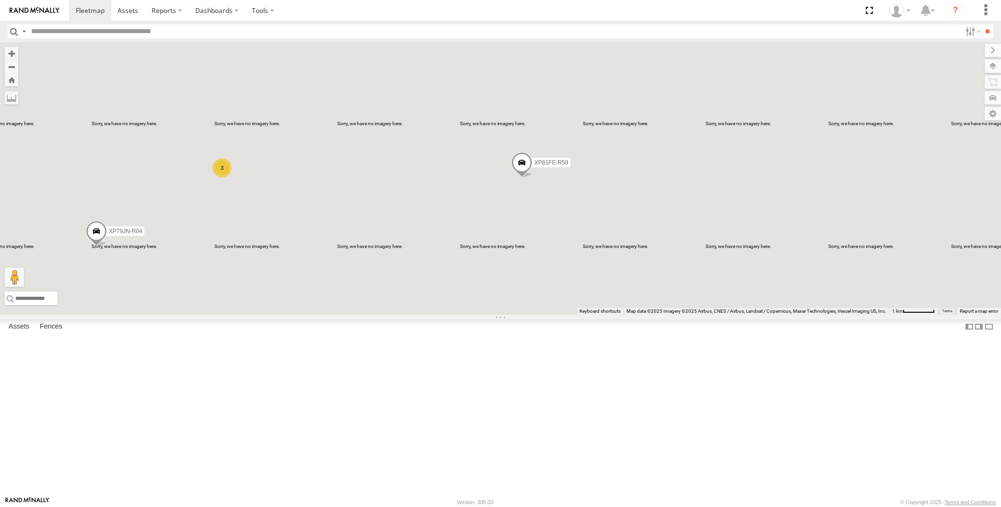
drag, startPoint x: 336, startPoint y: 304, endPoint x: 344, endPoint y: 279, distance: 25.8
click at [343, 285] on div "XP79JN-R04 XP81FE-R59 XO74GU-R69 2 3" at bounding box center [500, 178] width 1001 height 272
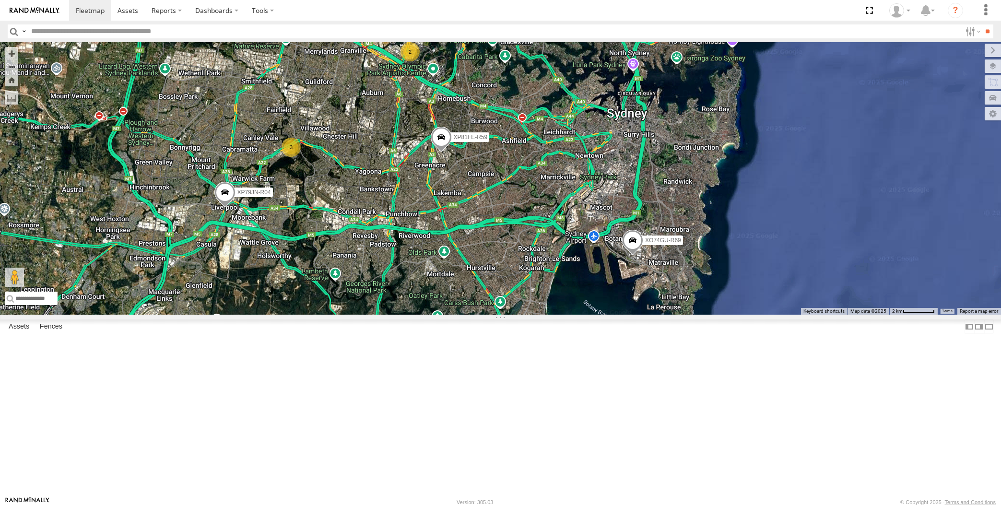
drag, startPoint x: 575, startPoint y: 414, endPoint x: 570, endPoint y: 399, distance: 16.2
click at [575, 315] on div "XP79JN-R04 XP81FE-R59 XO74GU-R69 2 3" at bounding box center [500, 178] width 1001 height 272
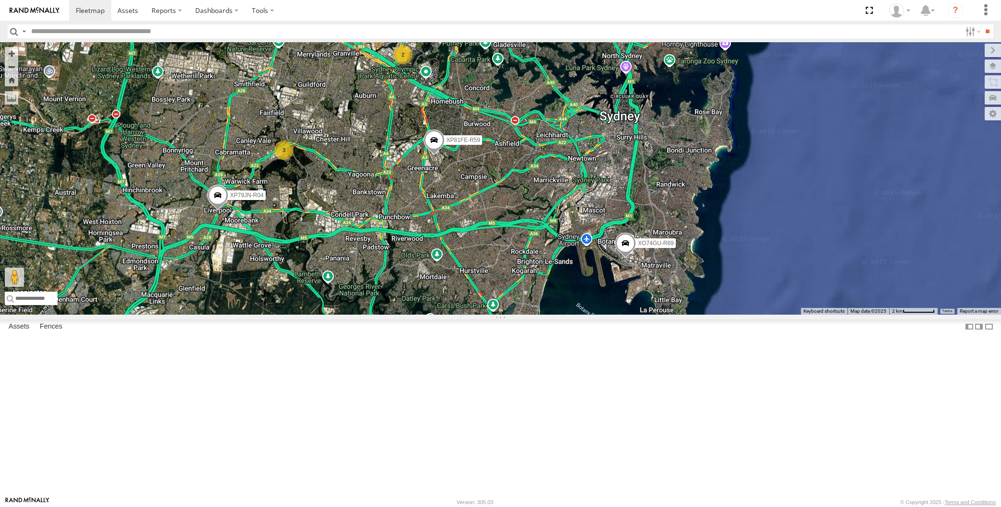
drag, startPoint x: 481, startPoint y: 258, endPoint x: 473, endPoint y: 266, distance: 10.9
click at [470, 261] on div "XP79JN-R04 XP81FE-R59 XO74GU-R69 2 3" at bounding box center [500, 178] width 1001 height 272
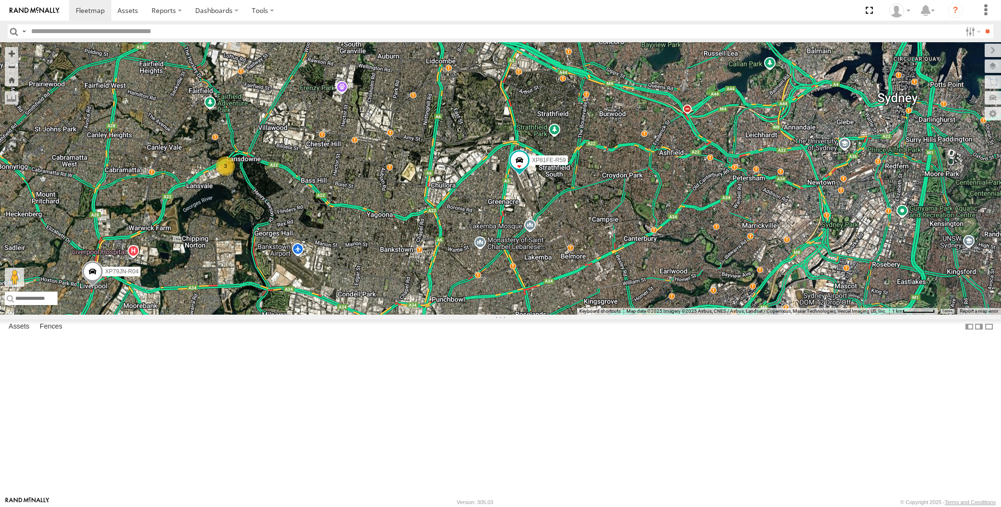
drag, startPoint x: 608, startPoint y: 344, endPoint x: 630, endPoint y: 314, distance: 37.8
click at [628, 315] on div "XP79JN-R04 XP81FE-R59 XO74GU-R69 2 3" at bounding box center [500, 178] width 1001 height 272
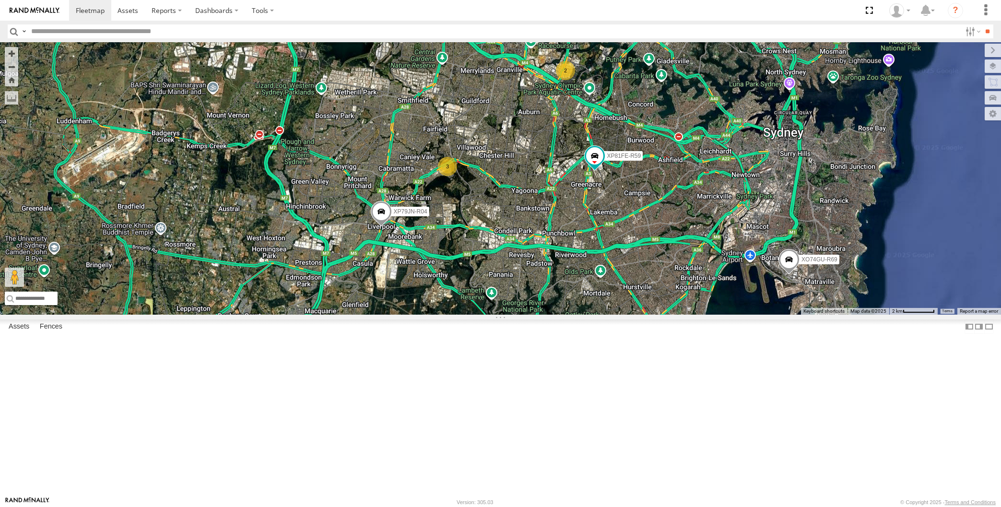
click at [634, 315] on div "XP79JN-R04 XP81FE-R59 XO74GU-R69 2 3" at bounding box center [500, 178] width 1001 height 272
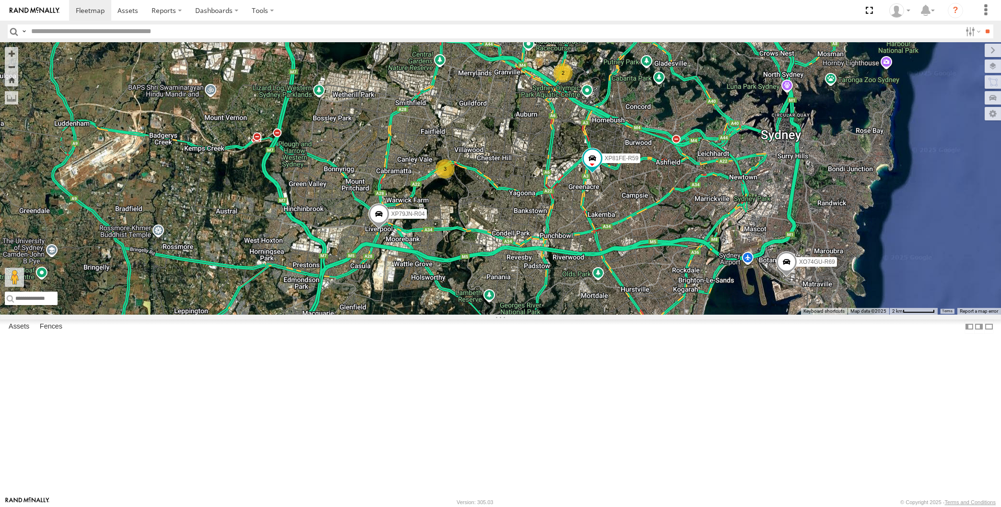
drag, startPoint x: 610, startPoint y: 387, endPoint x: 602, endPoint y: 399, distance: 14.8
click at [602, 315] on div "XP79JN-R04 XP81FE-R59 XO74GU-R69 2 3" at bounding box center [500, 178] width 1001 height 272
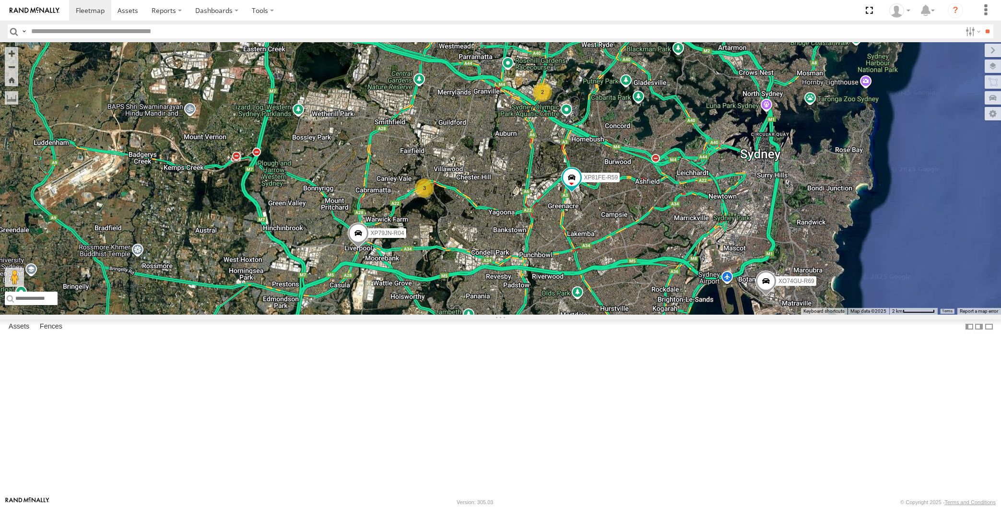
drag, startPoint x: 573, startPoint y: 348, endPoint x: 557, endPoint y: 361, distance: 20.5
click at [557, 315] on div "XP79JN-R04 XP81FE-R59 XO74GU-R69 2 3" at bounding box center [500, 178] width 1001 height 272
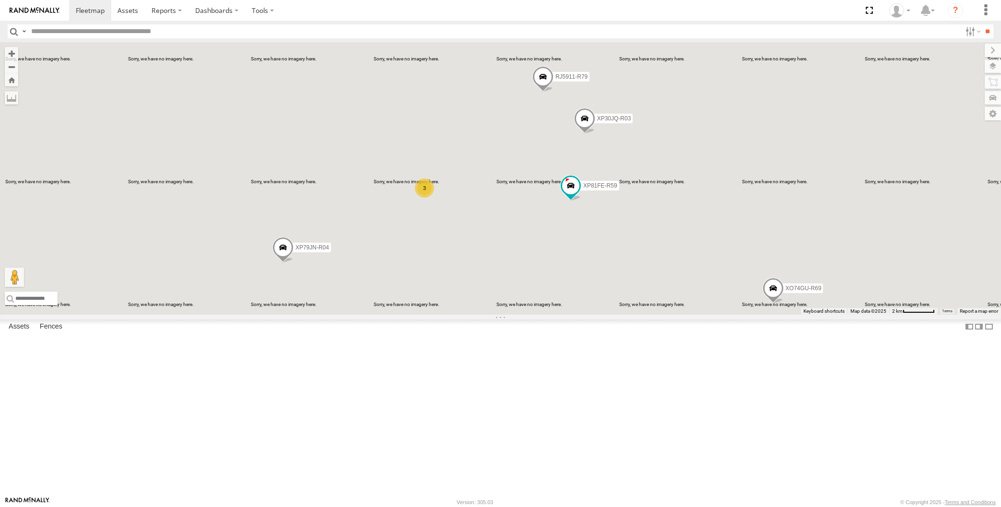
drag, startPoint x: 628, startPoint y: 388, endPoint x: 624, endPoint y: 384, distance: 6.1
click at [624, 315] on div "XP79JN-R04 XP81FE-R59 XO74GU-R69 XP30JQ-R03 3 RJ5911-R79" at bounding box center [500, 178] width 1001 height 272
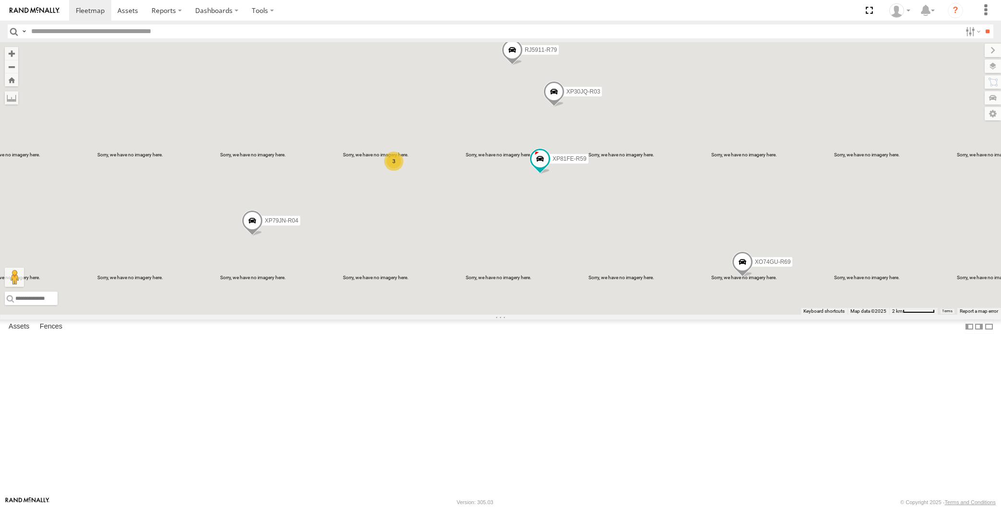
click at [746, 277] on span at bounding box center [742, 264] width 21 height 26
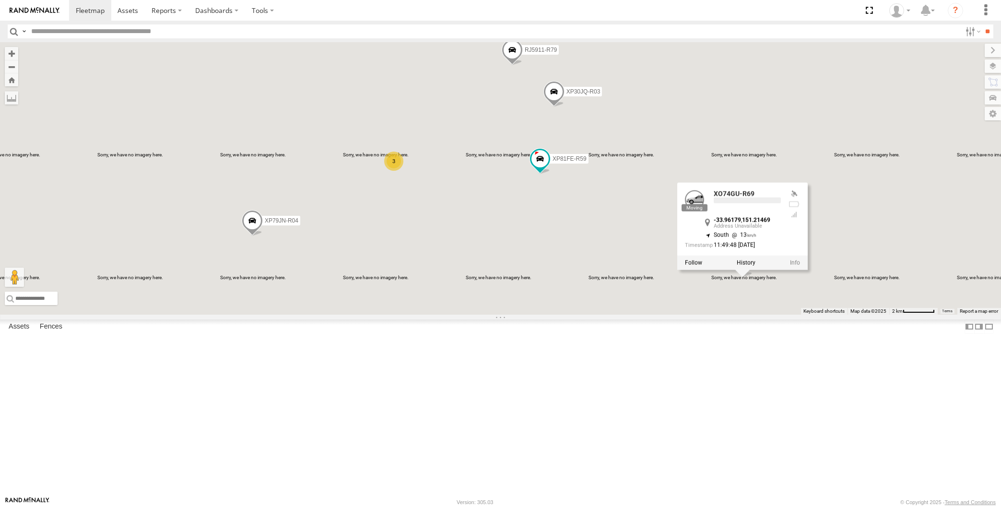
click at [767, 315] on div "XP79JN-R04 XP81FE-R59 XO74GU-R69 XP30JQ-R03 3 RJ5911-R79 XO74GU-R69 -33.96179 ,…" at bounding box center [500, 178] width 1001 height 272
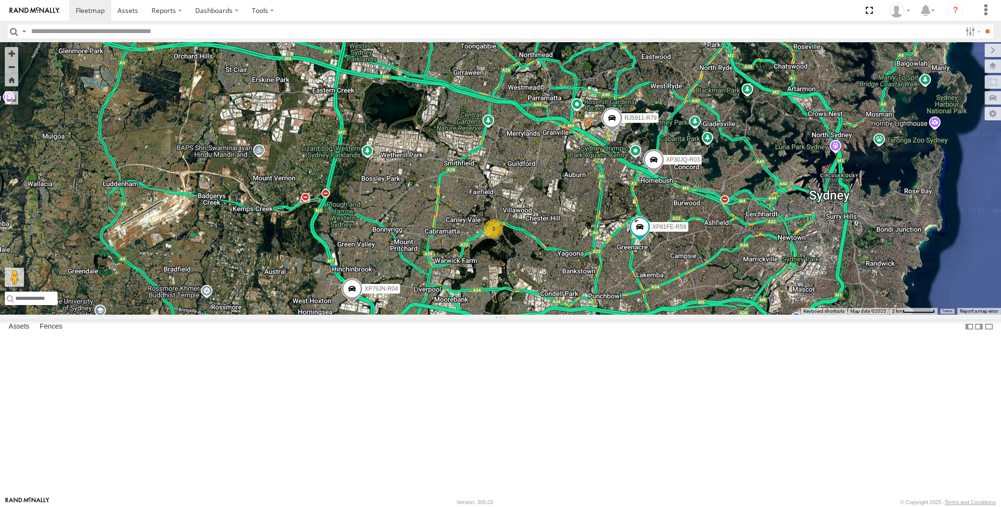
drag, startPoint x: 675, startPoint y: 354, endPoint x: 660, endPoint y: 342, distance: 20.2
click at [665, 315] on div "XP79JN-R04 XP81FE-R59 XO74GU-R69 XP30JQ-R03 RJ5911-R79 3" at bounding box center [500, 178] width 1001 height 272
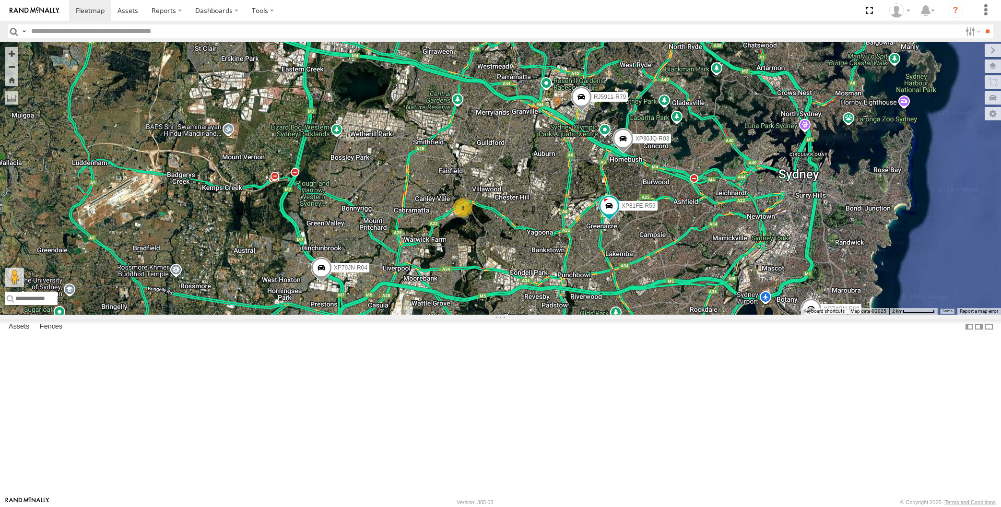
drag, startPoint x: 660, startPoint y: 336, endPoint x: 621, endPoint y: 326, distance: 40.3
click at [646, 315] on div "XP79JN-R04 XP81FE-R59 XO74GU-R69 XP30JQ-R03 RJ5911-R79 3" at bounding box center [500, 178] width 1001 height 272
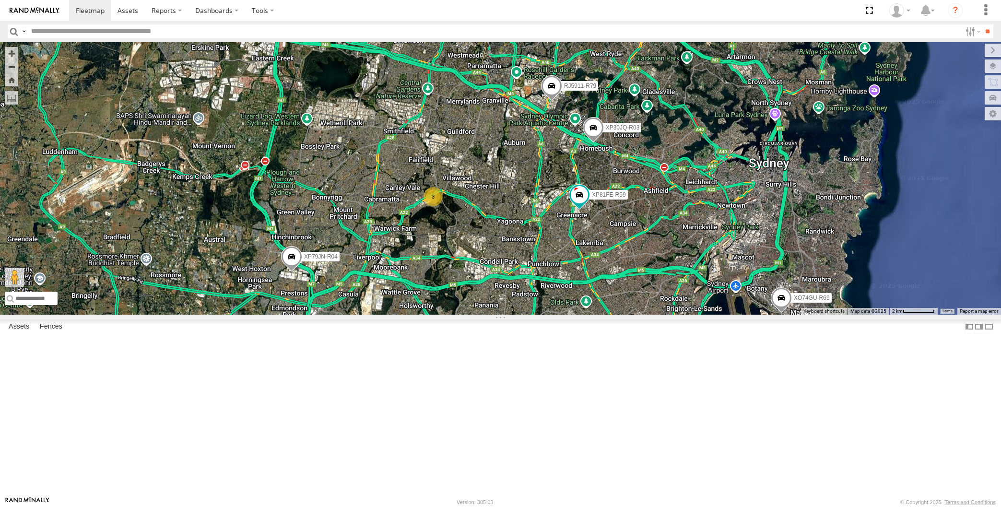
drag, startPoint x: 656, startPoint y: 359, endPoint x: 638, endPoint y: 351, distance: 19.3
click at [647, 315] on div "XP79JN-R04 XP81FE-R59 XO74GU-R69 XP30JQ-R03 RJ5911-R79 3" at bounding box center [500, 178] width 1001 height 272
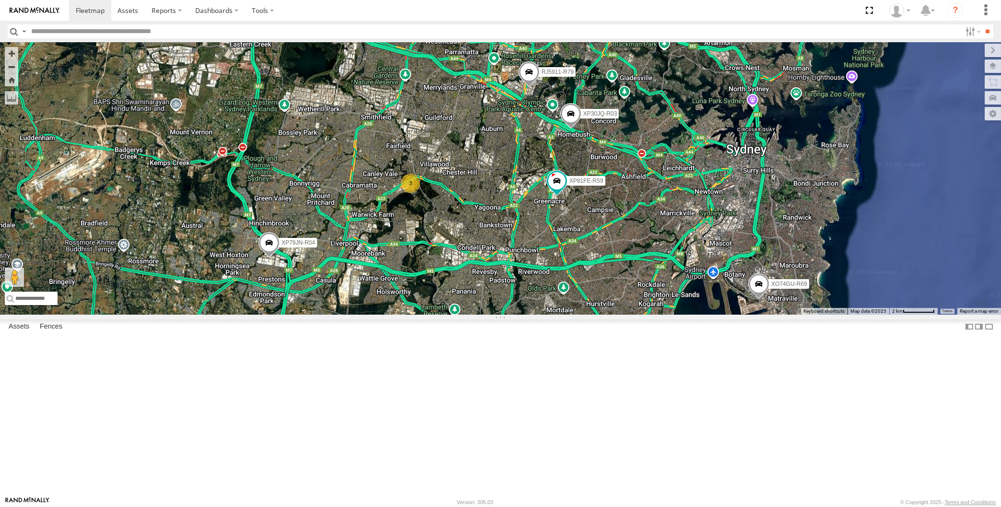
drag, startPoint x: 638, startPoint y: 352, endPoint x: 615, endPoint y: 340, distance: 26.4
click at [624, 315] on div "XP79JN-R04 XP81FE-R59 XO74GU-R69 XP30JQ-R03 RJ5911-R79 3" at bounding box center [500, 178] width 1001 height 272
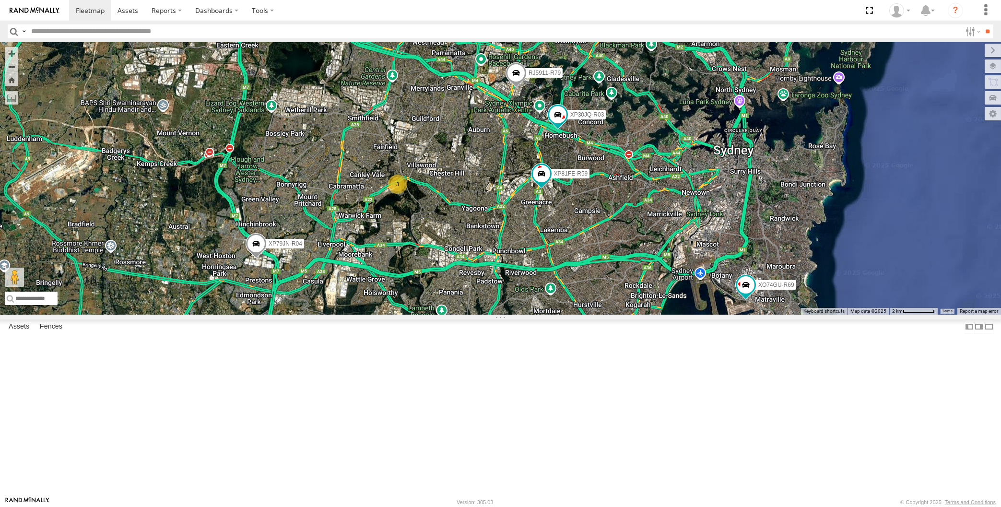
drag, startPoint x: 650, startPoint y: 363, endPoint x: 650, endPoint y: 386, distance: 22.5
click at [650, 315] on div "XP30JQ-R03 XP79JN-R04 3 RJ5911-R79 XP81FE-R59 XO74GU-R69" at bounding box center [500, 178] width 1001 height 272
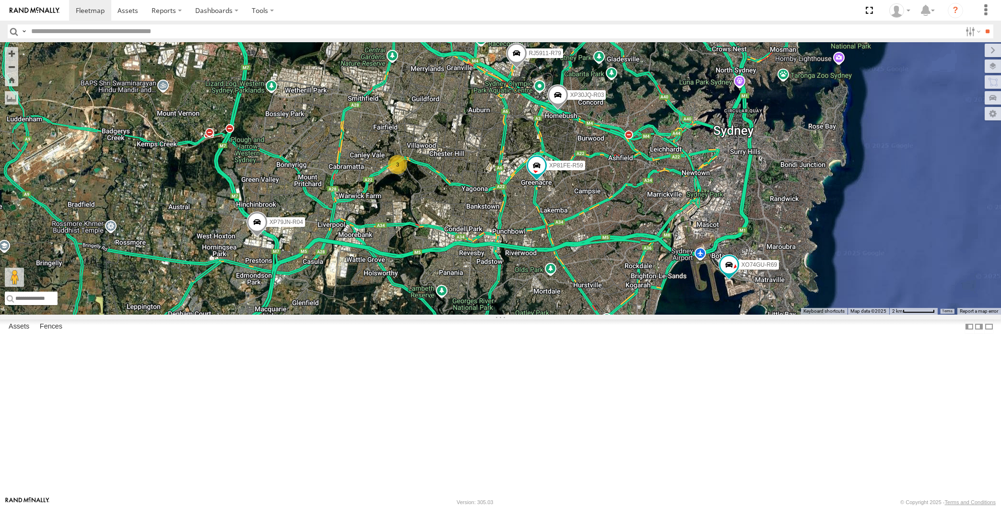
drag, startPoint x: 566, startPoint y: 436, endPoint x: 557, endPoint y: 431, distance: 10.7
click at [557, 315] on div "XP30JQ-R03 XP79JN-R04 3 RJ5911-R79 XP81FE-R59 XO74GU-R69" at bounding box center [500, 178] width 1001 height 272
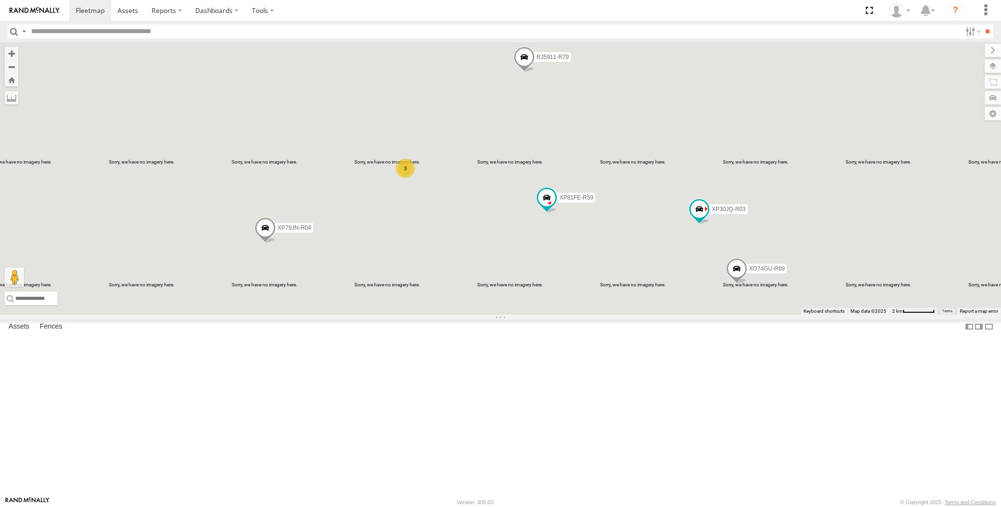
click at [732, 284] on span at bounding box center [736, 272] width 21 height 26
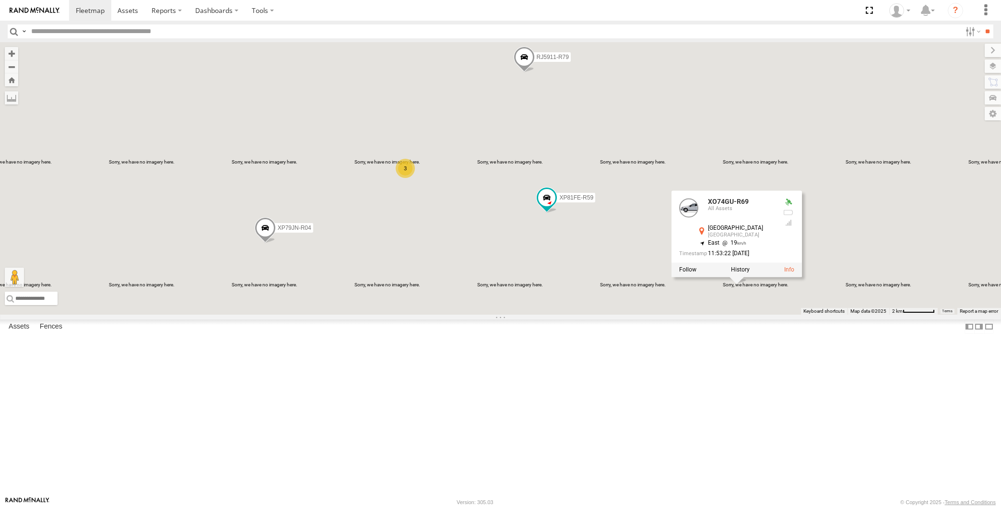
click at [769, 315] on div "XP30JQ-R03 XP79JN-R04 3 RJ5911-R79 XP81FE-R59 XO74GU-R69 XO74GU-R69 All Assets …" at bounding box center [500, 178] width 1001 height 272
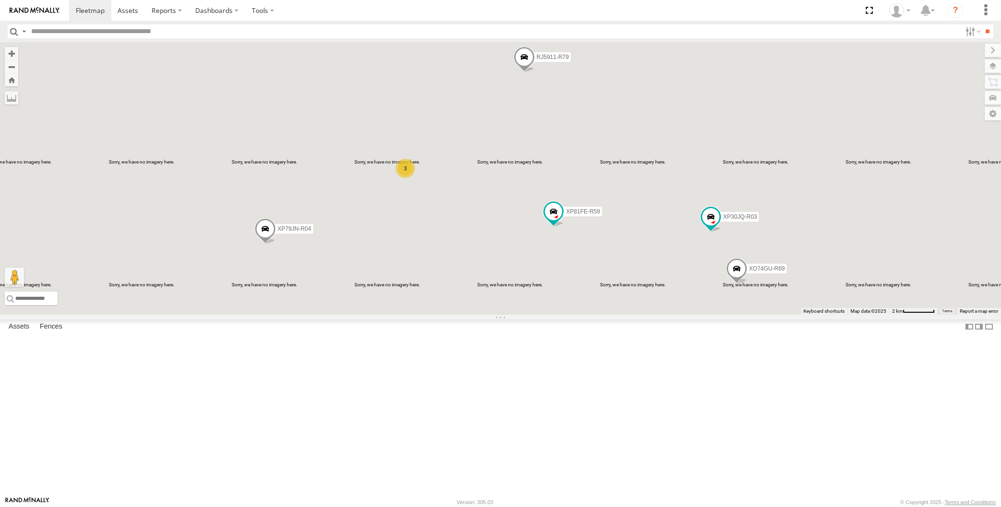
drag, startPoint x: 565, startPoint y: 412, endPoint x: 601, endPoint y: 387, distance: 43.5
click at [600, 315] on div "XP30JQ-R03 XP79JN-R04 3 RJ5911-R79 XP81FE-R59 XO74GU-R69" at bounding box center [500, 178] width 1001 height 272
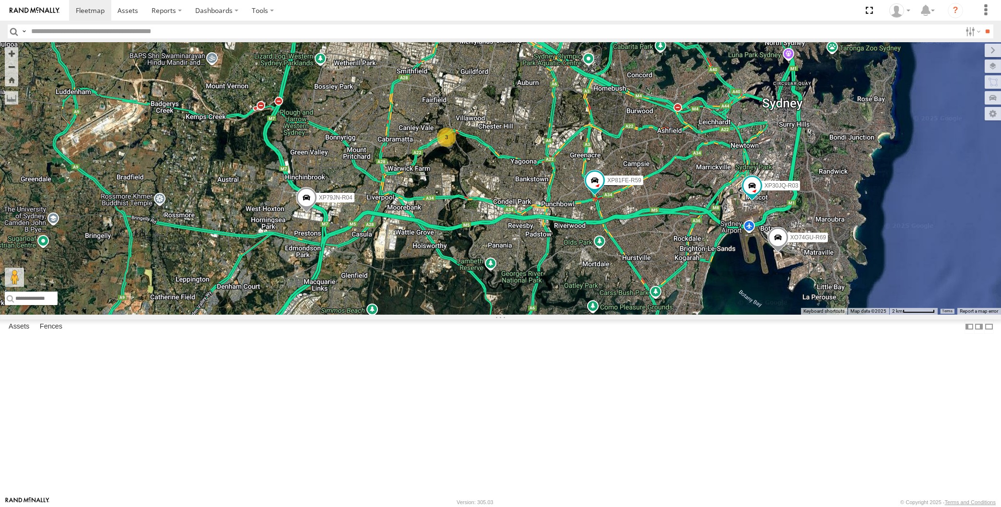
drag, startPoint x: 635, startPoint y: 380, endPoint x: 713, endPoint y: 350, distance: 84.0
click at [631, 315] on div "XP30JQ-R03 XP79JN-R04 RJ5911-R79 XP81FE-R59 XO74GU-R69 3" at bounding box center [500, 178] width 1001 height 272
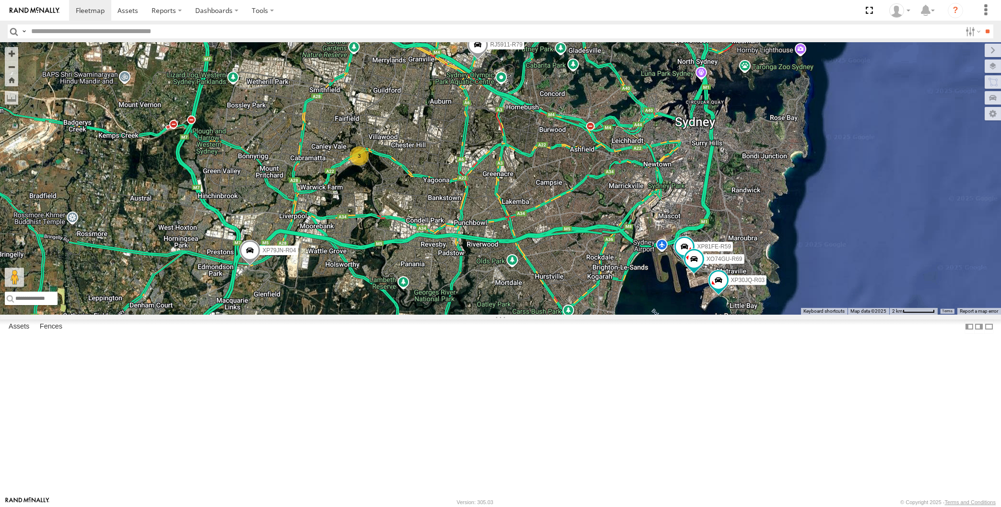
drag, startPoint x: 634, startPoint y: 420, endPoint x: 609, endPoint y: 417, distance: 25.1
click at [609, 315] on div "XP30JQ-R03 XP79JN-R04 3 RJ5911-R79 XP81FE-R59 XO74GU-R69" at bounding box center [500, 178] width 1001 height 272
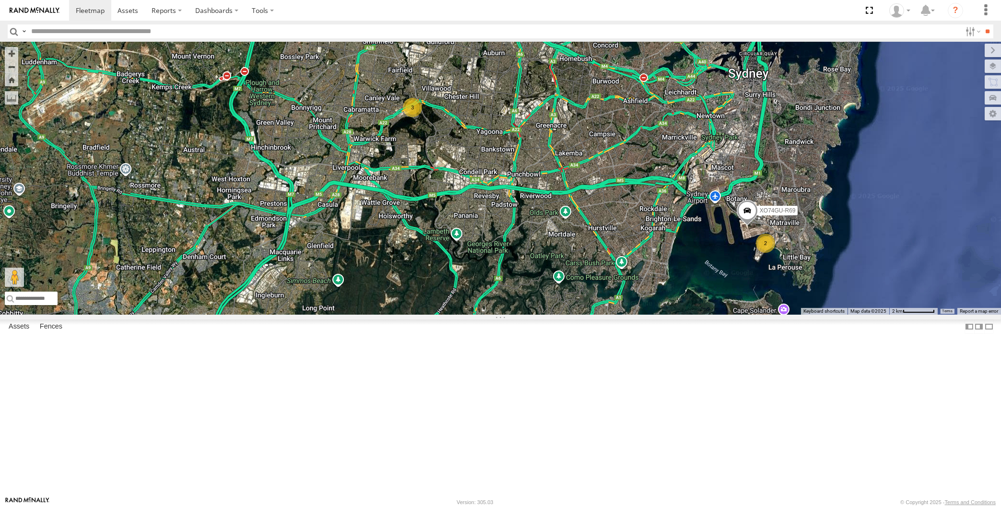
drag, startPoint x: 452, startPoint y: 224, endPoint x: 445, endPoint y: 248, distance: 24.9
click at [445, 248] on div "XP79JN-R04 RJ5911-R79 XO74GU-R69 2 3" at bounding box center [500, 178] width 1001 height 272
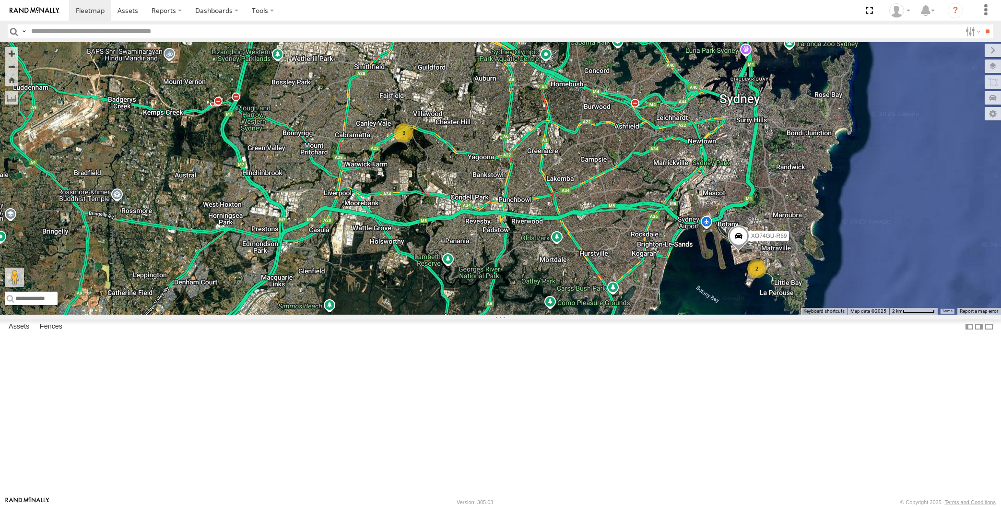
click at [527, 37] on span at bounding box center [525, 24] width 21 height 26
click at [527, 239] on div "XP79JN-R04 RJ5911-R79 XO74GU-R69 2 3 RJ5911-R79 All Assets Day St Silverwater -…" at bounding box center [500, 178] width 1001 height 272
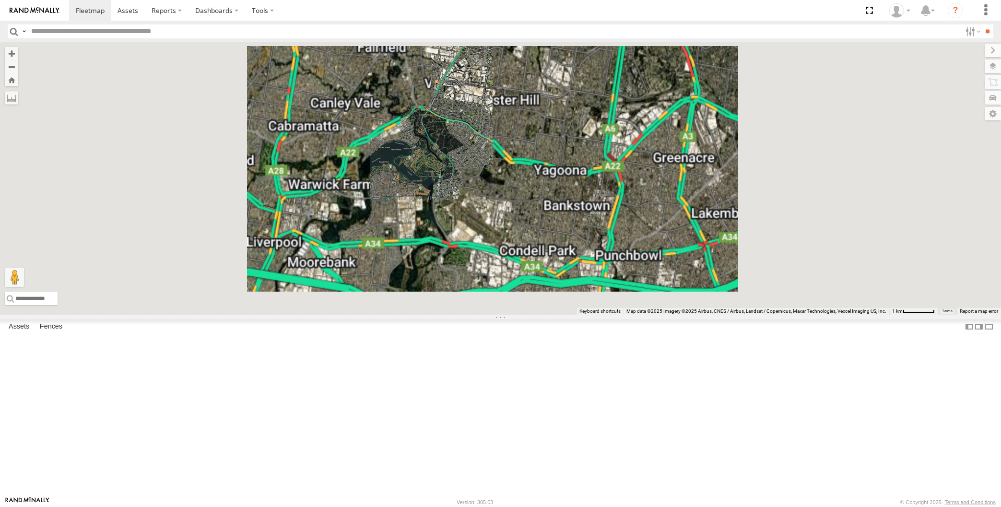
drag, startPoint x: 456, startPoint y: 360, endPoint x: 442, endPoint y: 341, distance: 23.0
click at [454, 315] on div "XP79JN-R04 RJ5911-R79 XO74GU-R69" at bounding box center [500, 178] width 1001 height 272
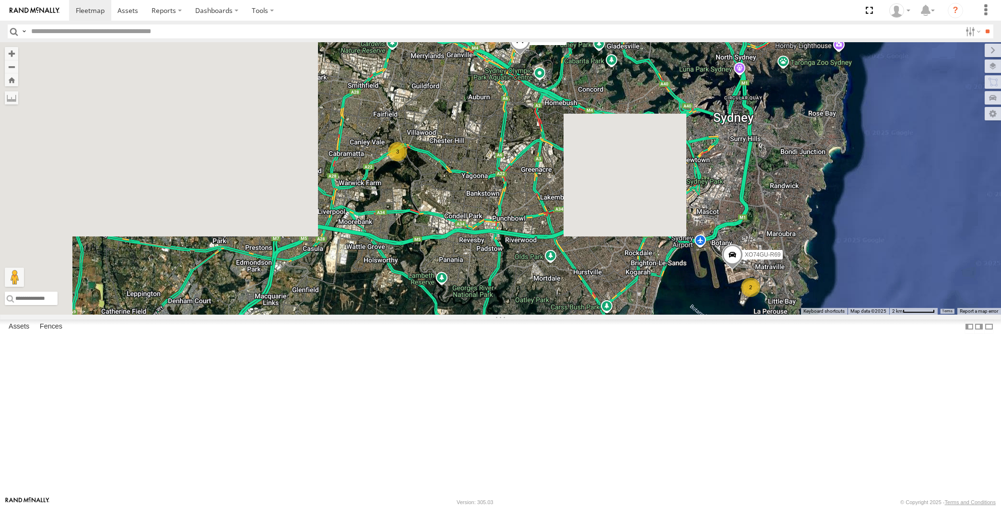
click at [454, 315] on div "XP79JN-R04 RJ5911-R79 XO74GU-R69 2 3" at bounding box center [500, 178] width 1001 height 272
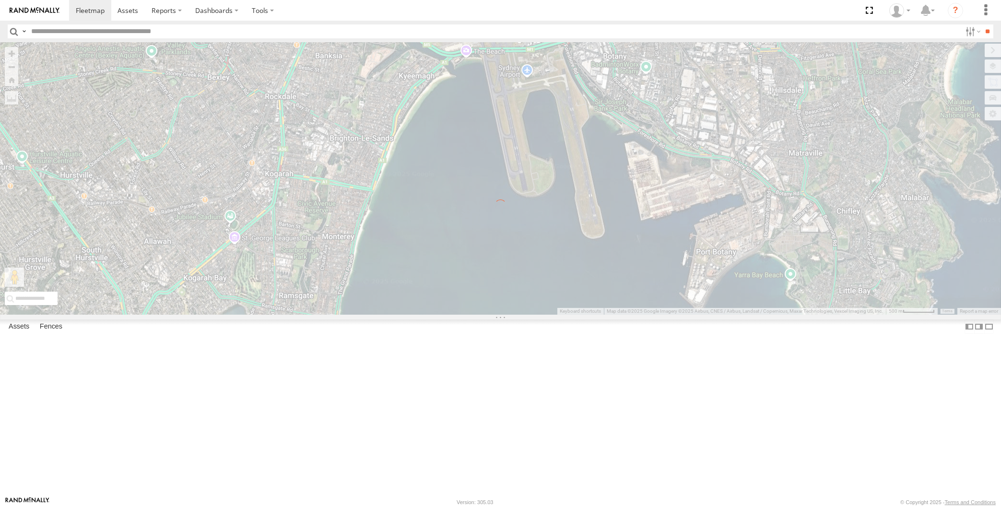
drag, startPoint x: 674, startPoint y: 255, endPoint x: 703, endPoint y: 274, distance: 33.9
click at [703, 274] on div "← Move left → Move right ↑ Move up ↓ Move down + Zoom in - Zoom out Home Jump l…" at bounding box center [500, 178] width 1001 height 272
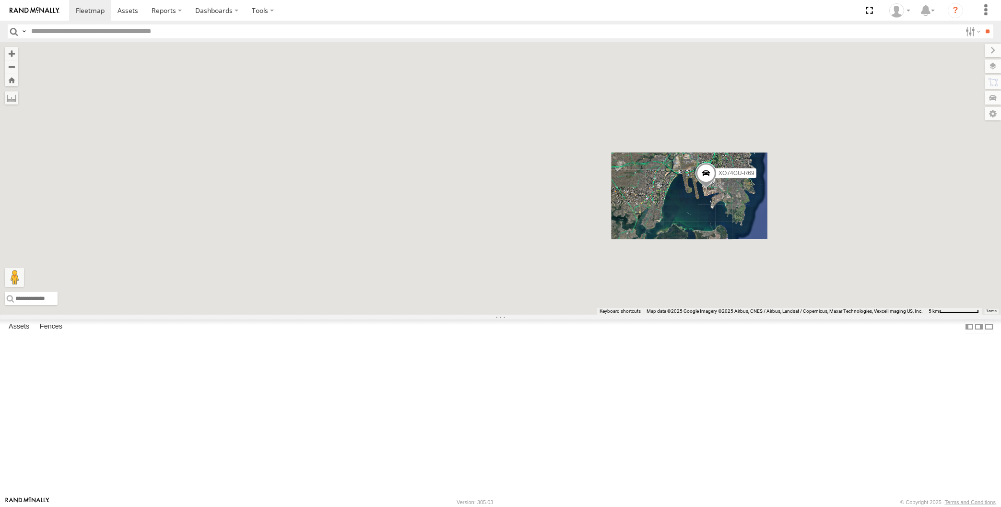
drag, startPoint x: 628, startPoint y: 313, endPoint x: 625, endPoint y: 325, distance: 11.8
click at [628, 315] on div "XO74GU-R69" at bounding box center [500, 178] width 1001 height 272
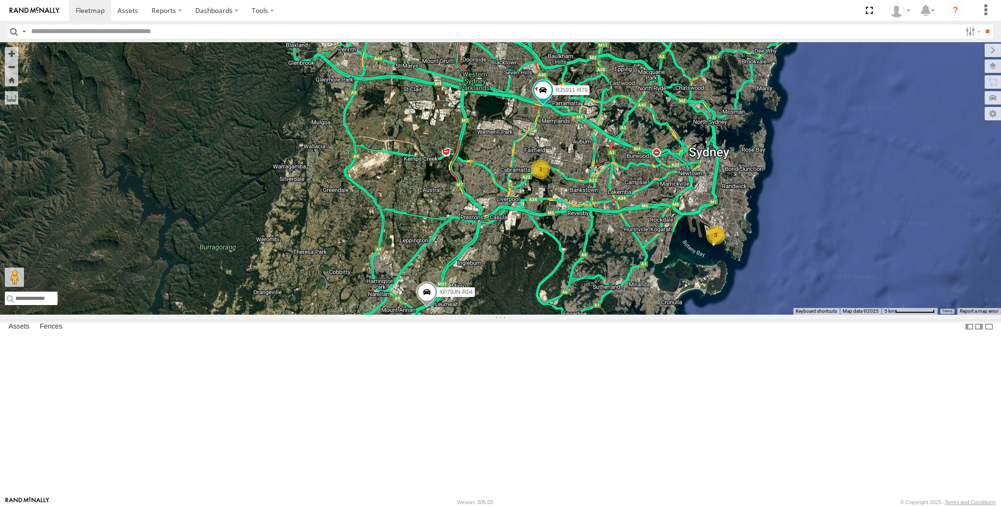
drag, startPoint x: 643, startPoint y: 340, endPoint x: 633, endPoint y: 325, distance: 18.2
click at [635, 315] on div "3 XP79JN-R04 3 RJ5911-R79" at bounding box center [500, 178] width 1001 height 272
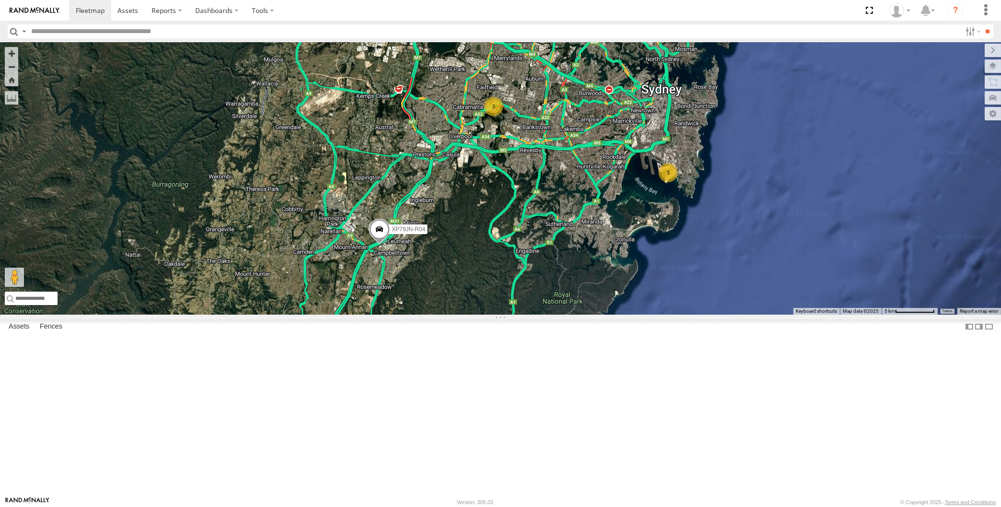
click at [604, 315] on div "3 XP79JN-R04 3 RJ5911-R79" at bounding box center [500, 178] width 1001 height 272
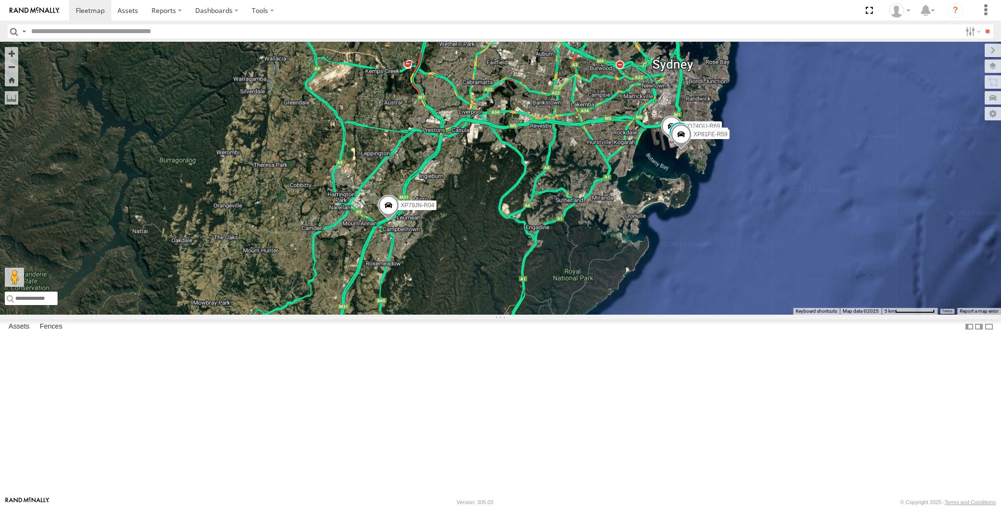
drag, startPoint x: 593, startPoint y: 298, endPoint x: 595, endPoint y: 312, distance: 13.6
click at [595, 312] on div "XP79JN-R04 RJ5911-R79 XO74GU-R69 XP30JQ-R03 XP81FE-R59" at bounding box center [500, 178] width 1001 height 272
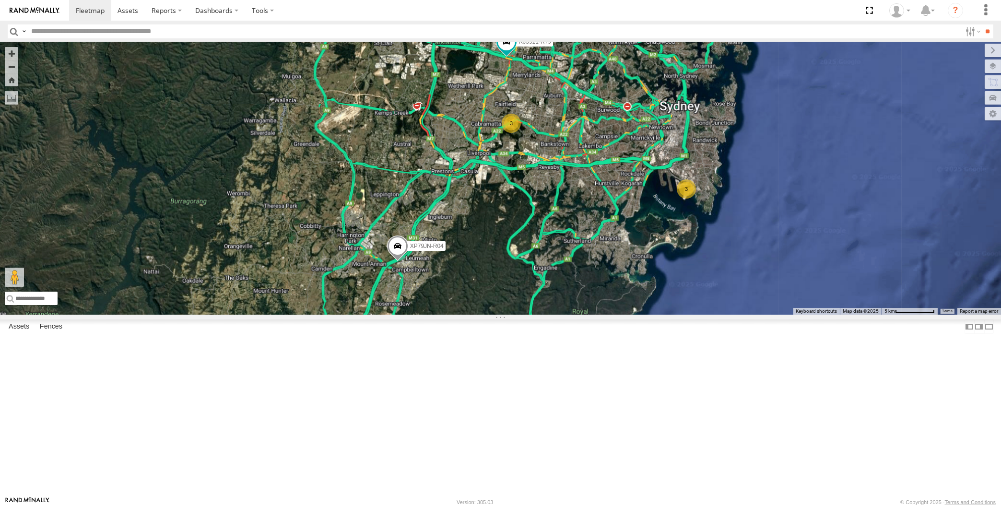
drag, startPoint x: 578, startPoint y: 305, endPoint x: 568, endPoint y: 303, distance: 9.2
click at [577, 306] on div "XP79JN-R04 RJ5911-R79 3 3" at bounding box center [500, 178] width 1001 height 272
drag, startPoint x: 616, startPoint y: 280, endPoint x: 602, endPoint y: 293, distance: 19.0
click at [612, 287] on div "XP79JN-R04 RJ5911-R79 3 3" at bounding box center [500, 178] width 1001 height 272
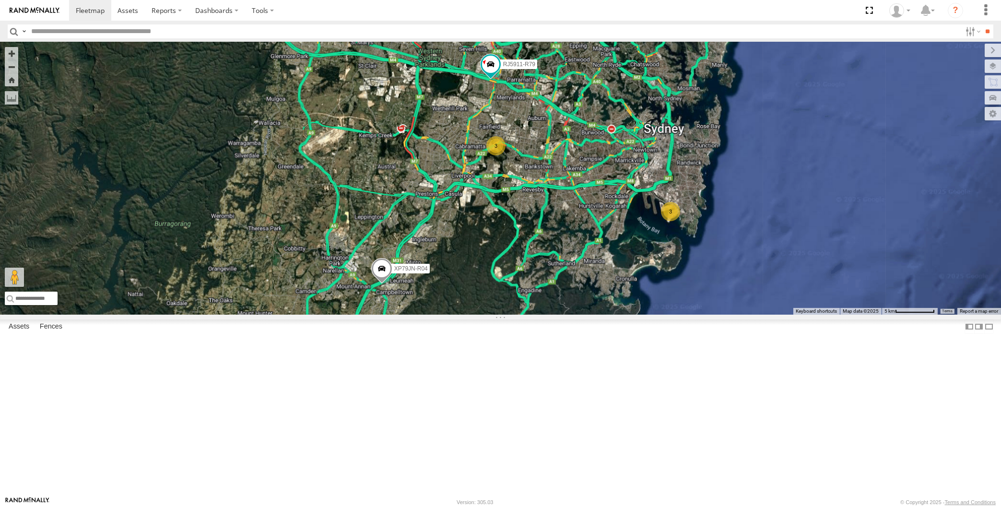
drag, startPoint x: 614, startPoint y: 339, endPoint x: 583, endPoint y: 330, distance: 31.6
click at [583, 315] on div "XP79JN-R04 RJ5911-R79 3 3" at bounding box center [500, 178] width 1001 height 272
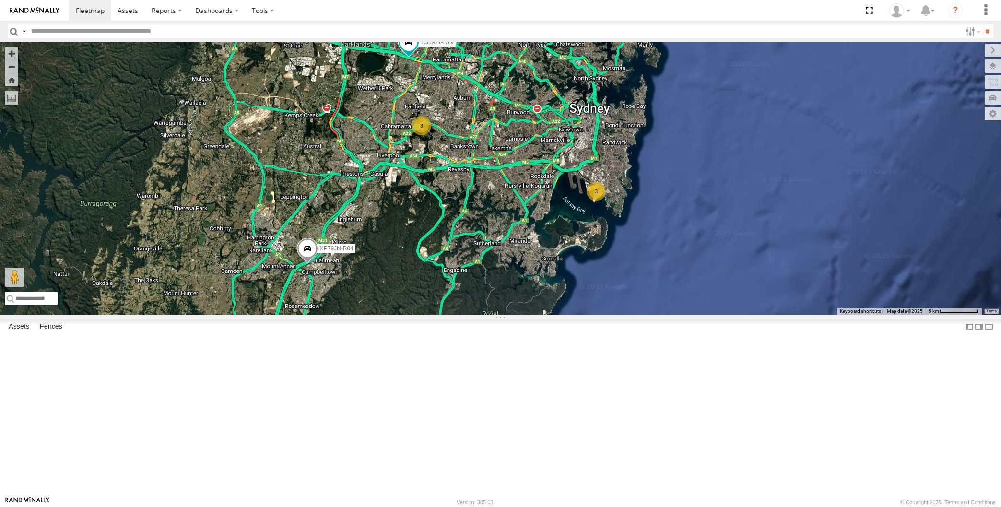
drag, startPoint x: 233, startPoint y: 396, endPoint x: 225, endPoint y: 401, distance: 9.2
click at [228, 315] on div "XP79JN-R04 RJ5911-R79 3 3" at bounding box center [500, 178] width 1001 height 272
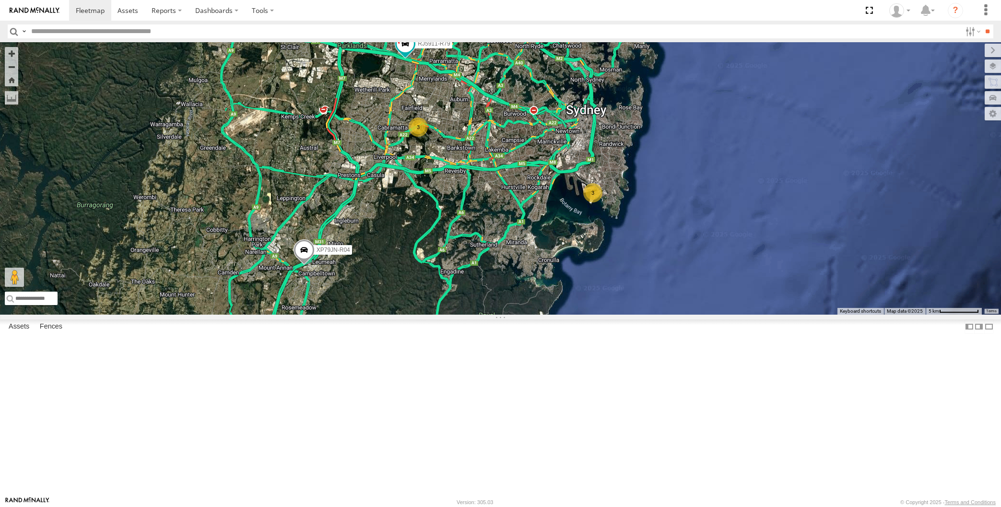
click at [463, 315] on div "XP79JN-R04 RJ5911-R79 3 3" at bounding box center [500, 178] width 1001 height 272
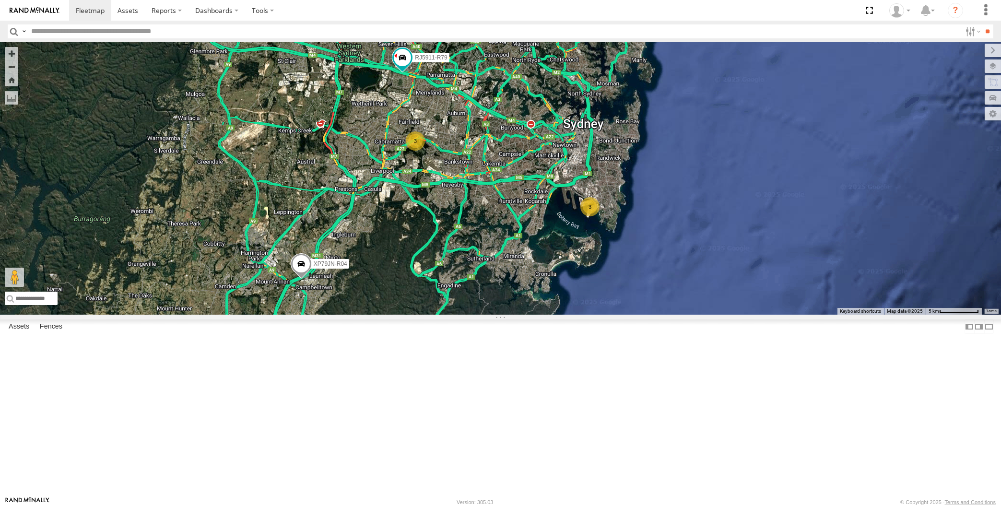
drag, startPoint x: 579, startPoint y: 335, endPoint x: 571, endPoint y: 345, distance: 13.3
click at [572, 315] on div "XP79JN-R04 RJ5911-R79 3 3" at bounding box center [500, 178] width 1001 height 272
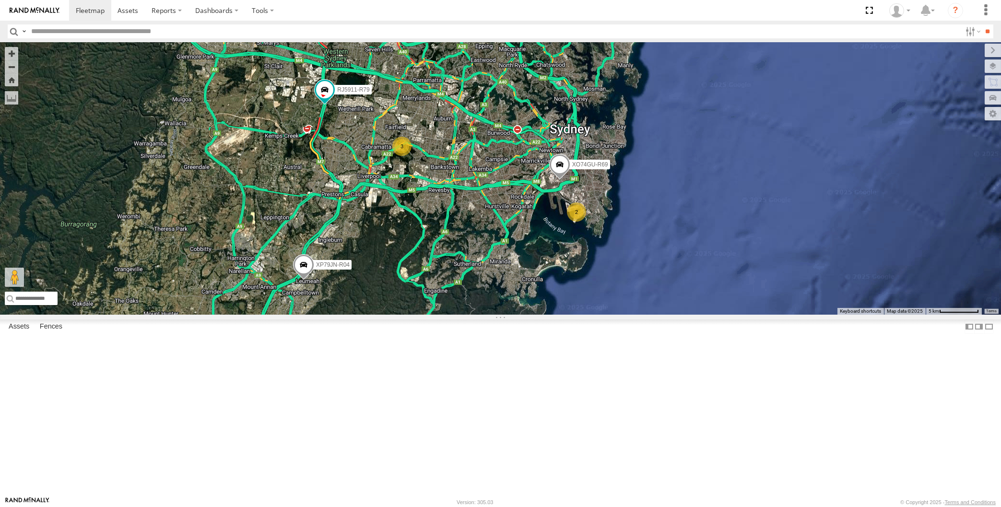
drag, startPoint x: 489, startPoint y: 379, endPoint x: 486, endPoint y: 366, distance: 13.8
click at [486, 315] on div "XP79JN-R04 RJ5911-R79 XO74GU-R69 2 3" at bounding box center [500, 178] width 1001 height 272
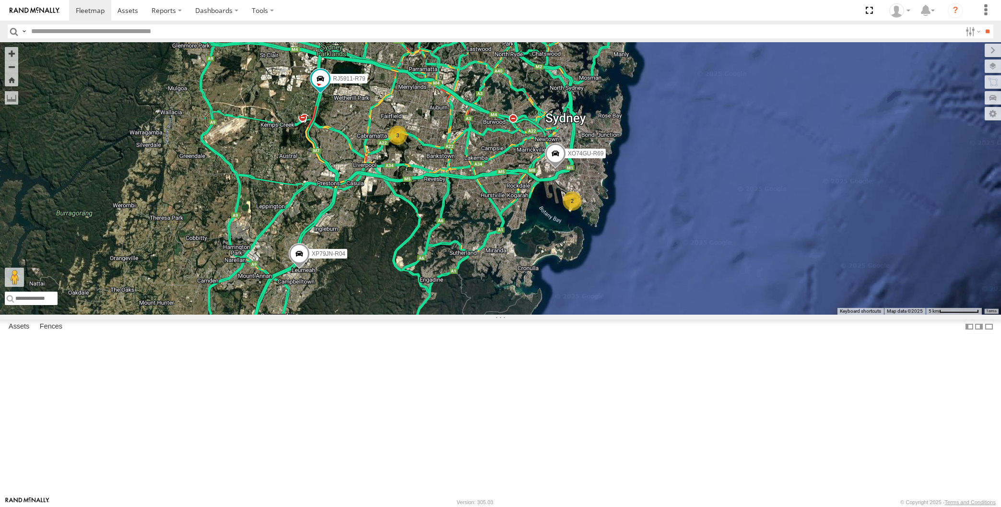
drag, startPoint x: 539, startPoint y: 343, endPoint x: 531, endPoint y: 358, distance: 17.2
click at [531, 315] on div "XP79JN-R04 RJ5911-R79 XO74GU-R69 2 3" at bounding box center [500, 178] width 1001 height 272
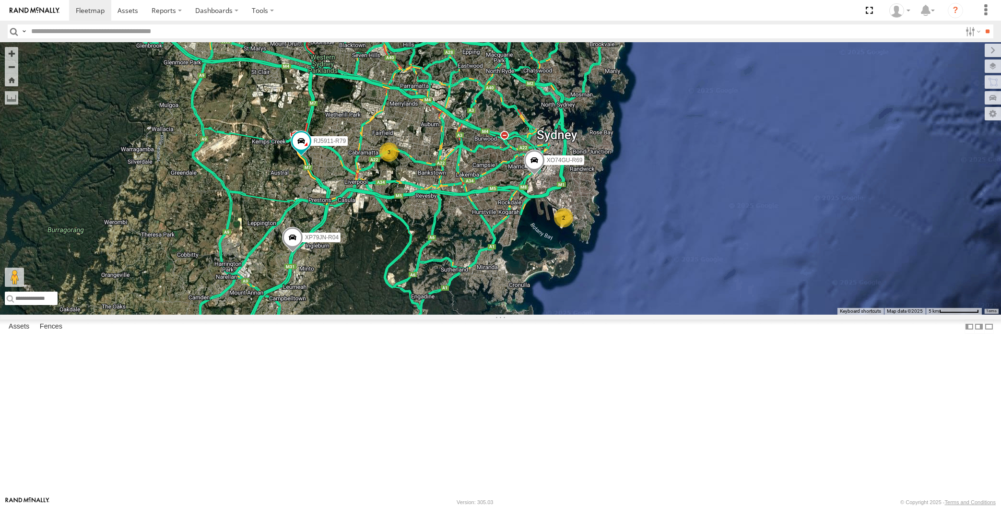
drag, startPoint x: 569, startPoint y: 351, endPoint x: 570, endPoint y: 346, distance: 4.9
click at [570, 315] on div "XP79JN-R04 RJ5911-R79 XO74GU-R69 2 3" at bounding box center [500, 178] width 1001 height 272
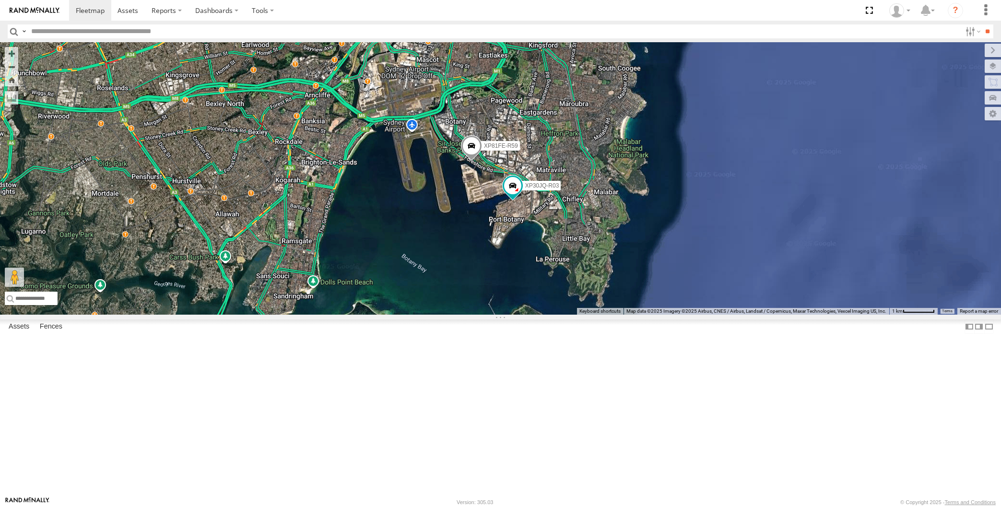
click at [196, 315] on div "XP30JQ-R03 XP81FE-R59 XO74GU-R69" at bounding box center [500, 178] width 1001 height 272
drag, startPoint x: 502, startPoint y: 430, endPoint x: 536, endPoint y: 432, distance: 34.6
click at [535, 315] on div "XP30JQ-R03 XP81FE-R59 XO74GU-R69" at bounding box center [500, 178] width 1001 height 272
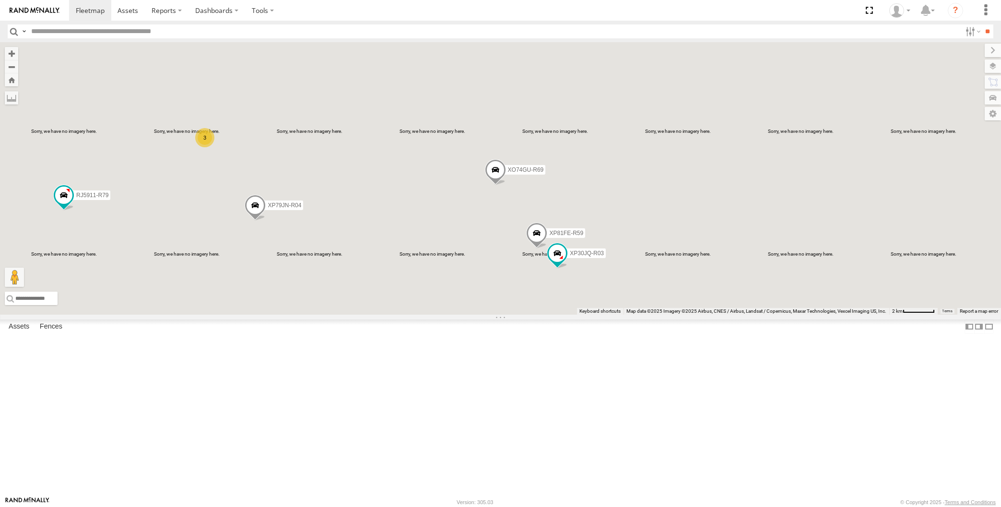
drag, startPoint x: 538, startPoint y: 424, endPoint x: 561, endPoint y: 422, distance: 23.1
click at [555, 315] on div "XP30JQ-R03 XP81FE-R59 XO74GU-R69 XP79JN-R04 3 RJ5911-R79" at bounding box center [500, 178] width 1001 height 272
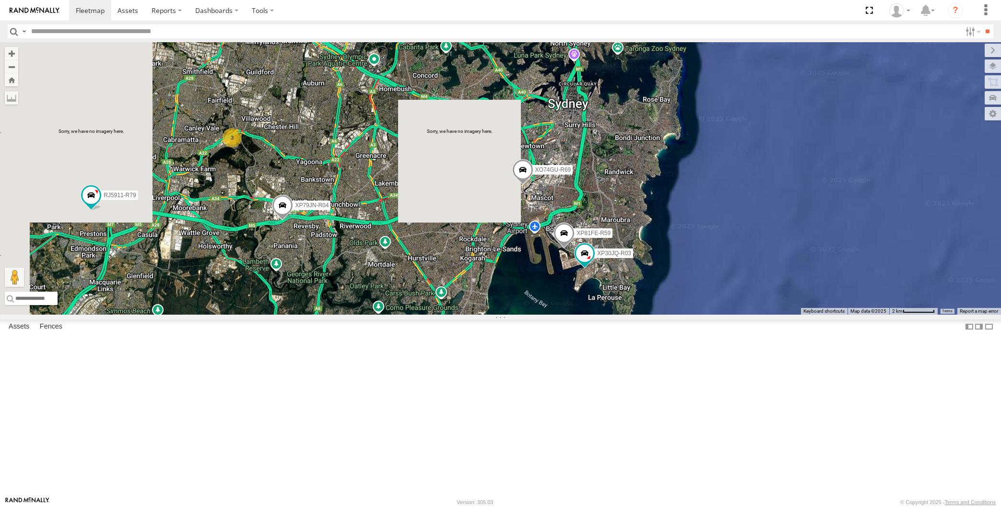
click at [531, 315] on div "XP30JQ-R03 XP81FE-R59 XO74GU-R69 XP79JN-R04 3 RJ5911-R79" at bounding box center [500, 178] width 1001 height 272
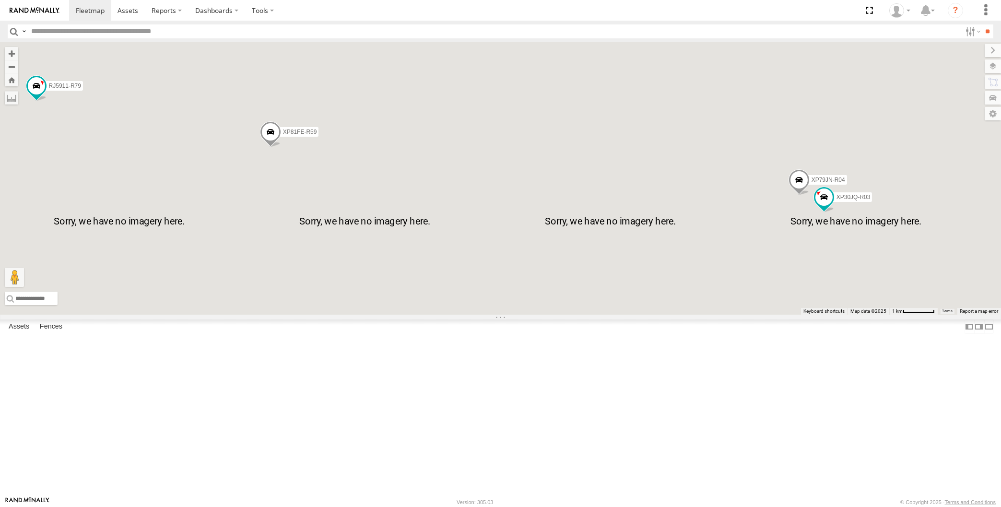
drag, startPoint x: 342, startPoint y: 370, endPoint x: 367, endPoint y: 361, distance: 26.6
click at [364, 315] on div "RJ5911-R79 XP81FE-R59 XO74GU-R69 XP30JQ-R03 XP79JN-R04 3" at bounding box center [500, 178] width 1001 height 272
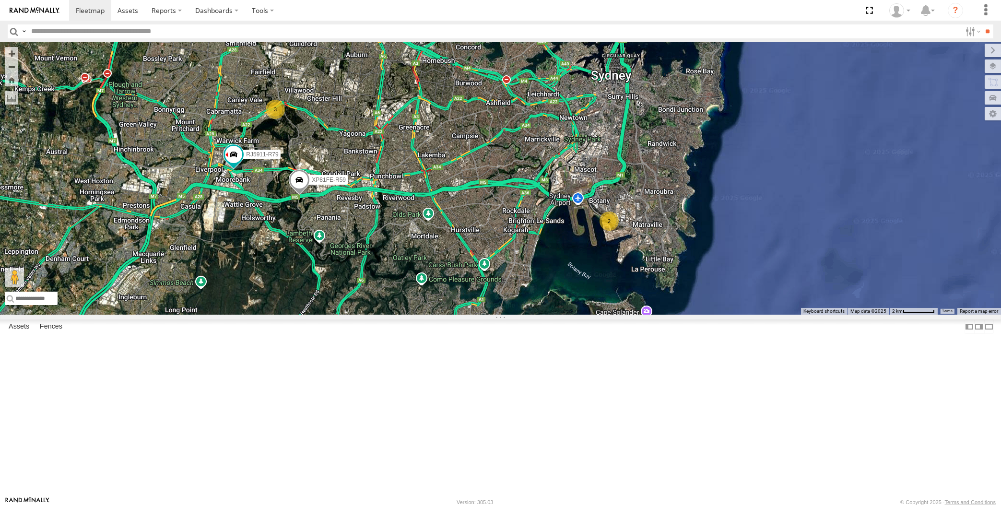
drag, startPoint x: 416, startPoint y: 335, endPoint x: 401, endPoint y: 330, distance: 16.4
click at [401, 315] on div "RJ5911-R79 XP81FE-R59 XO74GU-R69 2 3" at bounding box center [500, 178] width 1001 height 272
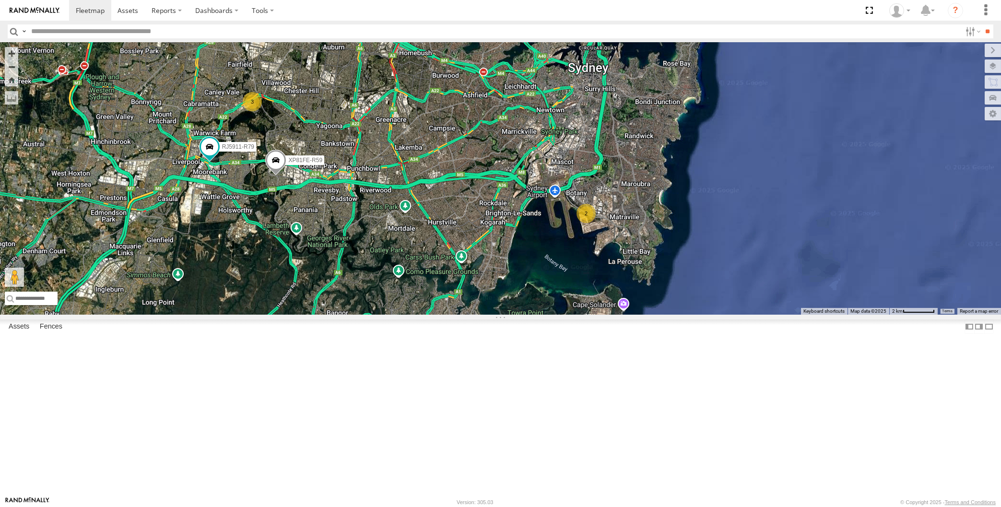
click at [478, 315] on div "RJ5911-R79 XP81FE-R59 XO74GU-R69 2 3" at bounding box center [500, 178] width 1001 height 272
drag, startPoint x: 495, startPoint y: 314, endPoint x: 518, endPoint y: 370, distance: 60.7
click at [517, 315] on div "RJ5911-R79 XP81FE-R59 XO74GU-R69 2 3" at bounding box center [500, 178] width 1001 height 272
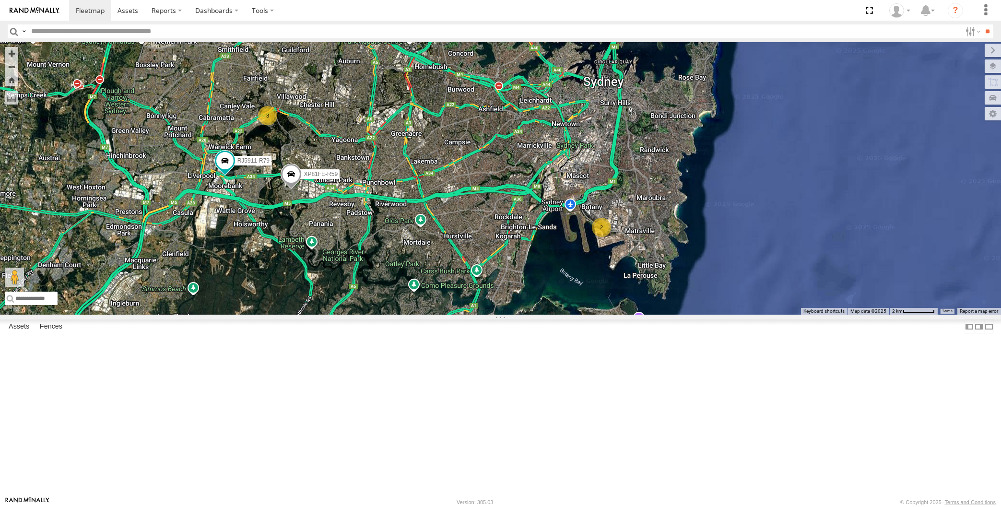
drag, startPoint x: 479, startPoint y: 368, endPoint x: 501, endPoint y: 376, distance: 23.4
click at [501, 315] on div "RJ5911-R79 XP81FE-R59 XO74GU-R69 2 3" at bounding box center [500, 178] width 1001 height 272
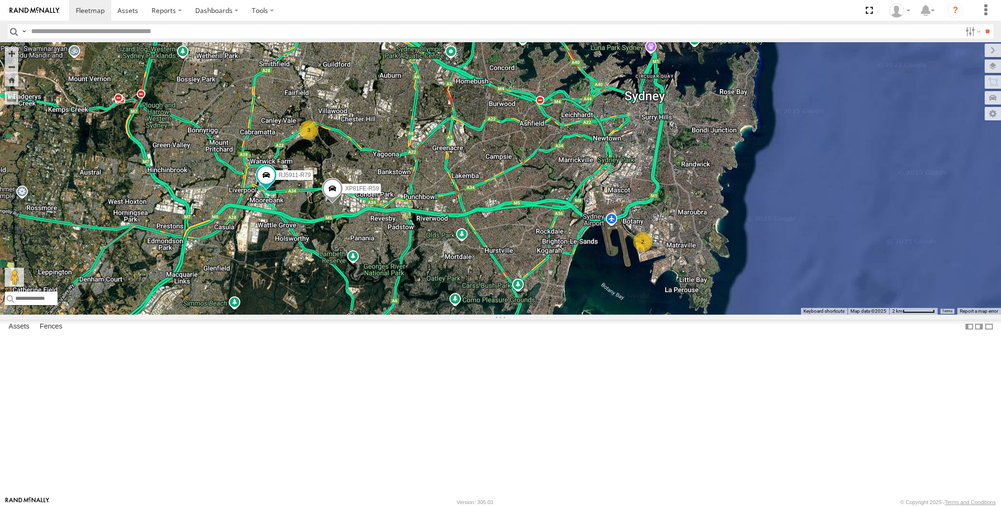
drag, startPoint x: 483, startPoint y: 319, endPoint x: 497, endPoint y: 364, distance: 47.8
click at [497, 315] on div "RJ5911-R79 XP81FE-R59 XO74GU-R69 2 3" at bounding box center [500, 178] width 1001 height 272
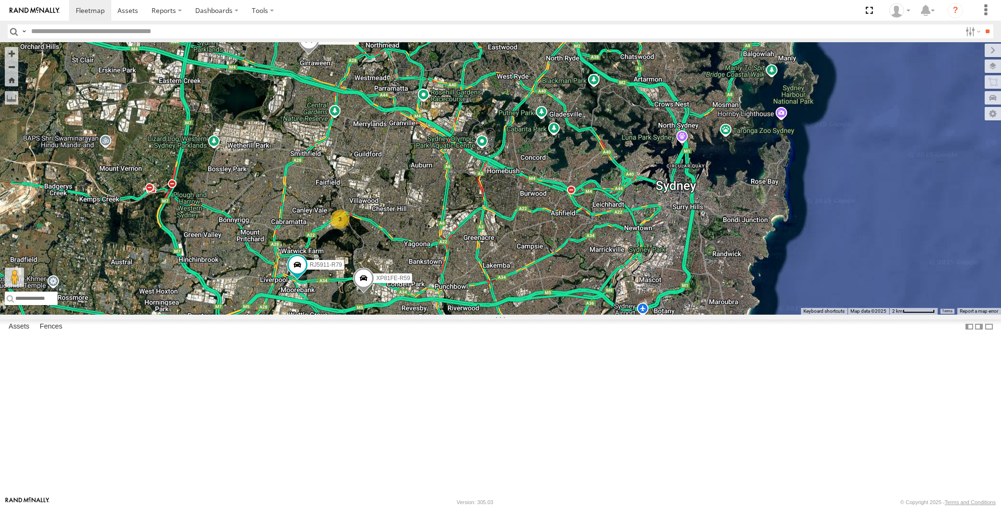
drag, startPoint x: 458, startPoint y: 395, endPoint x: 462, endPoint y: 386, distance: 9.9
click at [459, 315] on div "RJ5911-R79 XP81FE-R59 XO74GU-R69 2 3" at bounding box center [500, 178] width 1001 height 272
